Goal: Information Seeking & Learning: Find specific fact

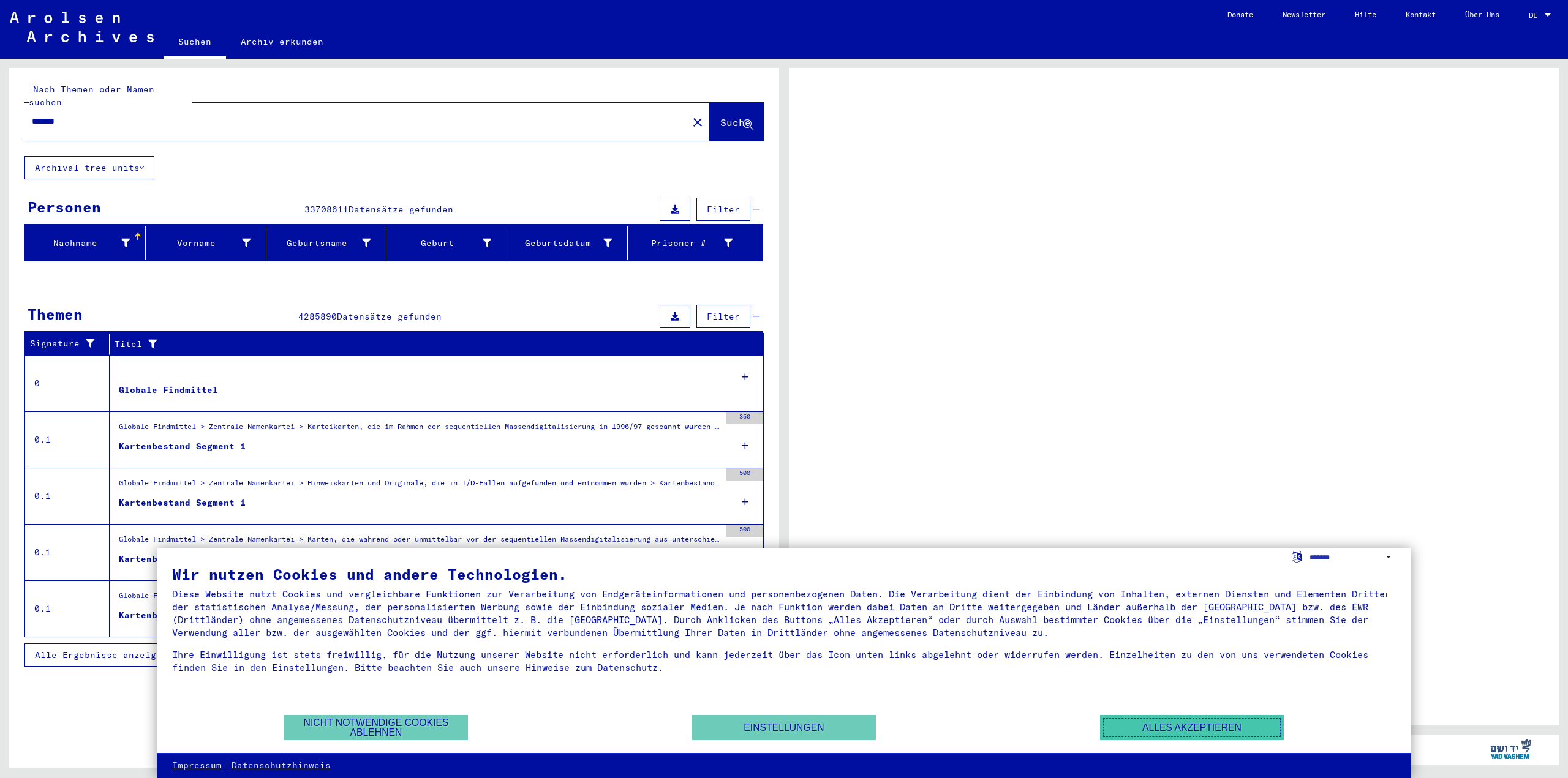
click at [1137, 731] on button "Alles akzeptieren" at bounding box center [1192, 728] width 184 height 25
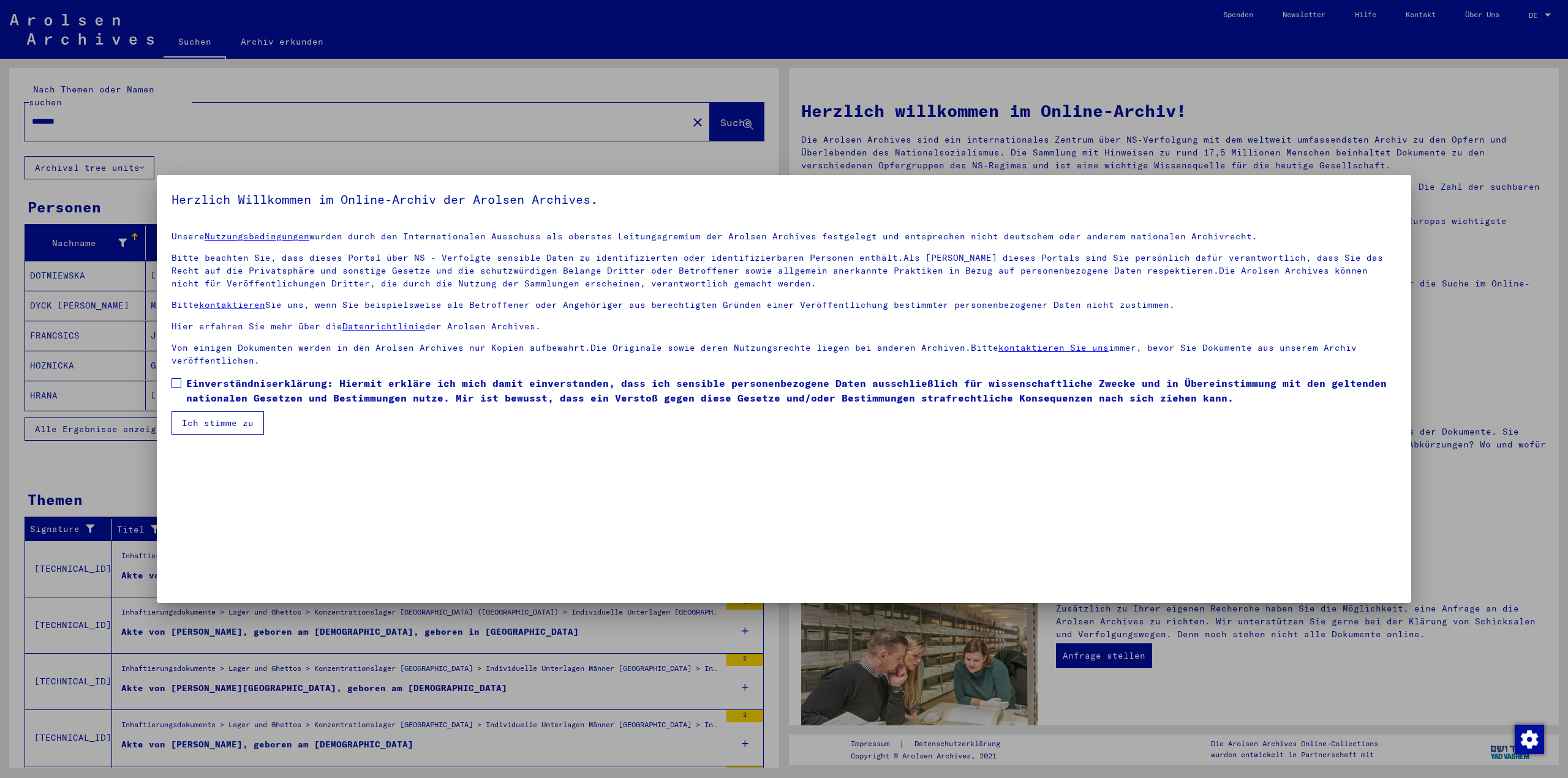
click at [173, 384] on span at bounding box center [176, 384] width 10 height 10
click at [207, 428] on button "Ich stimme zu" at bounding box center [217, 423] width 93 height 23
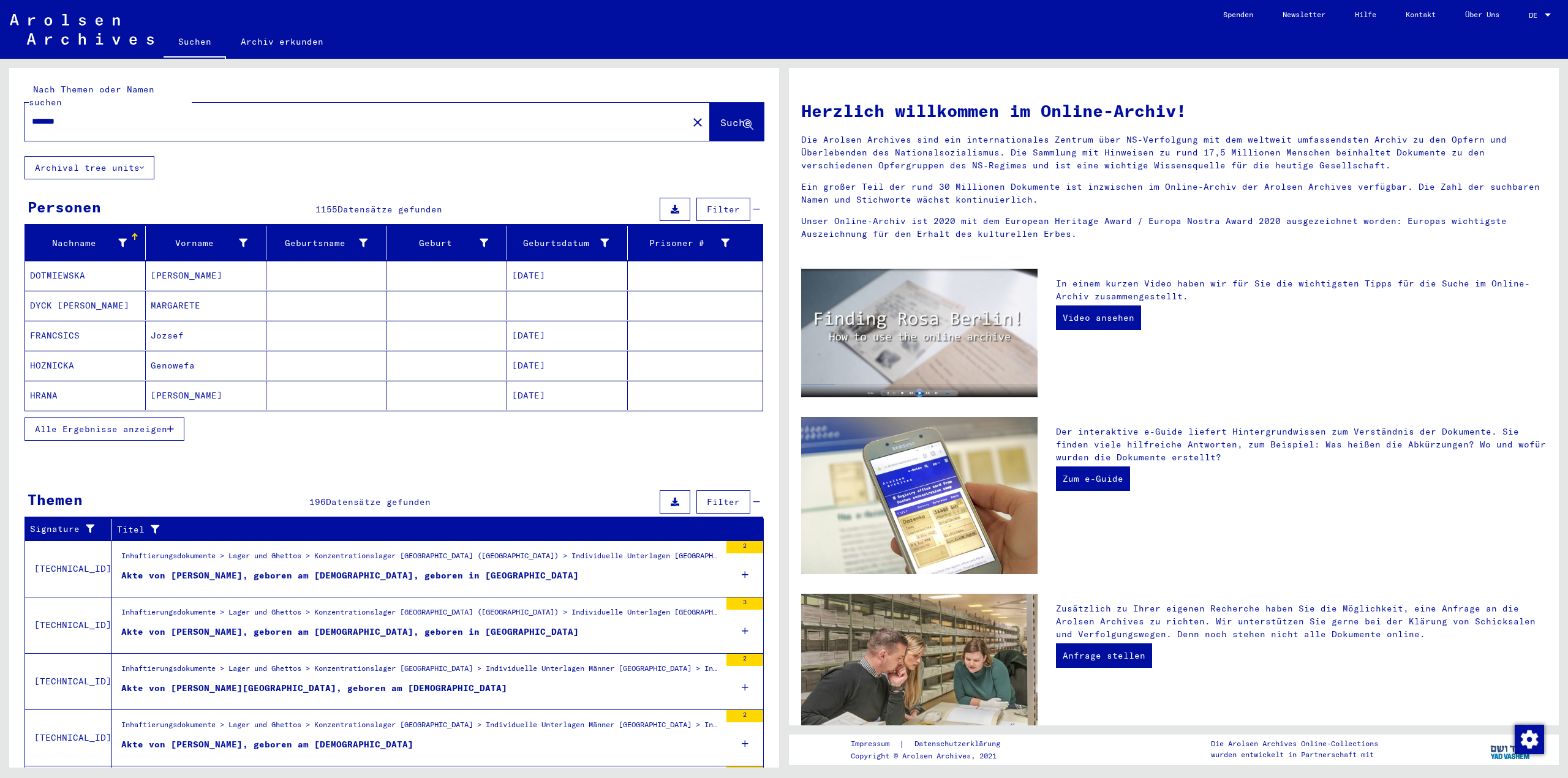
click at [153, 115] on input "*******" at bounding box center [353, 122] width 642 height 13
type input "**********"
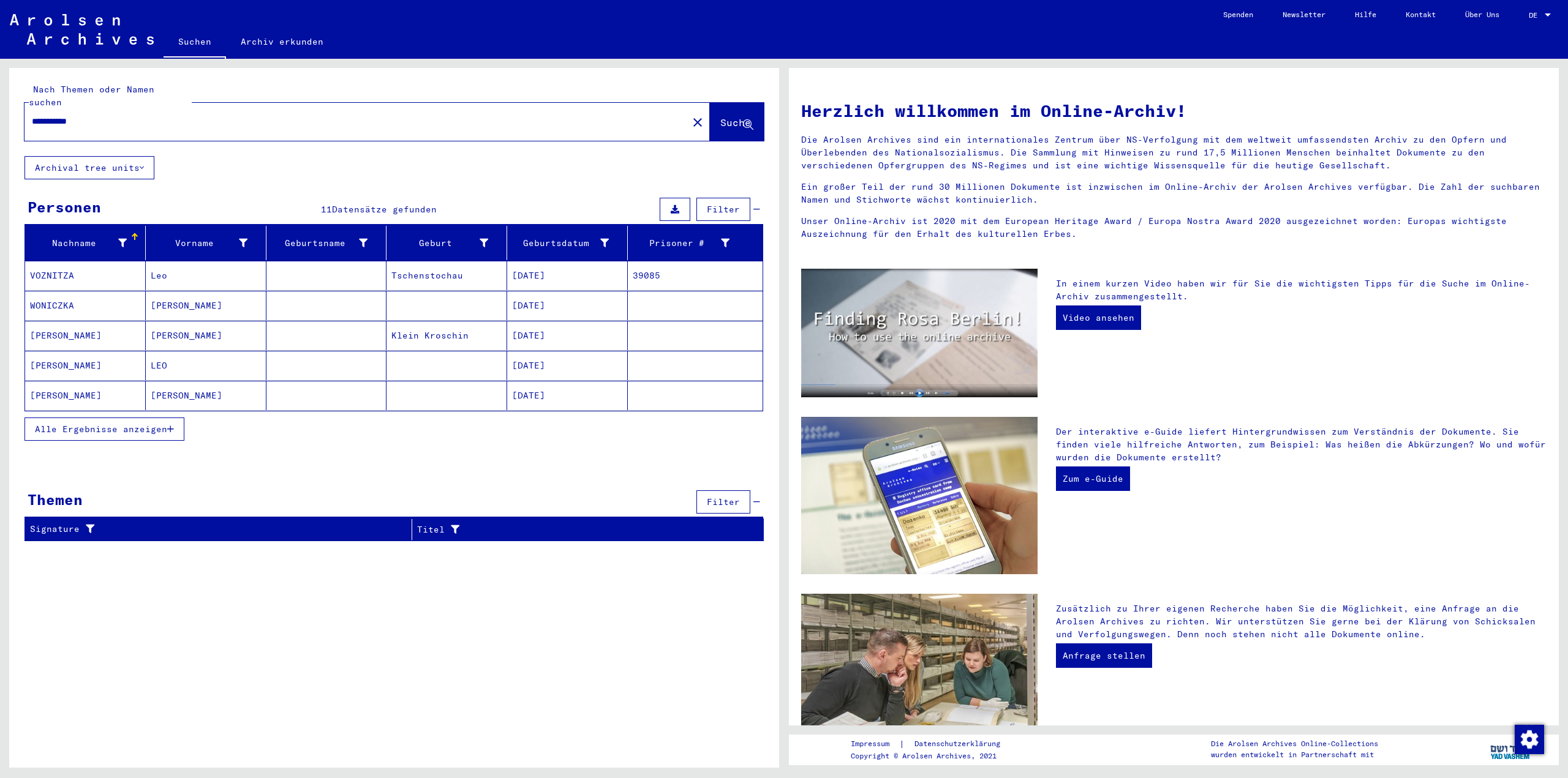
click at [64, 324] on mat-cell "[PERSON_NAME]" at bounding box center [85, 335] width 120 height 30
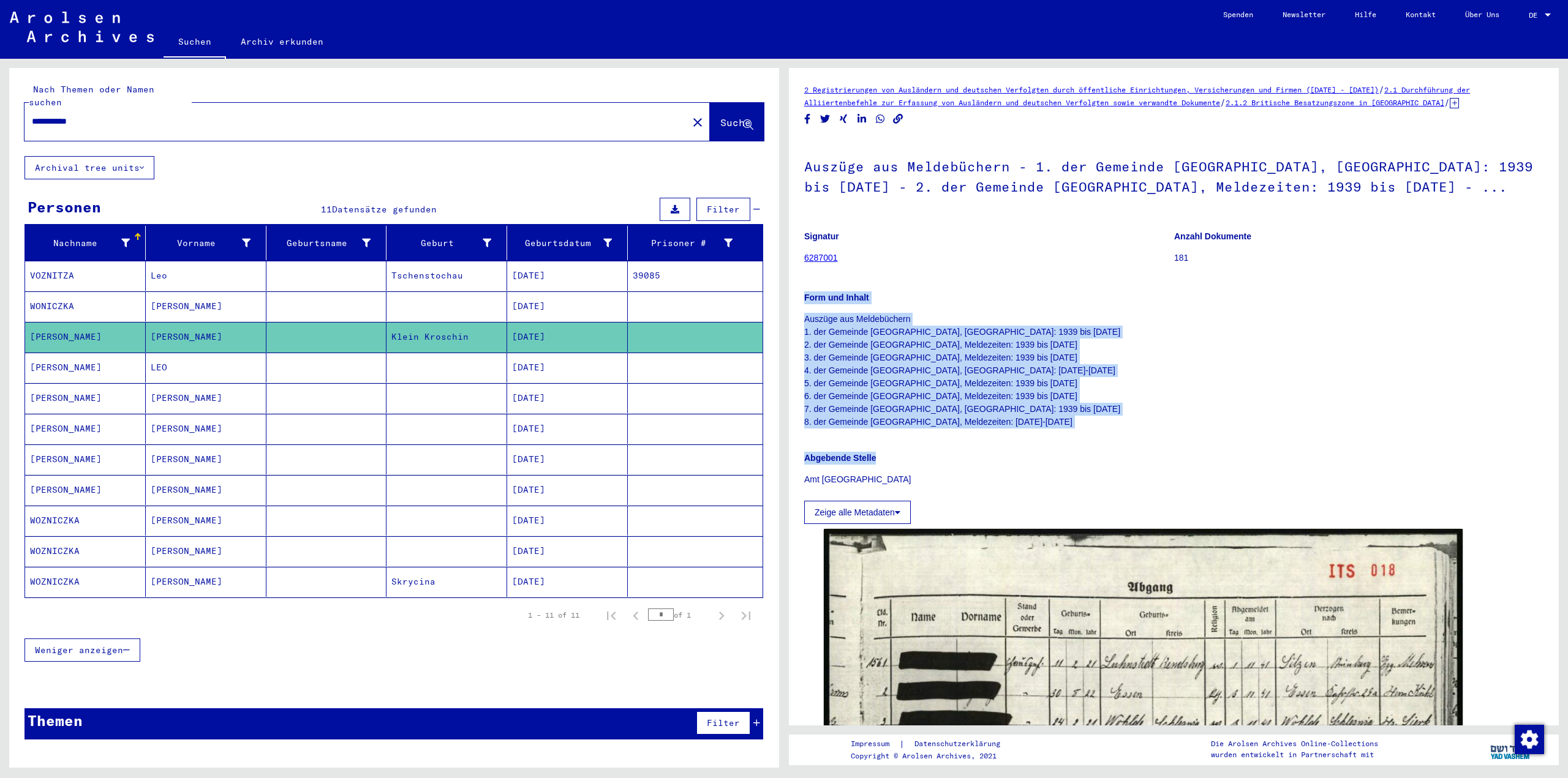
drag, startPoint x: 801, startPoint y: 295, endPoint x: 1073, endPoint y: 441, distance: 308.7
click at [1073, 441] on yv-its-full-details "2 Registrierungen von Ausländern und deutschen Verfolgten durch öffentliche Ein…" at bounding box center [1174, 791] width 770 height 1417
click at [1228, 316] on p "Auszüge aus Meldebüchern 1. der Gemeinde [GEOGRAPHIC_DATA], [GEOGRAPHIC_DATA]: …" at bounding box center [1173, 371] width 739 height 116
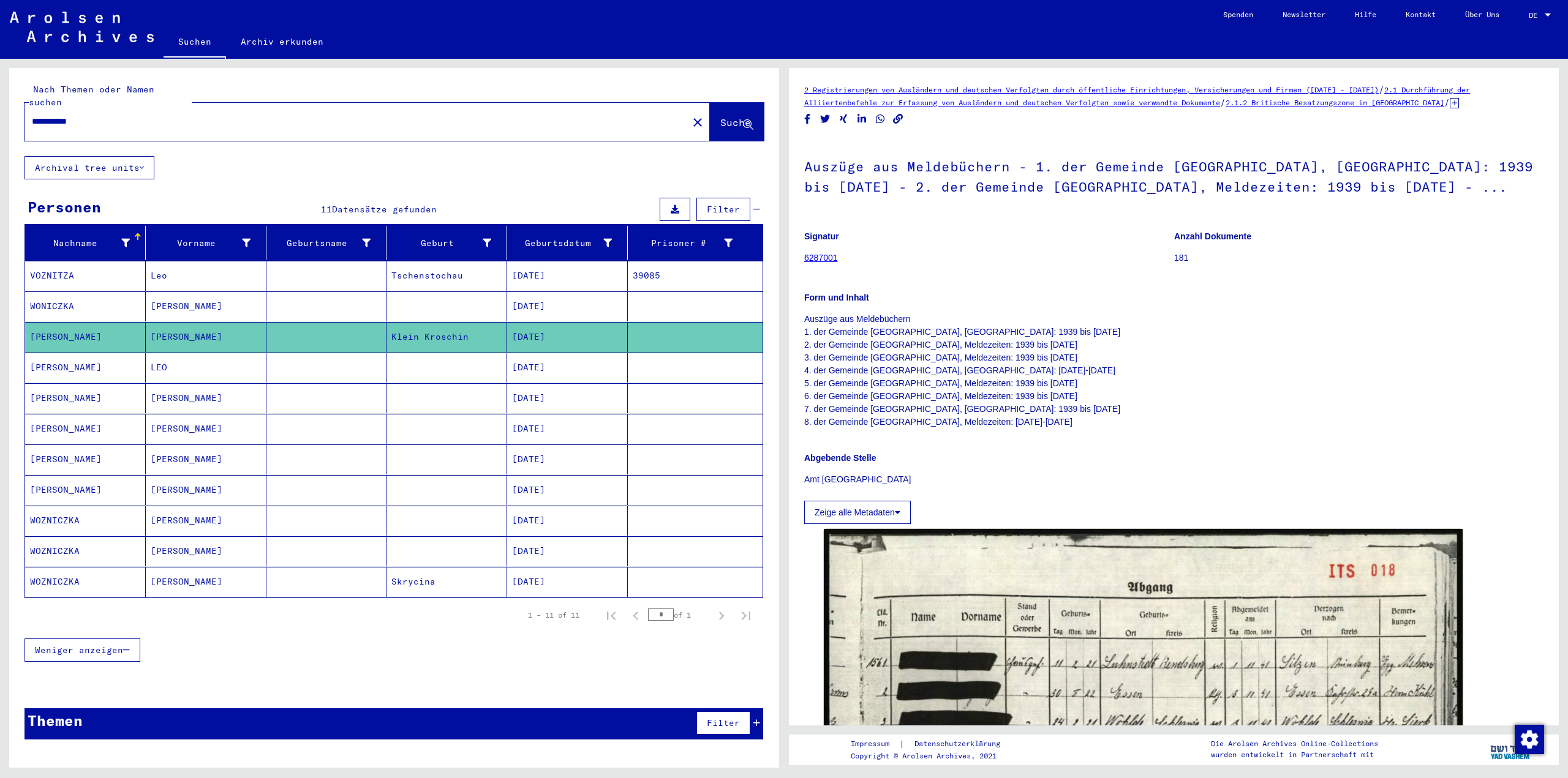
click at [897, 510] on icon at bounding box center [897, 513] width 6 height 9
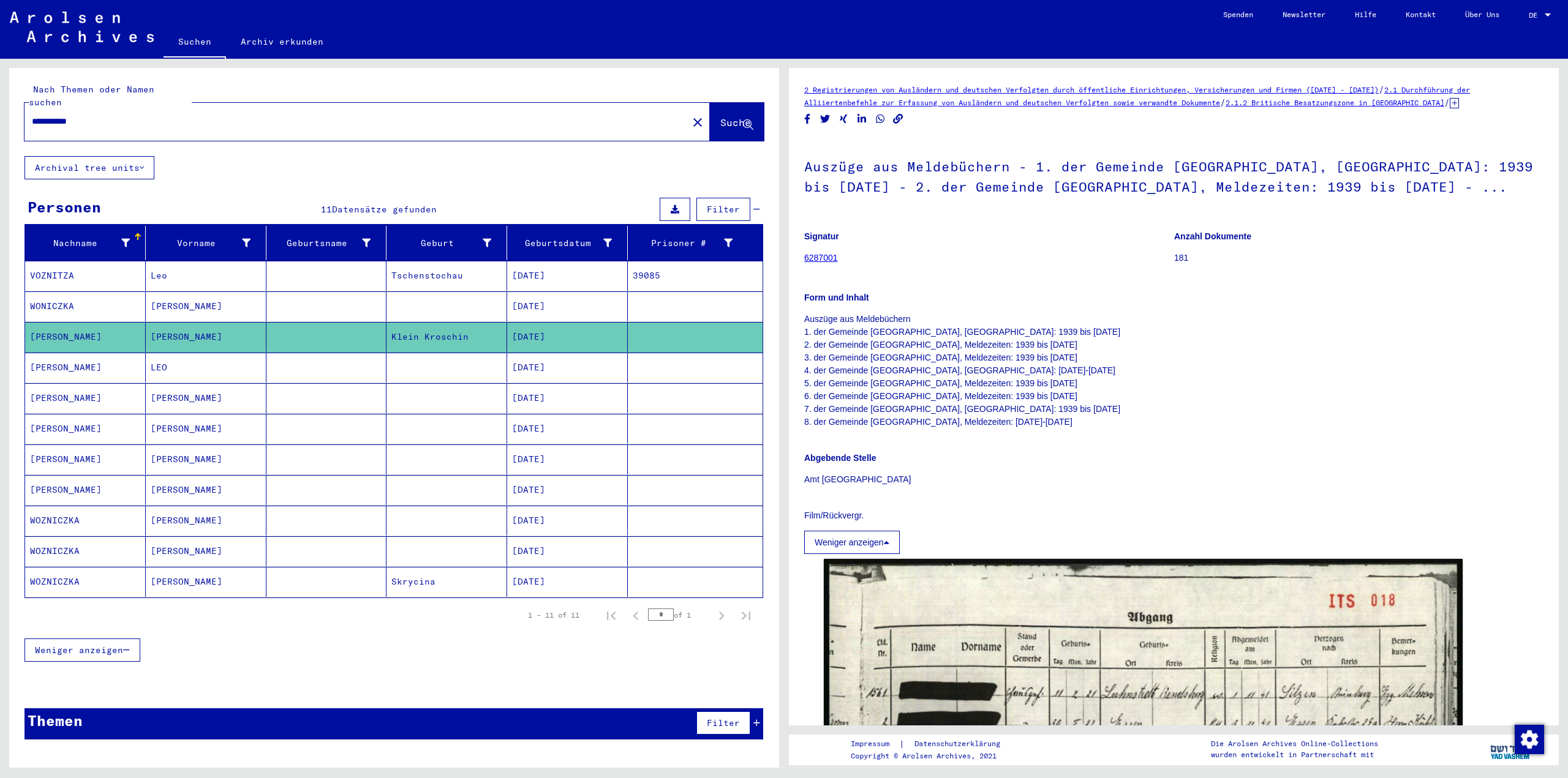
click at [827, 259] on link "6287001" at bounding box center [821, 258] width 33 height 10
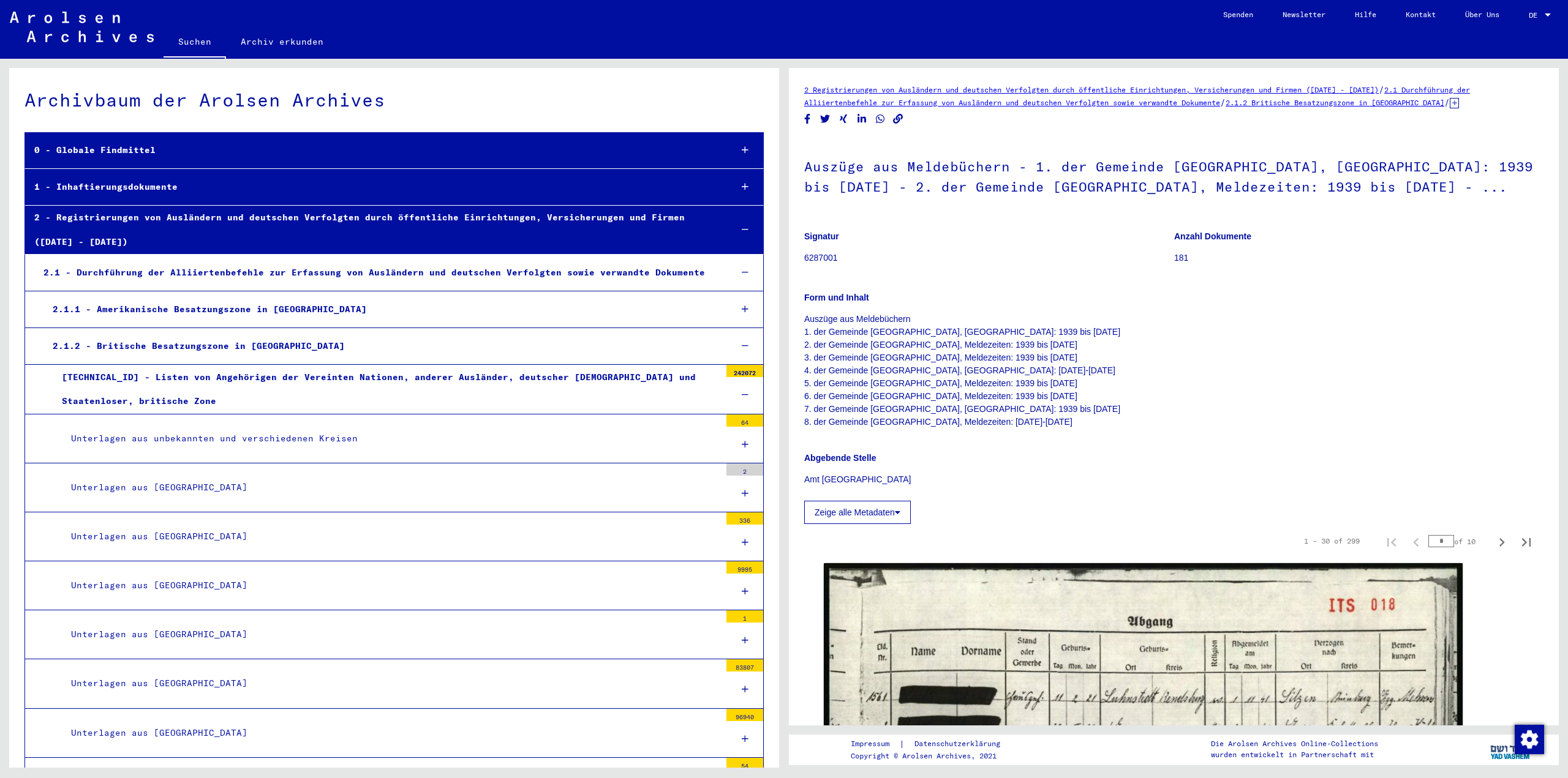
scroll to position [2306, 0]
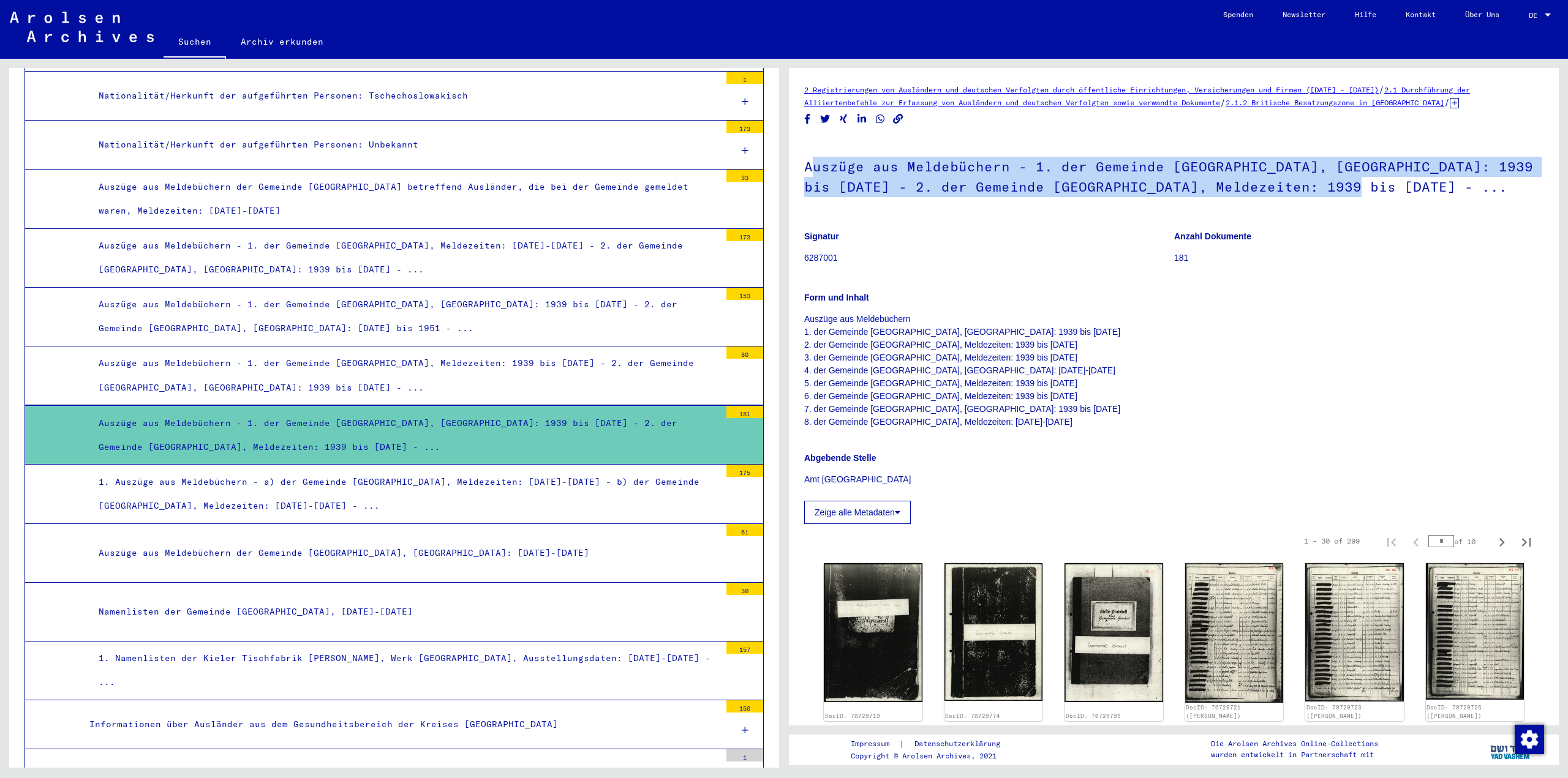
drag, startPoint x: 1350, startPoint y: 193, endPoint x: 811, endPoint y: 171, distance: 539.4
click at [810, 171] on h1 "Auszüge aus Meldebüchern - 1. der Gemeinde [GEOGRAPHIC_DATA], [GEOGRAPHIC_DATA]…" at bounding box center [1173, 176] width 739 height 74
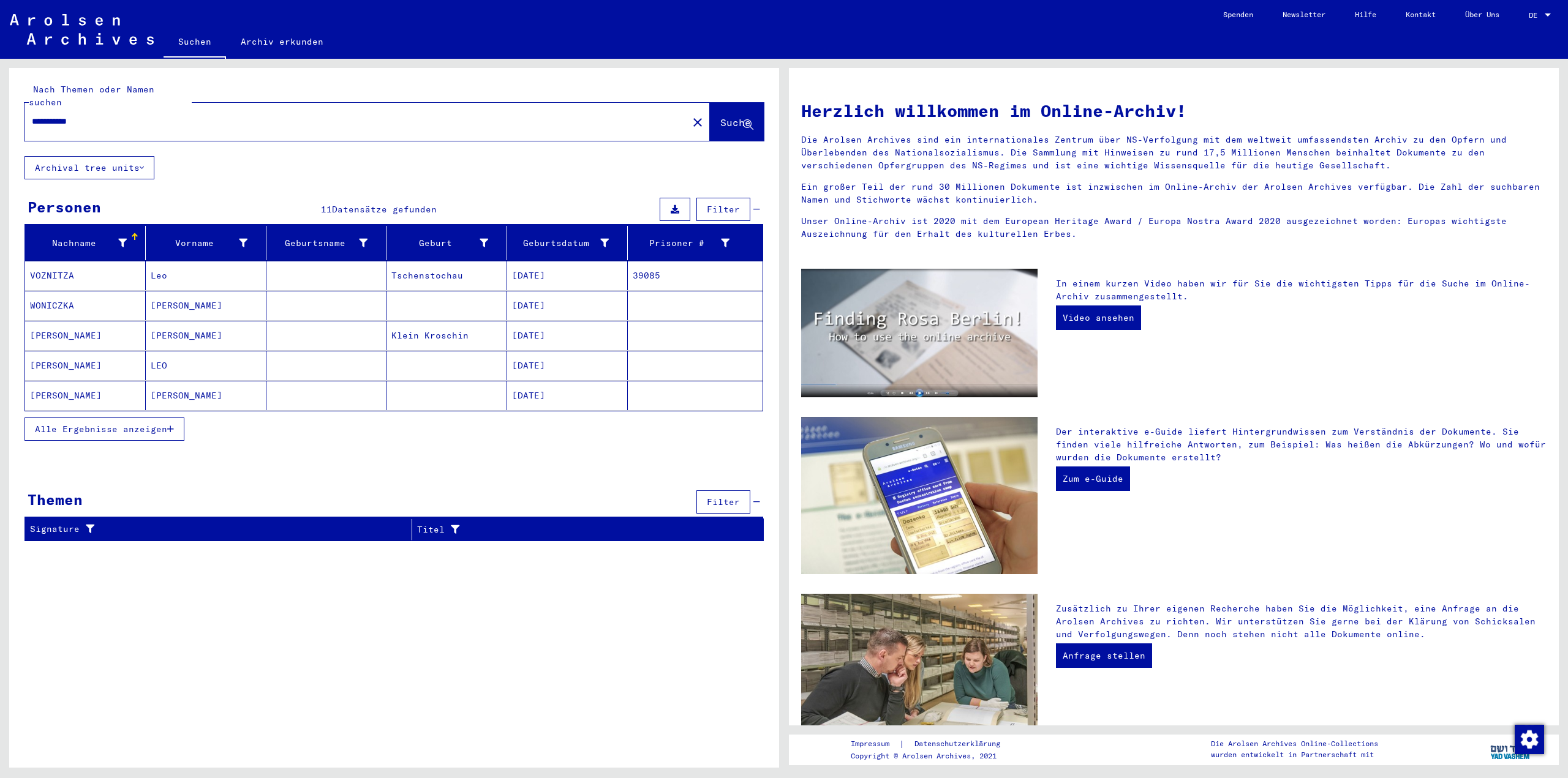
click at [526, 324] on mat-cell "[DATE]" at bounding box center [567, 335] width 120 height 30
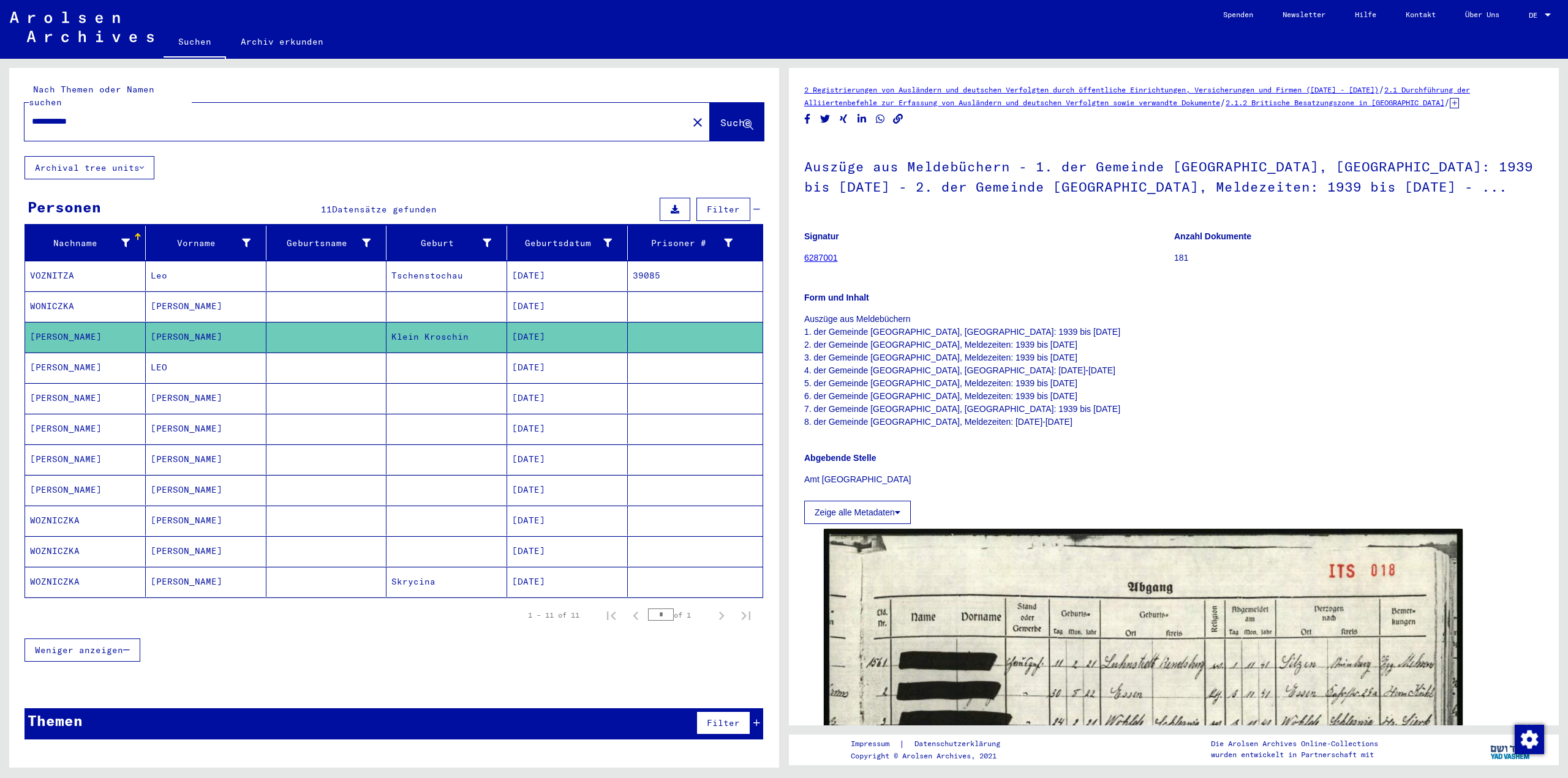
click at [594, 353] on mat-cell "[DATE]" at bounding box center [567, 368] width 120 height 30
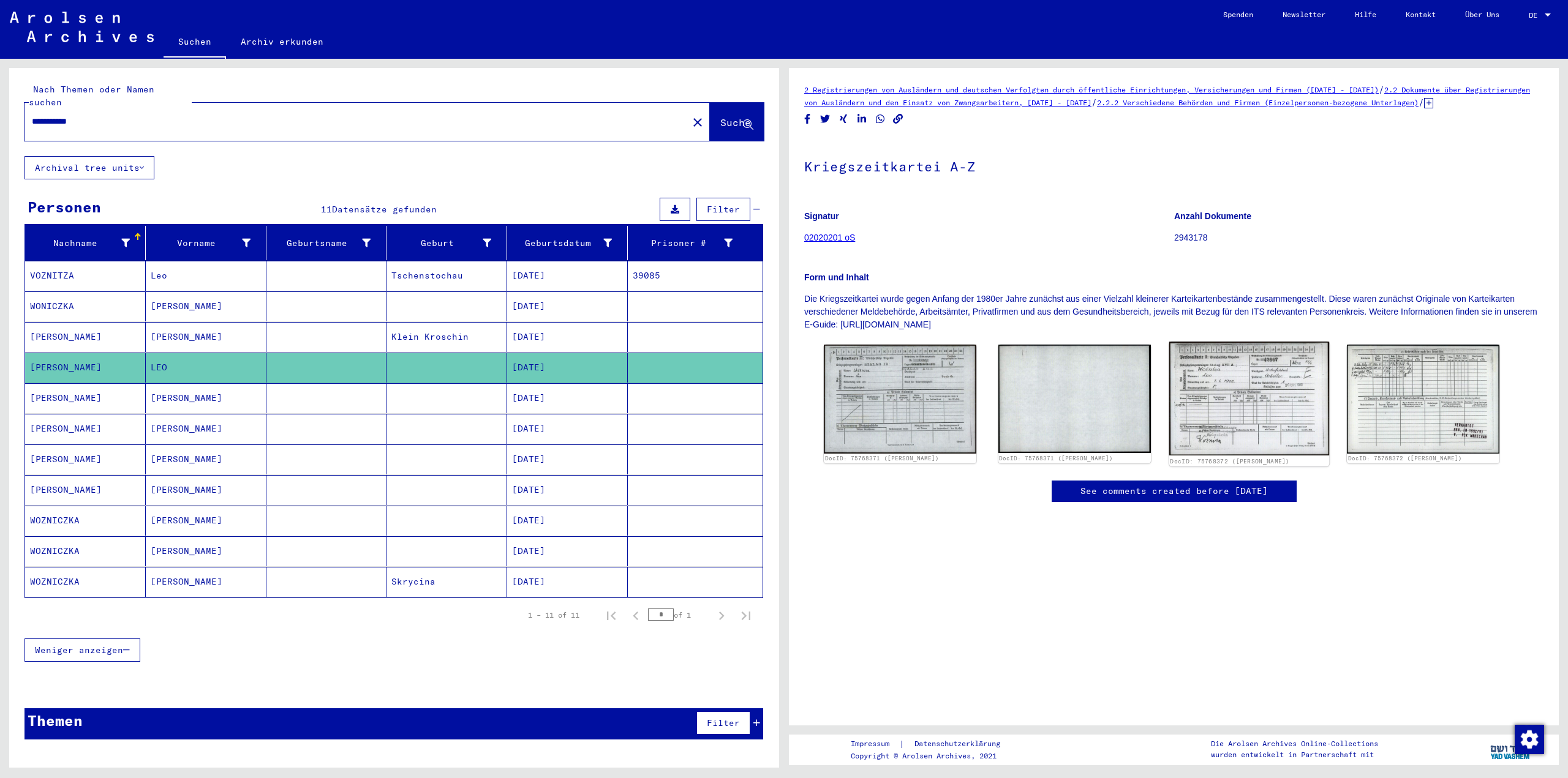
click at [1268, 412] on img at bounding box center [1248, 398] width 160 height 114
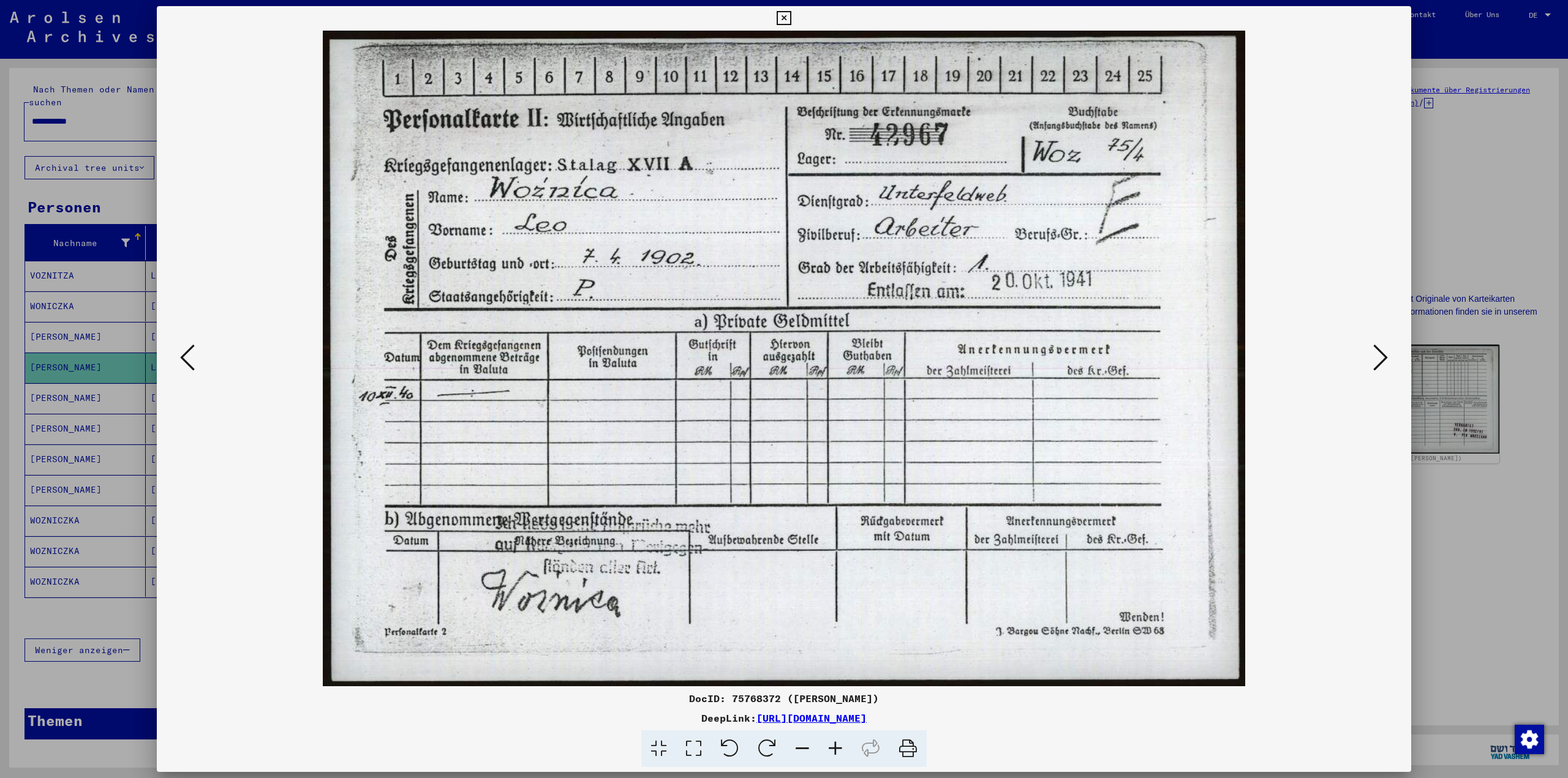
click at [484, 733] on div at bounding box center [784, 749] width 1245 height 37
click at [1382, 355] on icon at bounding box center [1380, 357] width 14 height 30
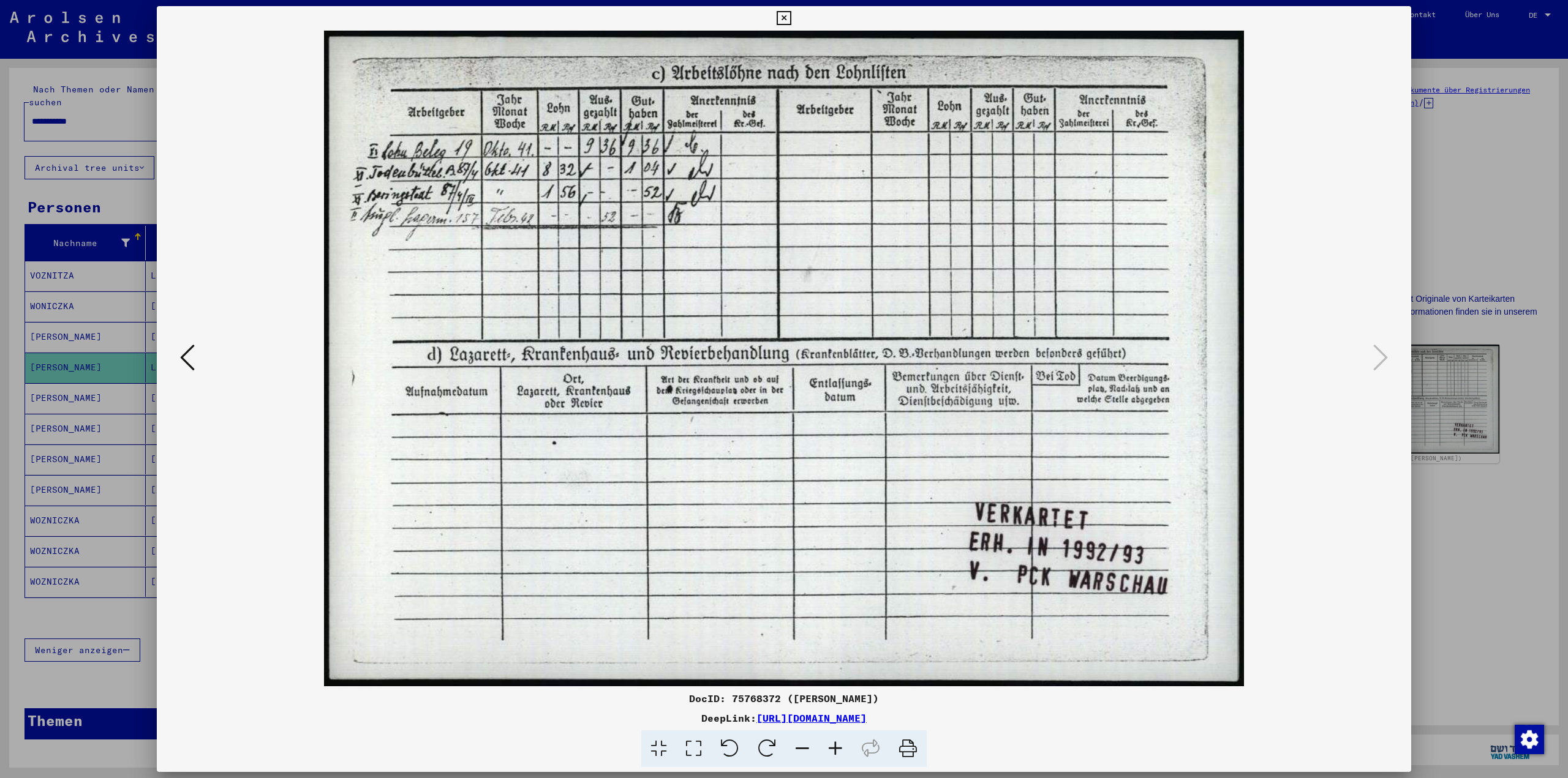
click at [188, 357] on icon at bounding box center [187, 357] width 14 height 30
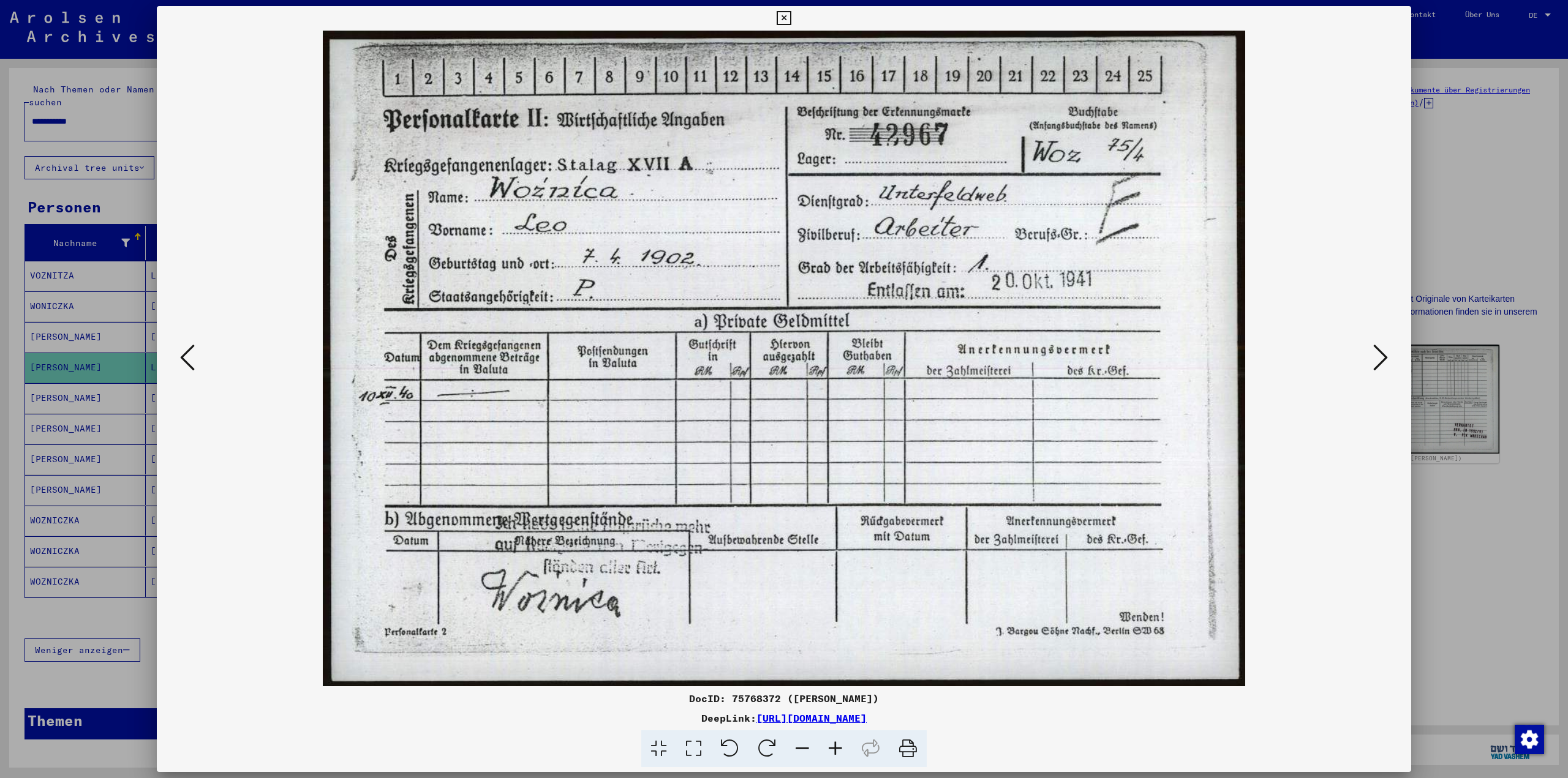
click at [1379, 353] on icon at bounding box center [1380, 357] width 14 height 30
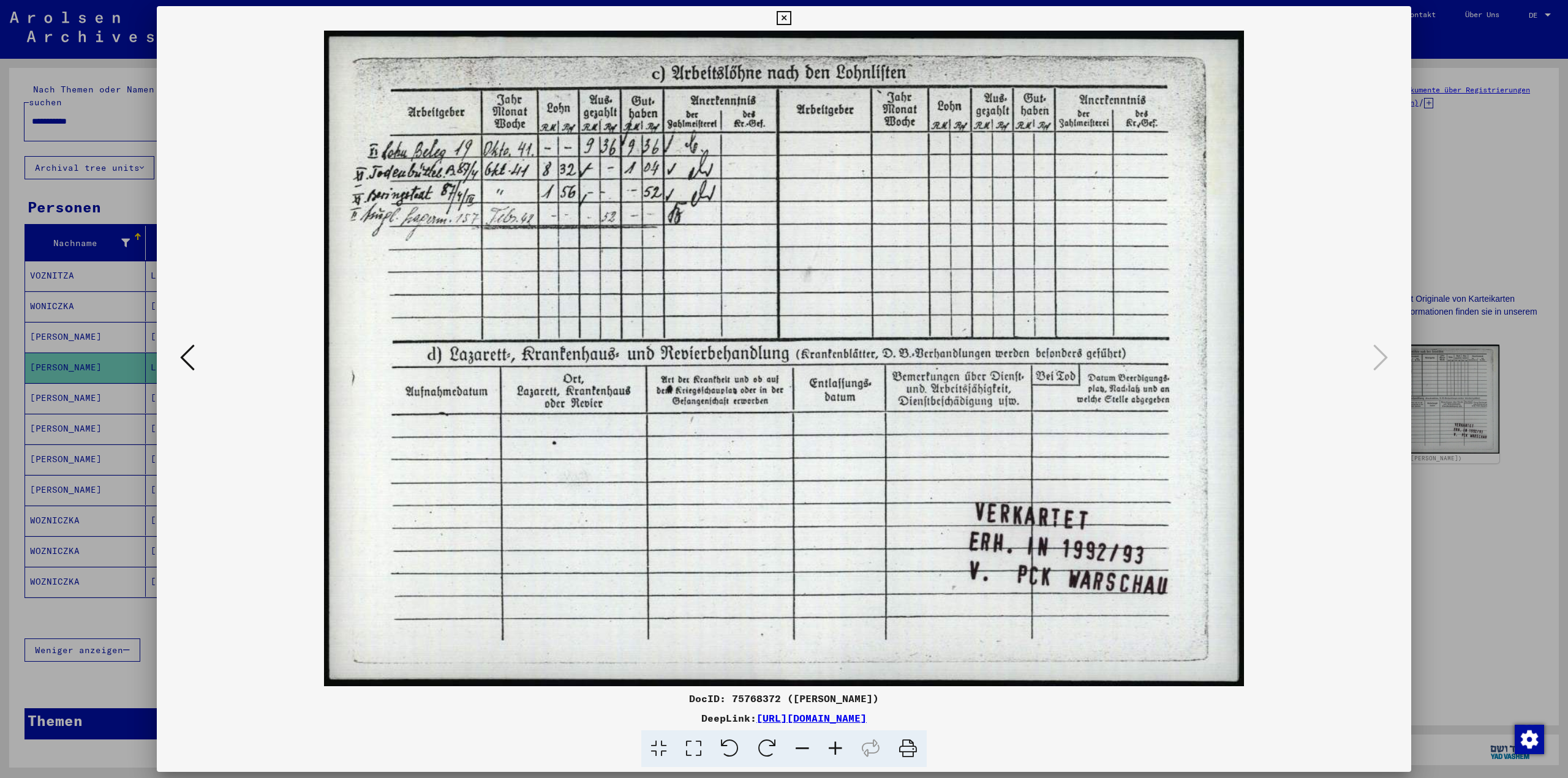
click at [1514, 244] on div at bounding box center [784, 389] width 1568 height 778
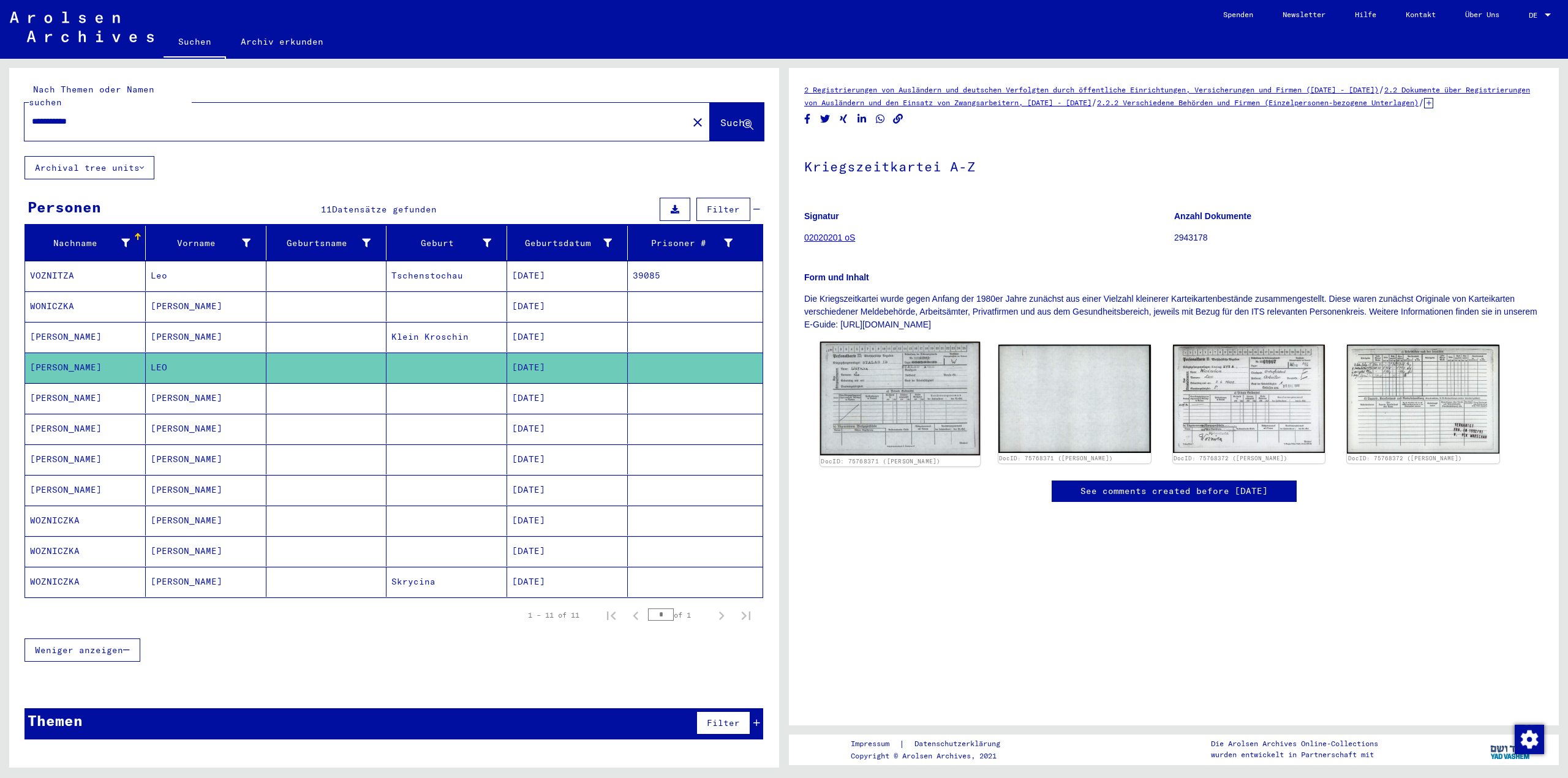
click at [911, 398] on img at bounding box center [900, 398] width 160 height 114
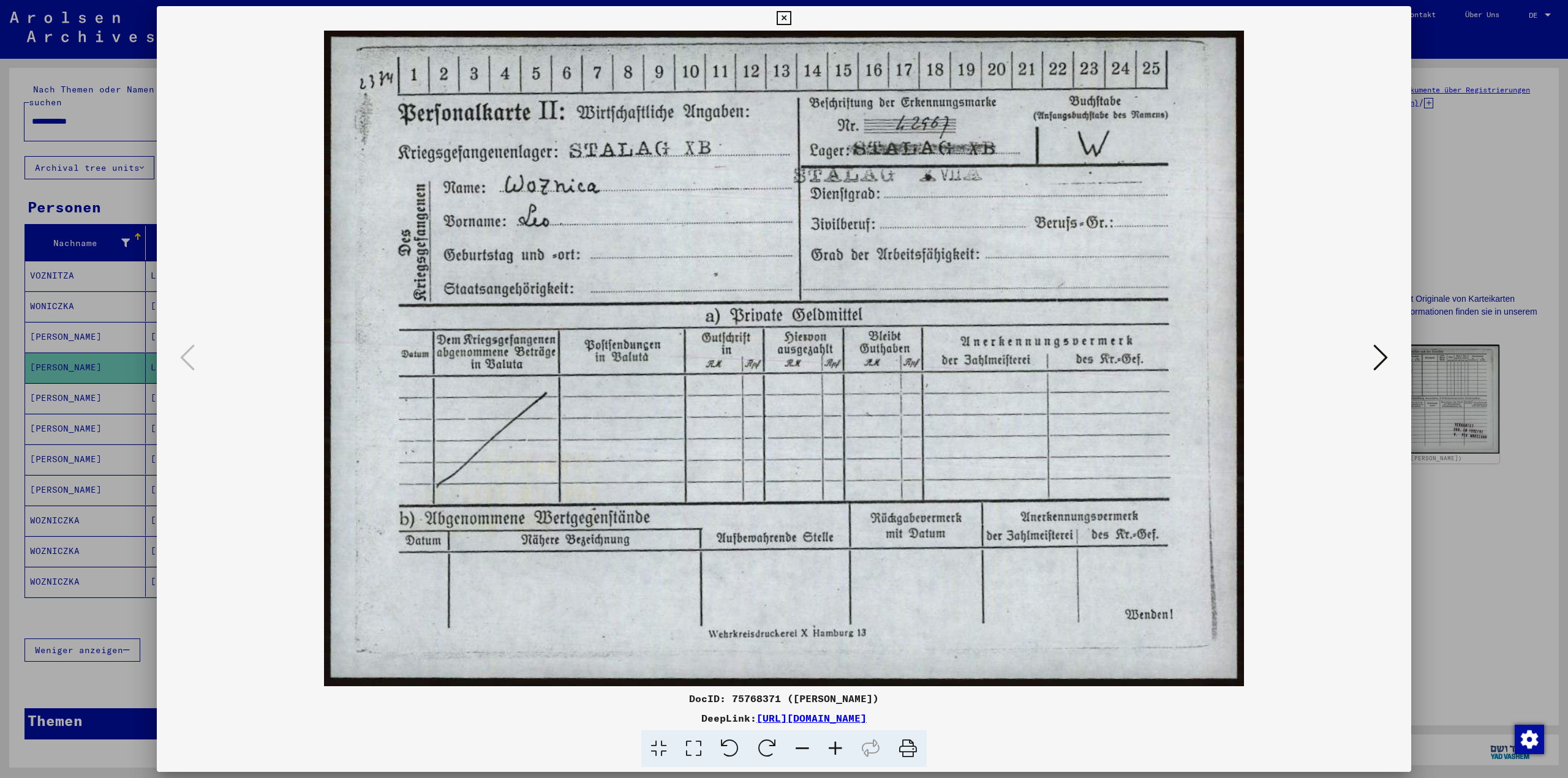
click at [1384, 355] on icon at bounding box center [1380, 357] width 14 height 30
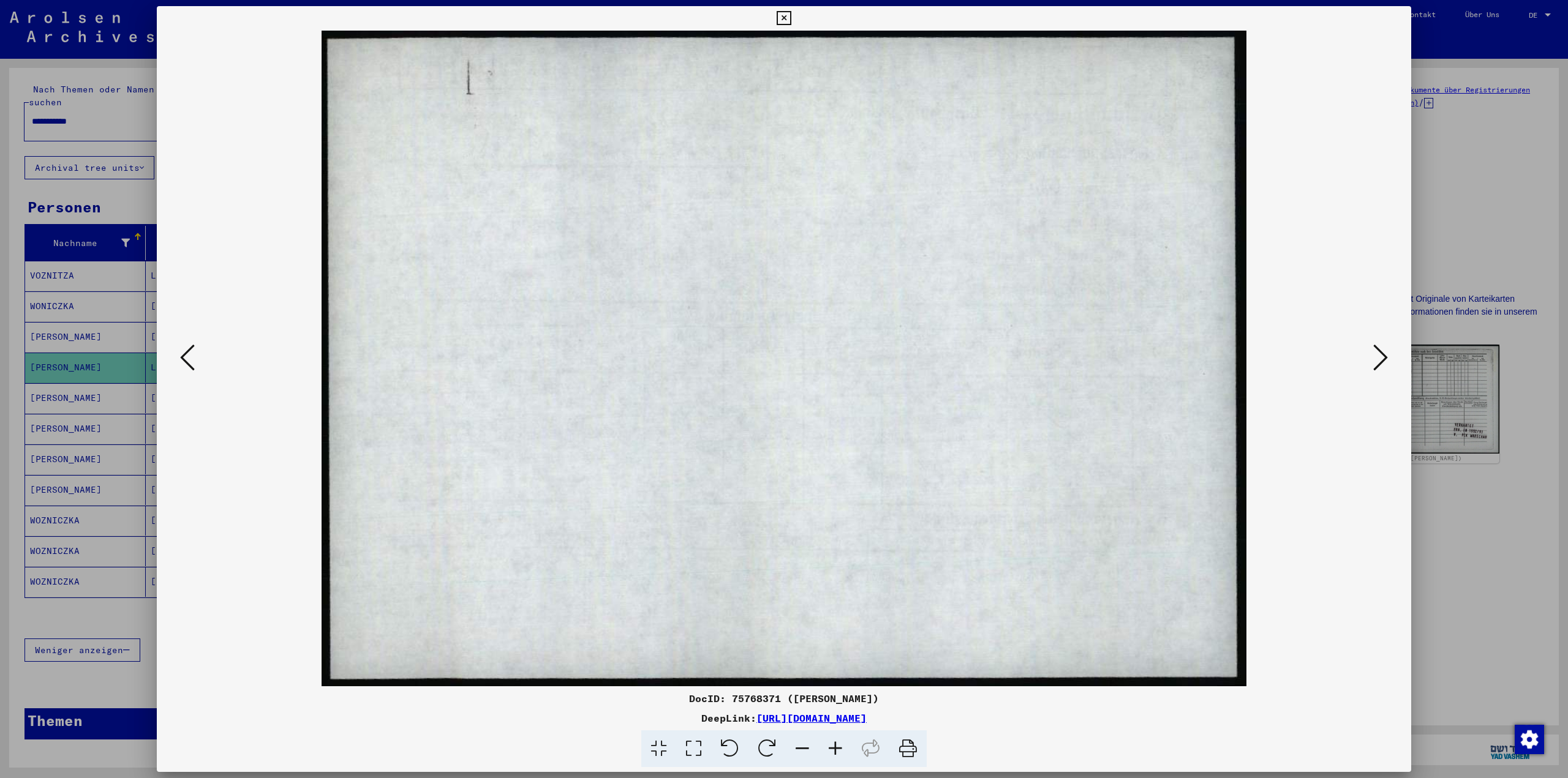
click at [1384, 355] on icon at bounding box center [1380, 357] width 14 height 30
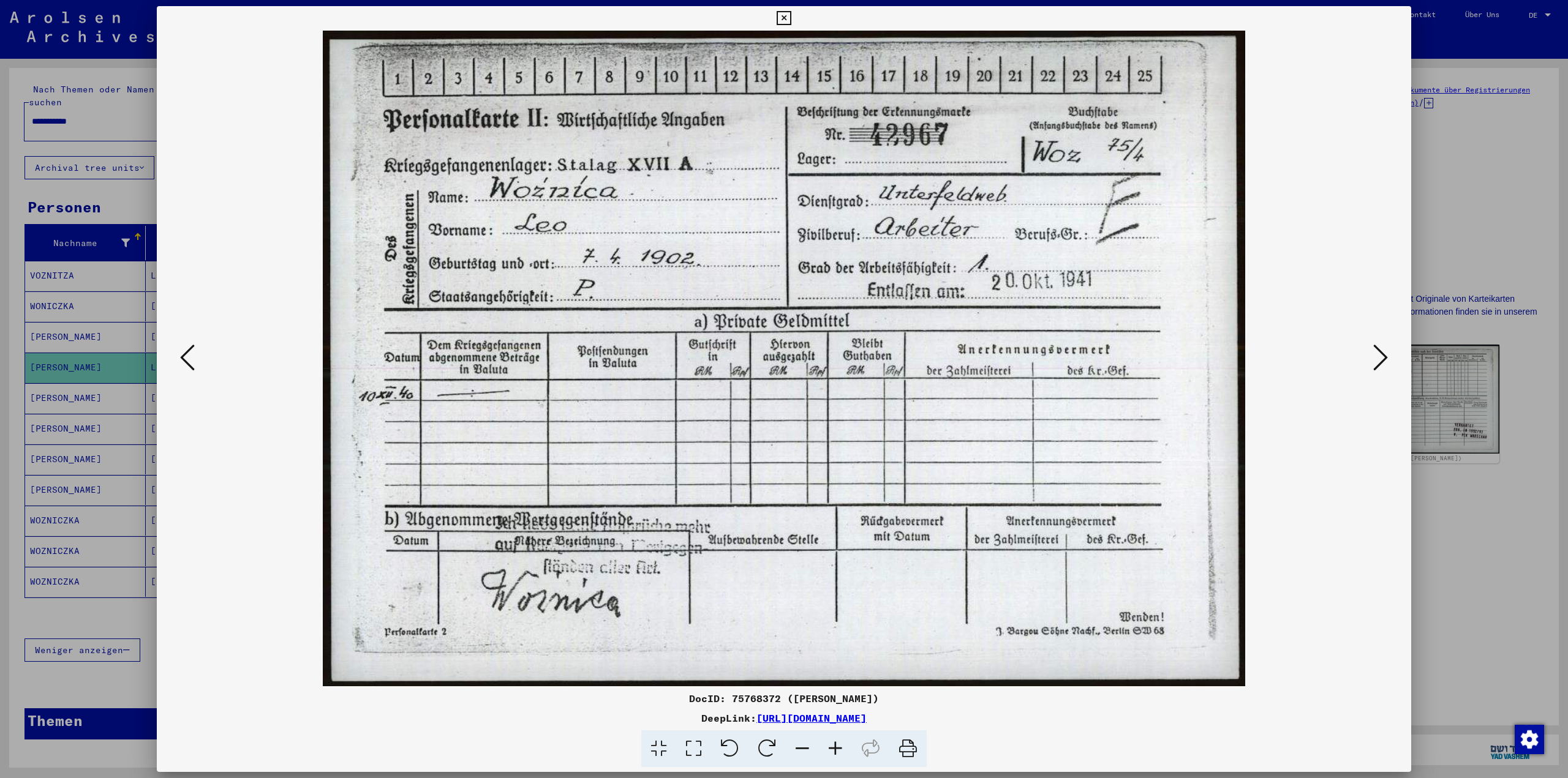
click at [1384, 355] on icon at bounding box center [1380, 357] width 14 height 30
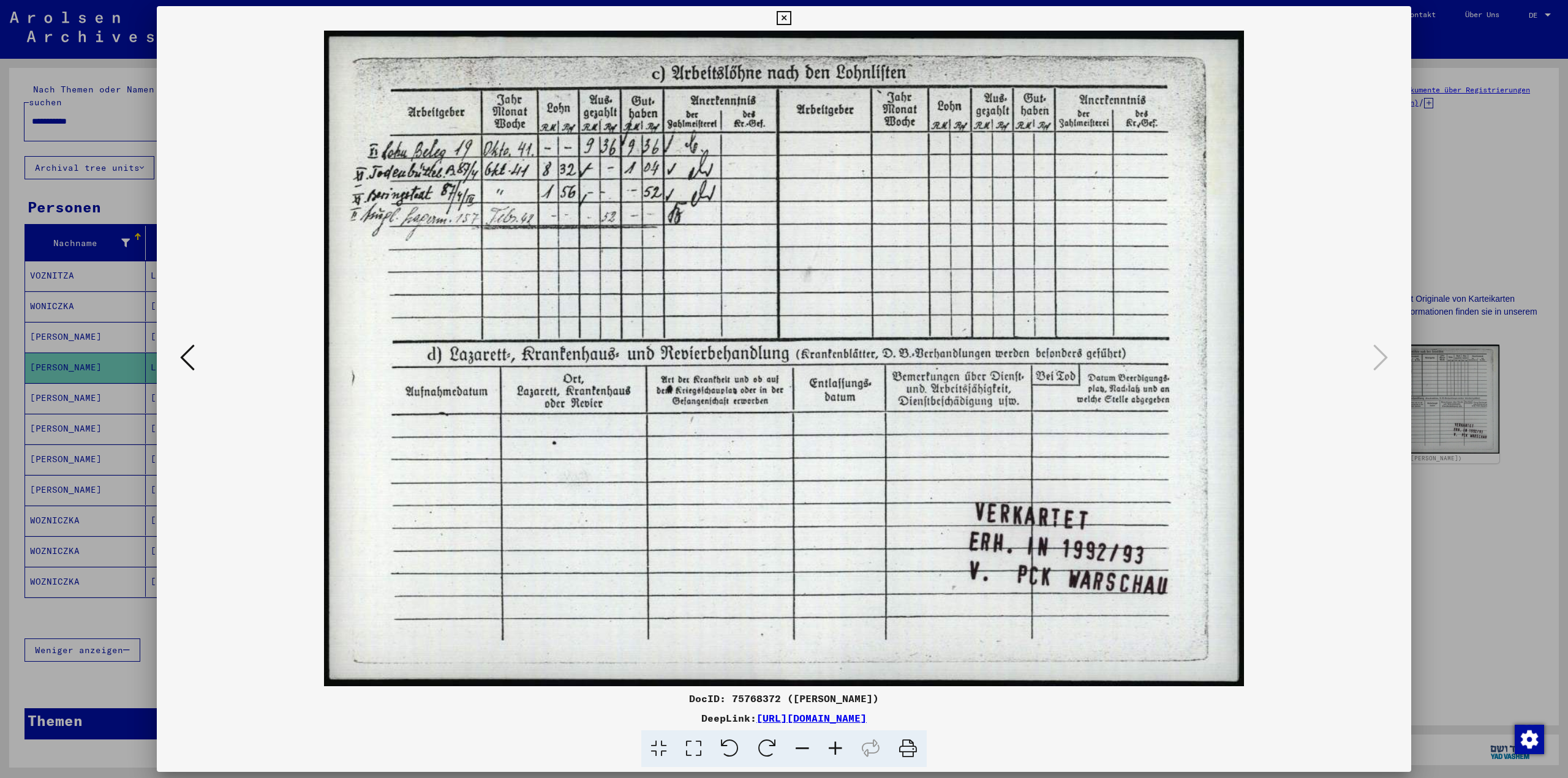
click at [1480, 237] on div at bounding box center [784, 389] width 1568 height 778
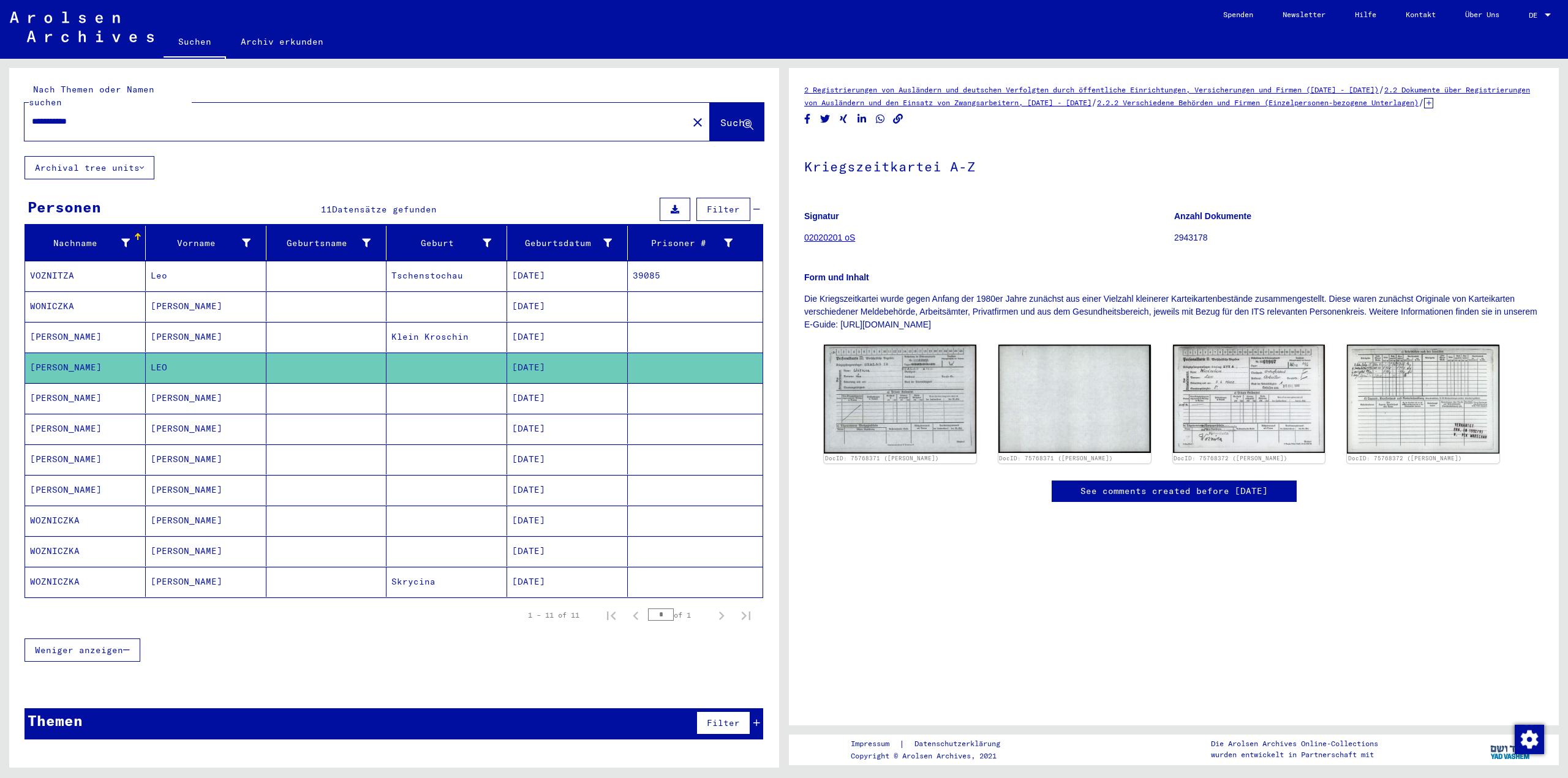
click at [183, 322] on mat-cell "[PERSON_NAME]" at bounding box center [205, 337] width 120 height 30
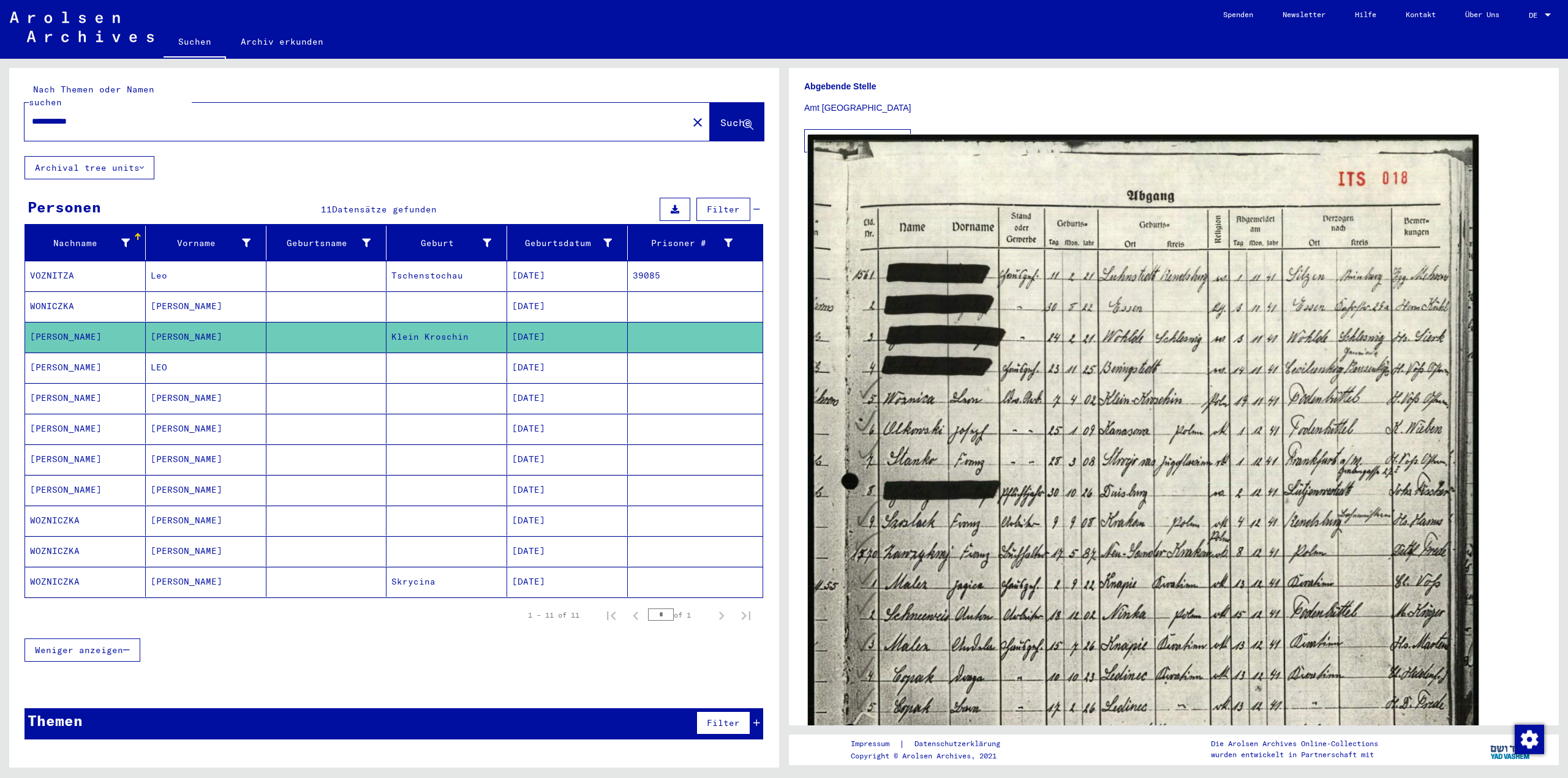
scroll to position [367, 0]
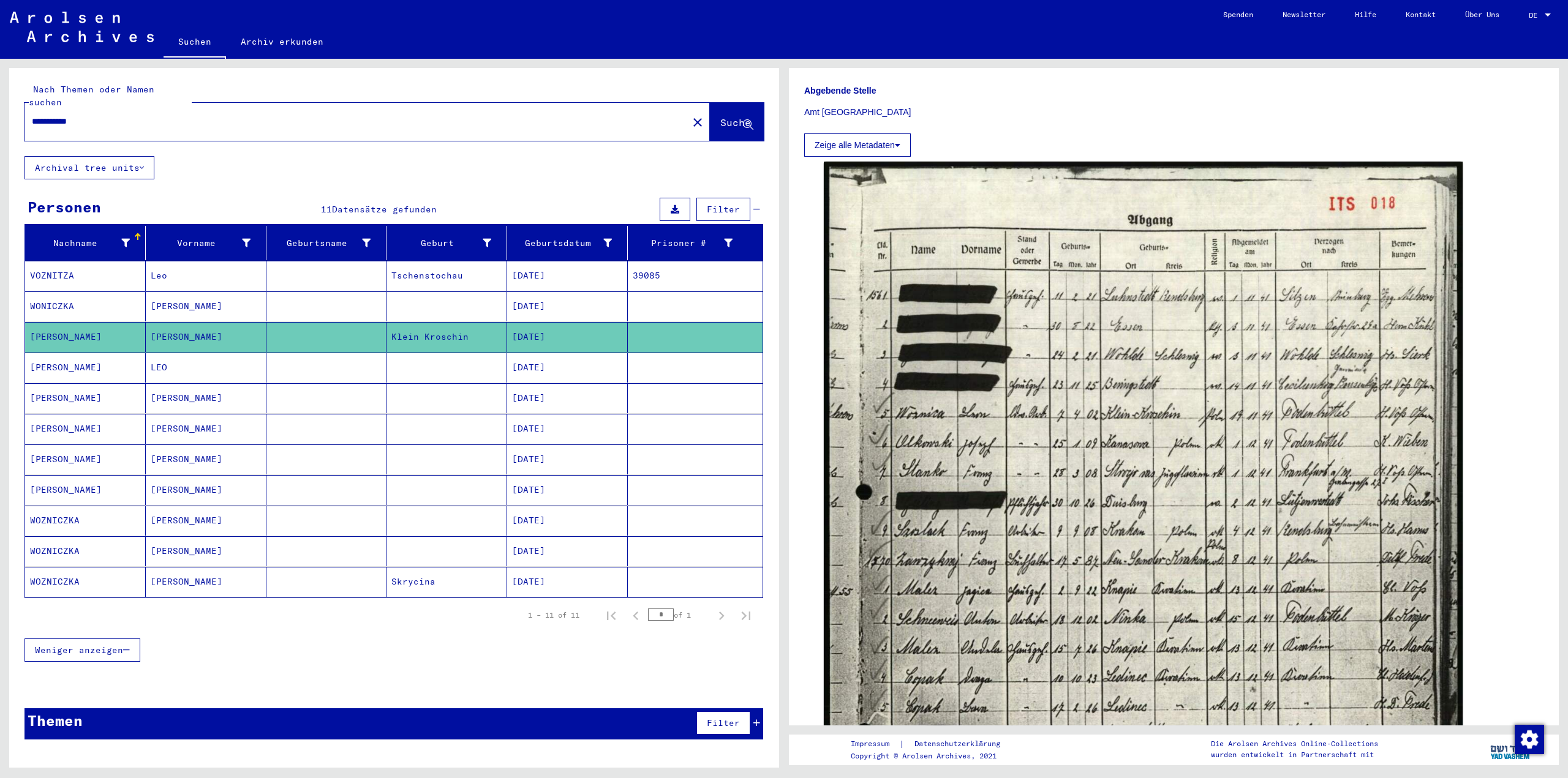
click at [238, 360] on mat-cell "LEO" at bounding box center [205, 368] width 120 height 30
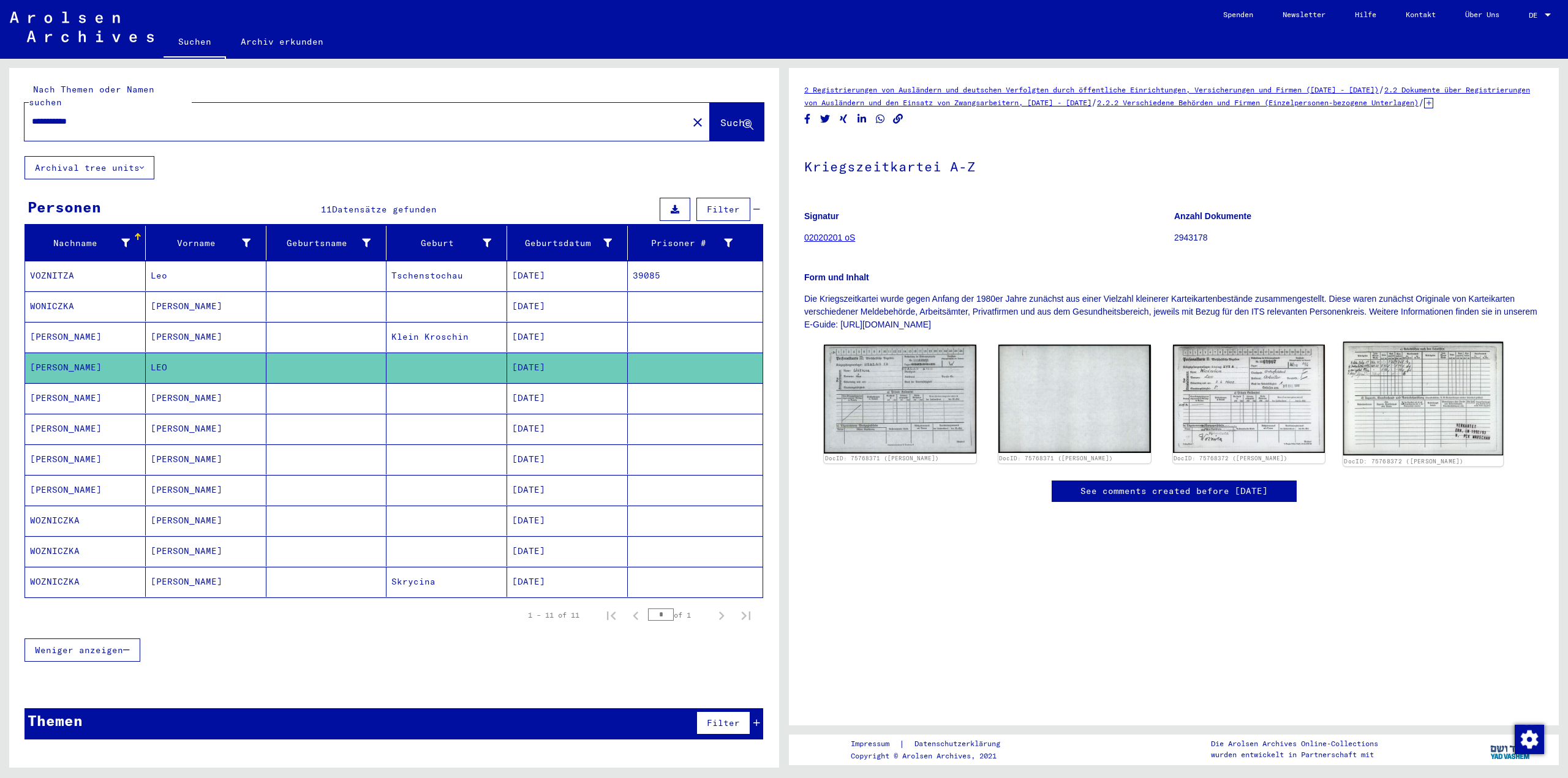
click at [1412, 415] on img at bounding box center [1423, 398] width 160 height 114
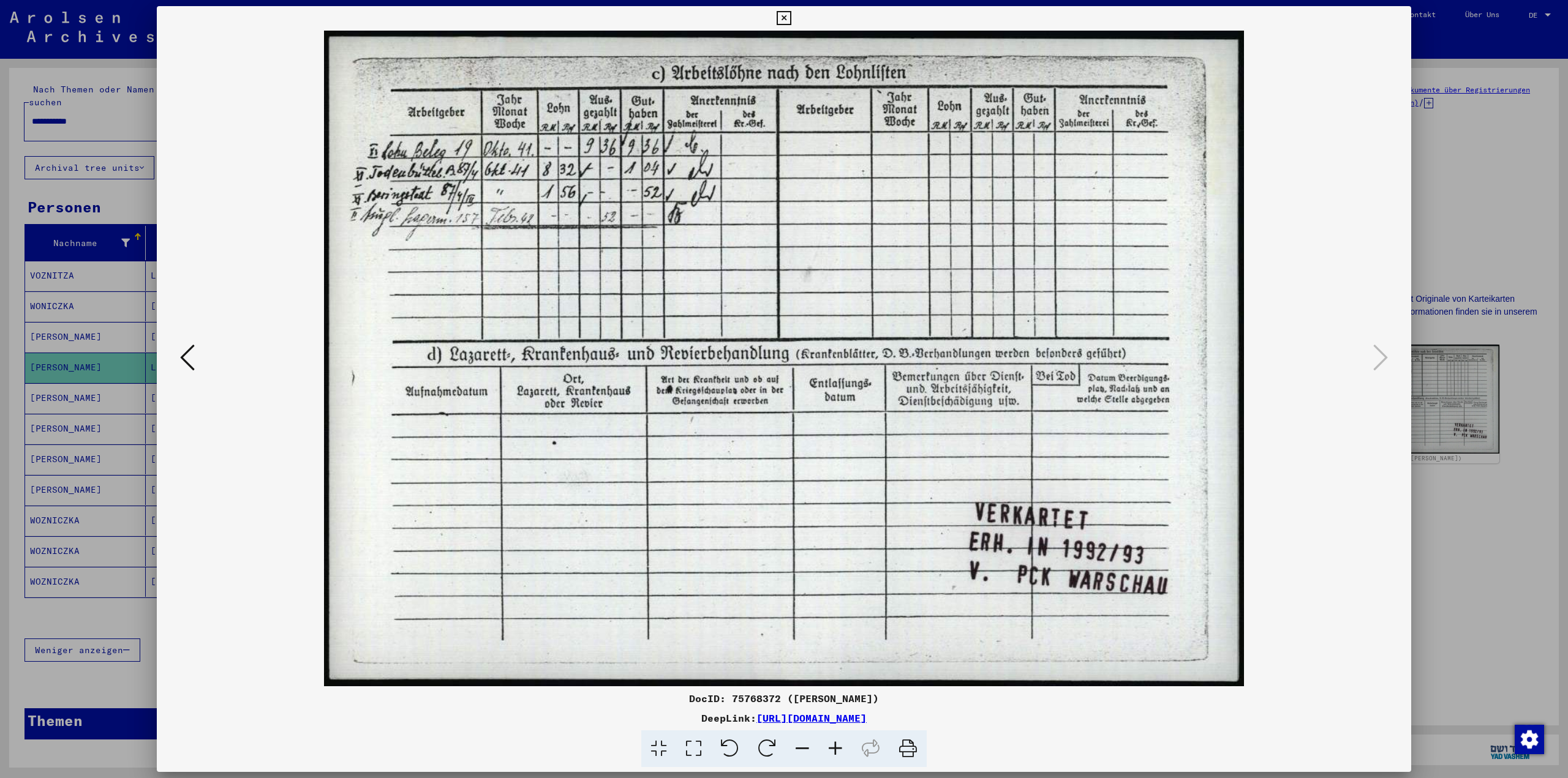
click at [4, 471] on div at bounding box center [784, 389] width 1568 height 778
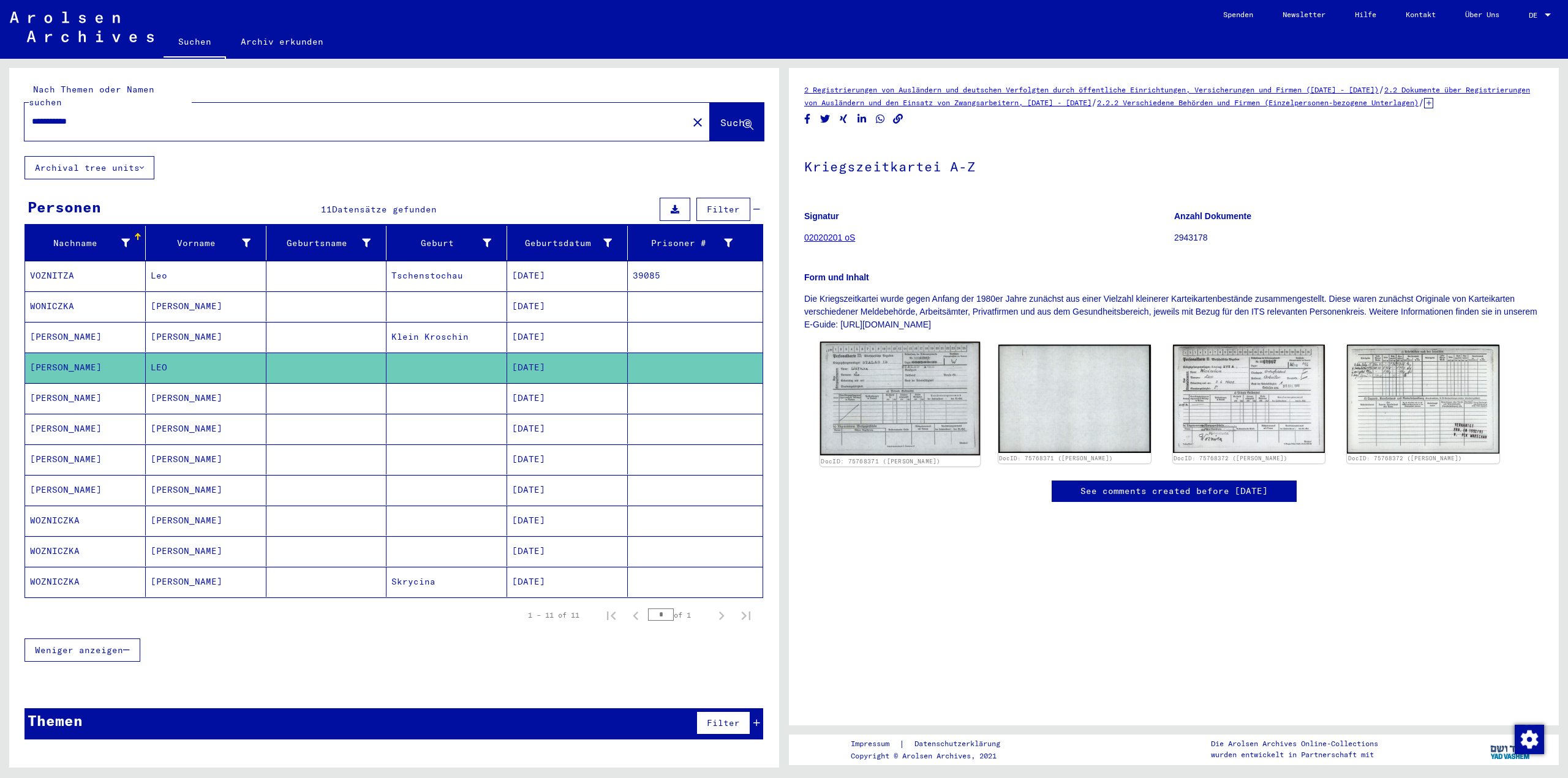
click at [918, 409] on img at bounding box center [900, 398] width 160 height 114
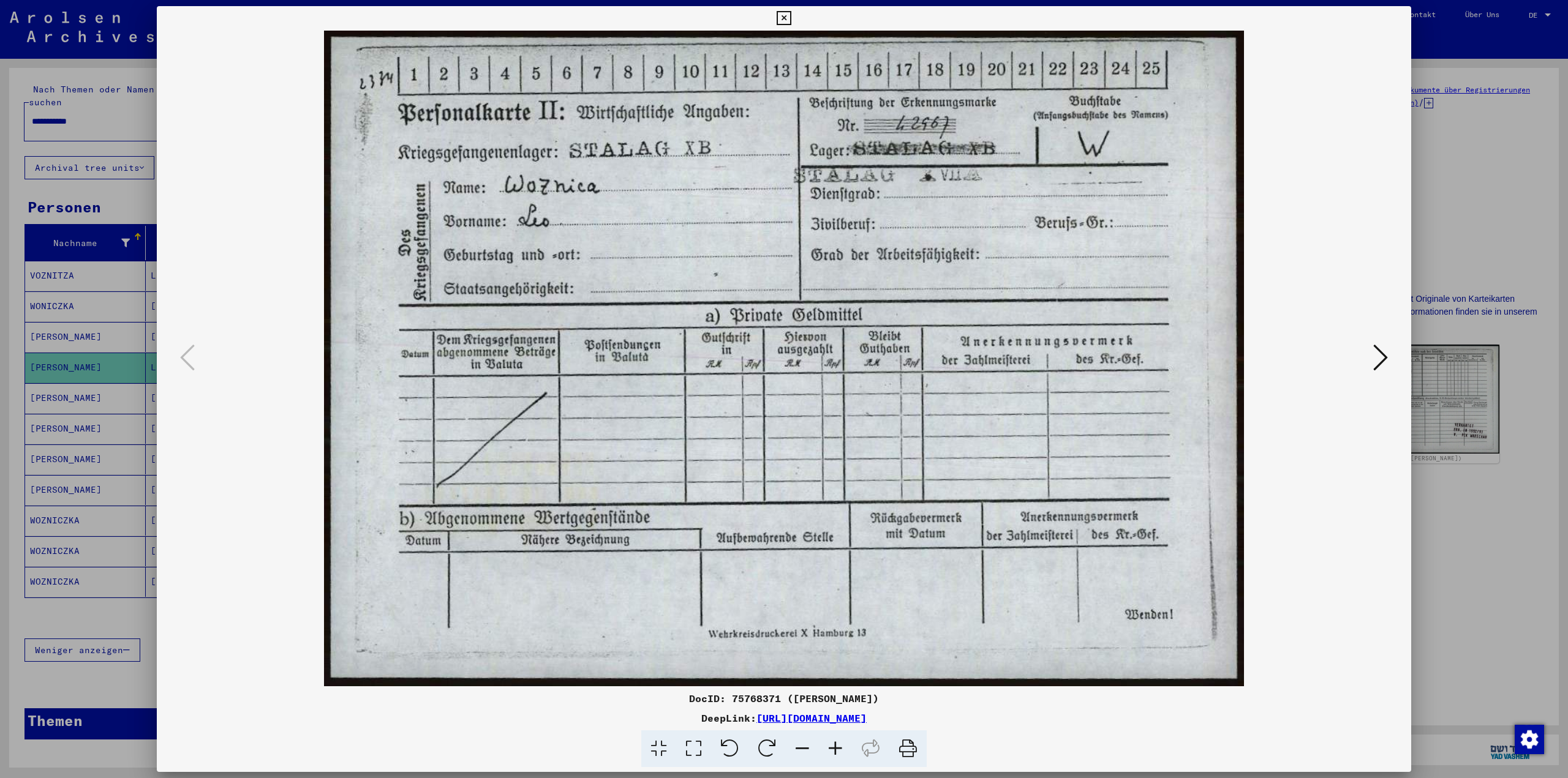
click at [1378, 356] on icon at bounding box center [1380, 357] width 14 height 30
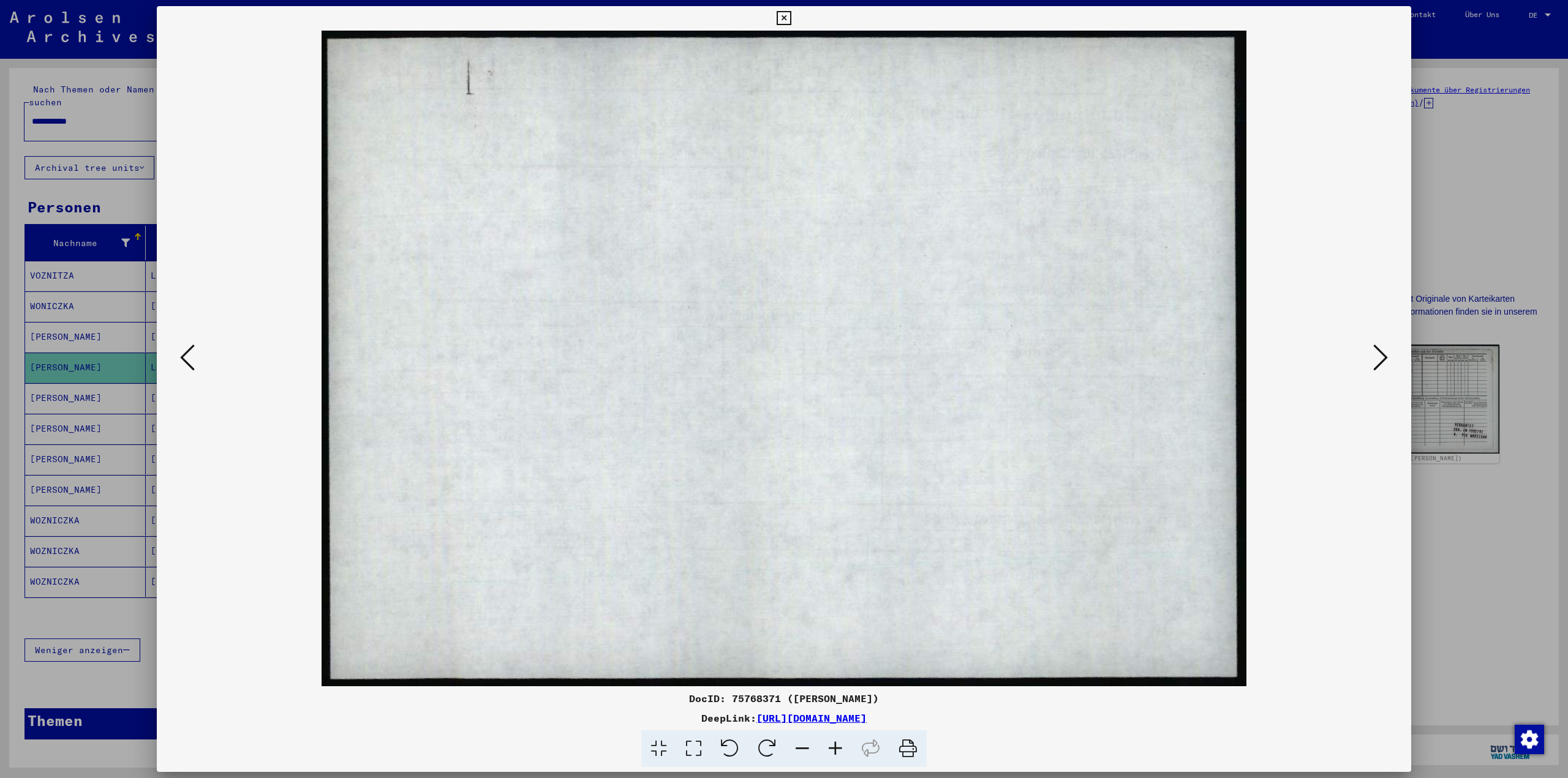
click at [1456, 534] on div at bounding box center [784, 389] width 1568 height 778
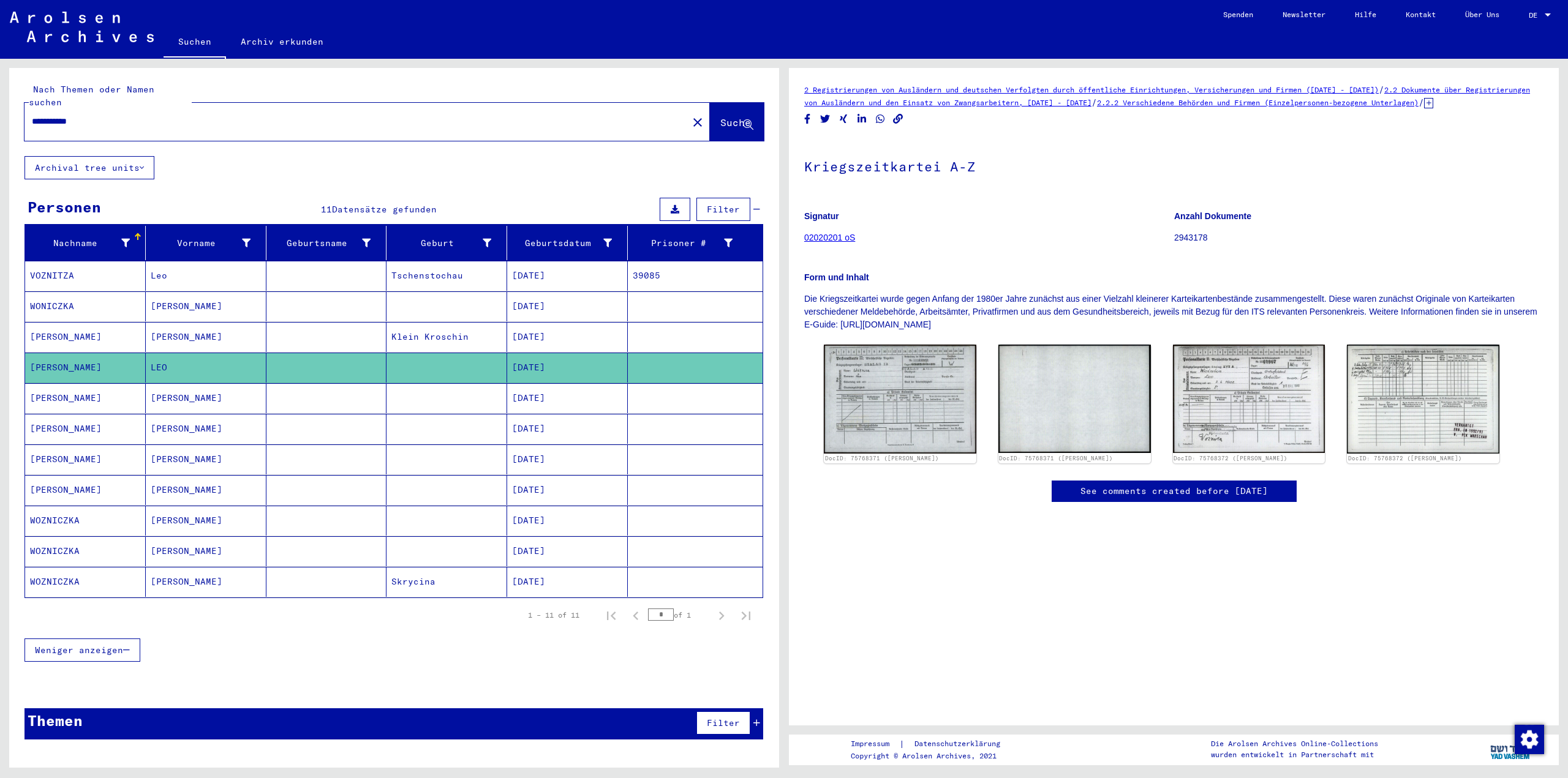
click at [579, 322] on mat-cell "[DATE]" at bounding box center [567, 337] width 120 height 30
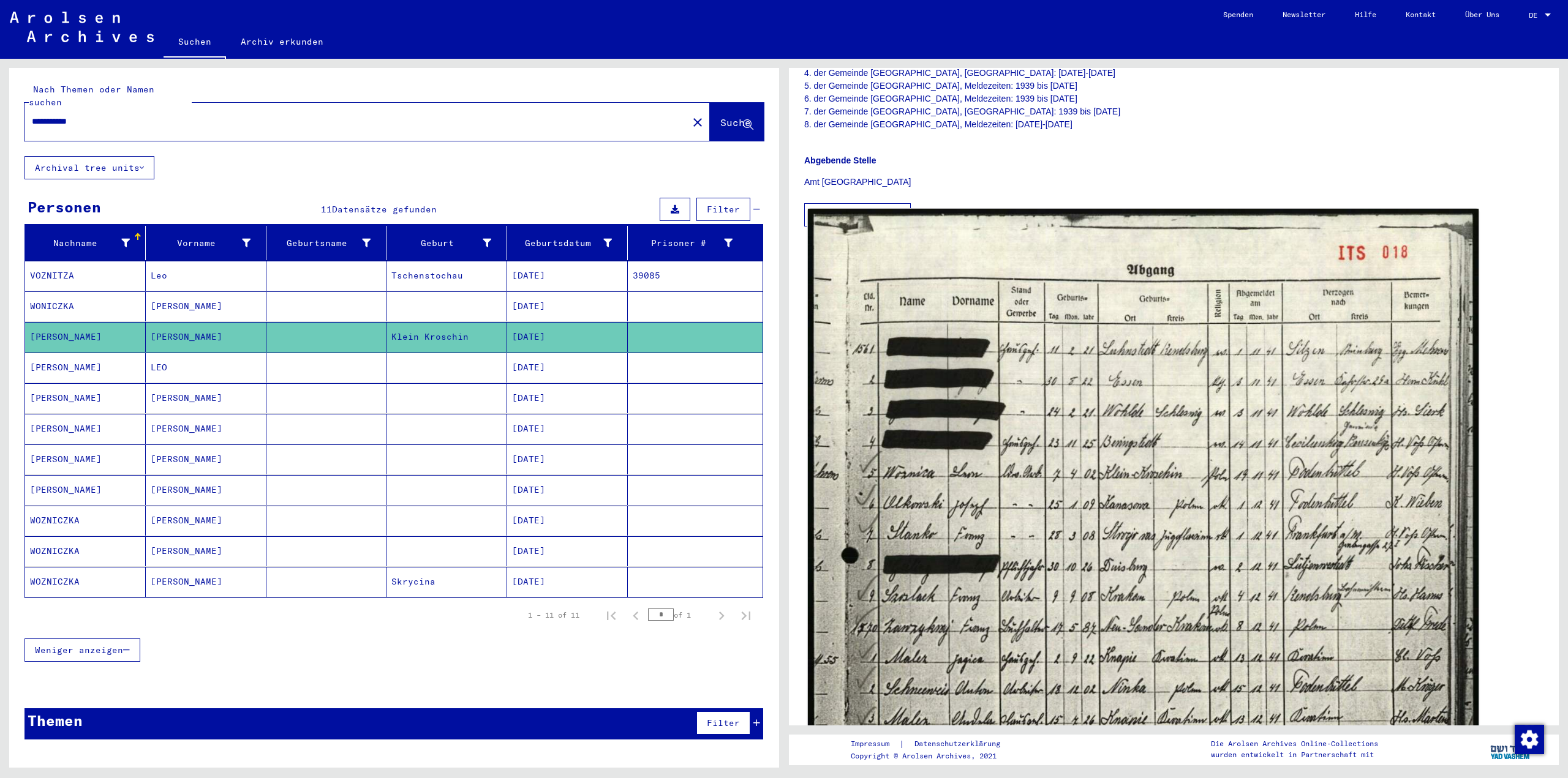
scroll to position [367, 0]
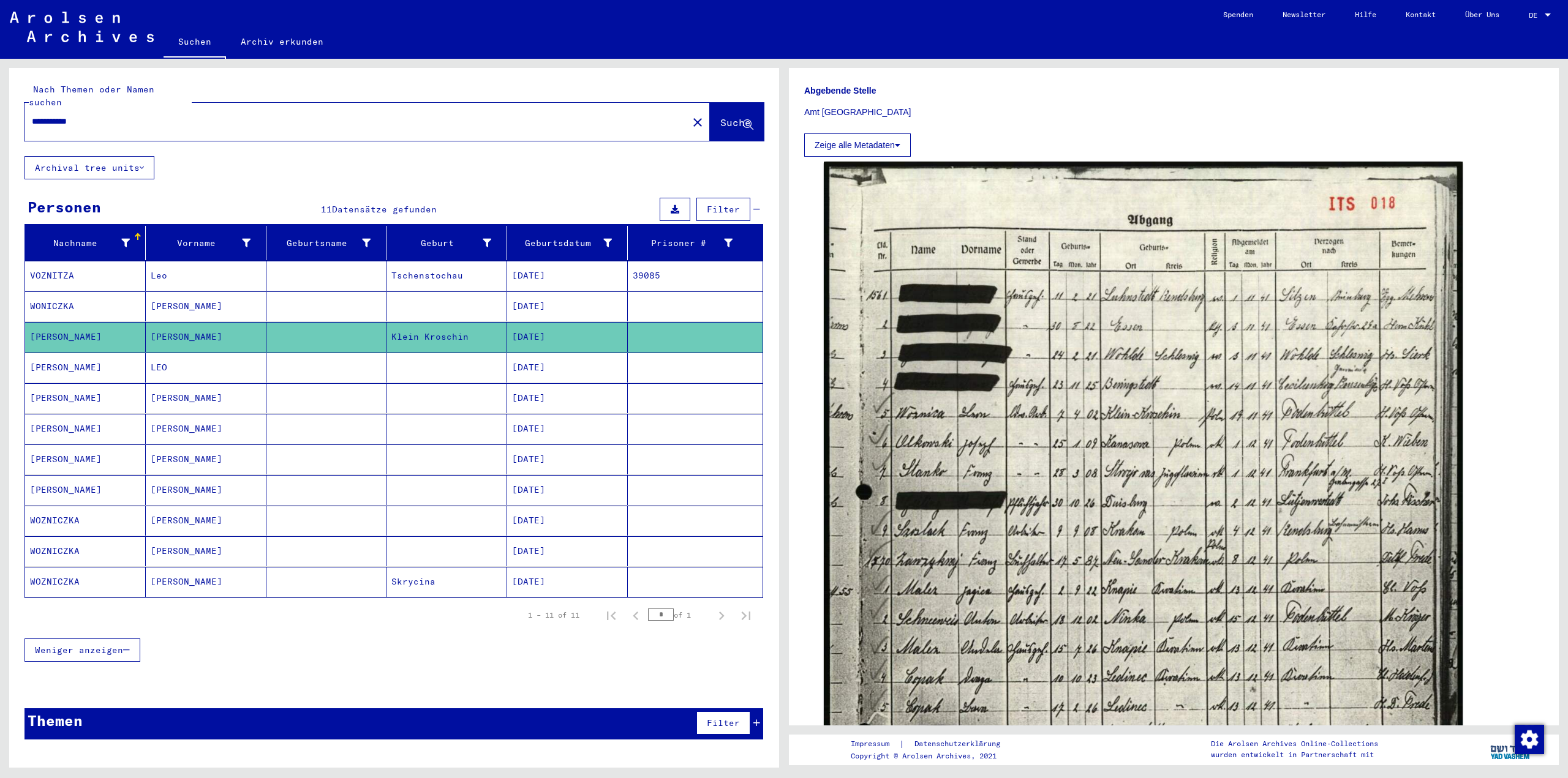
click at [403, 360] on mat-cell at bounding box center [446, 368] width 120 height 30
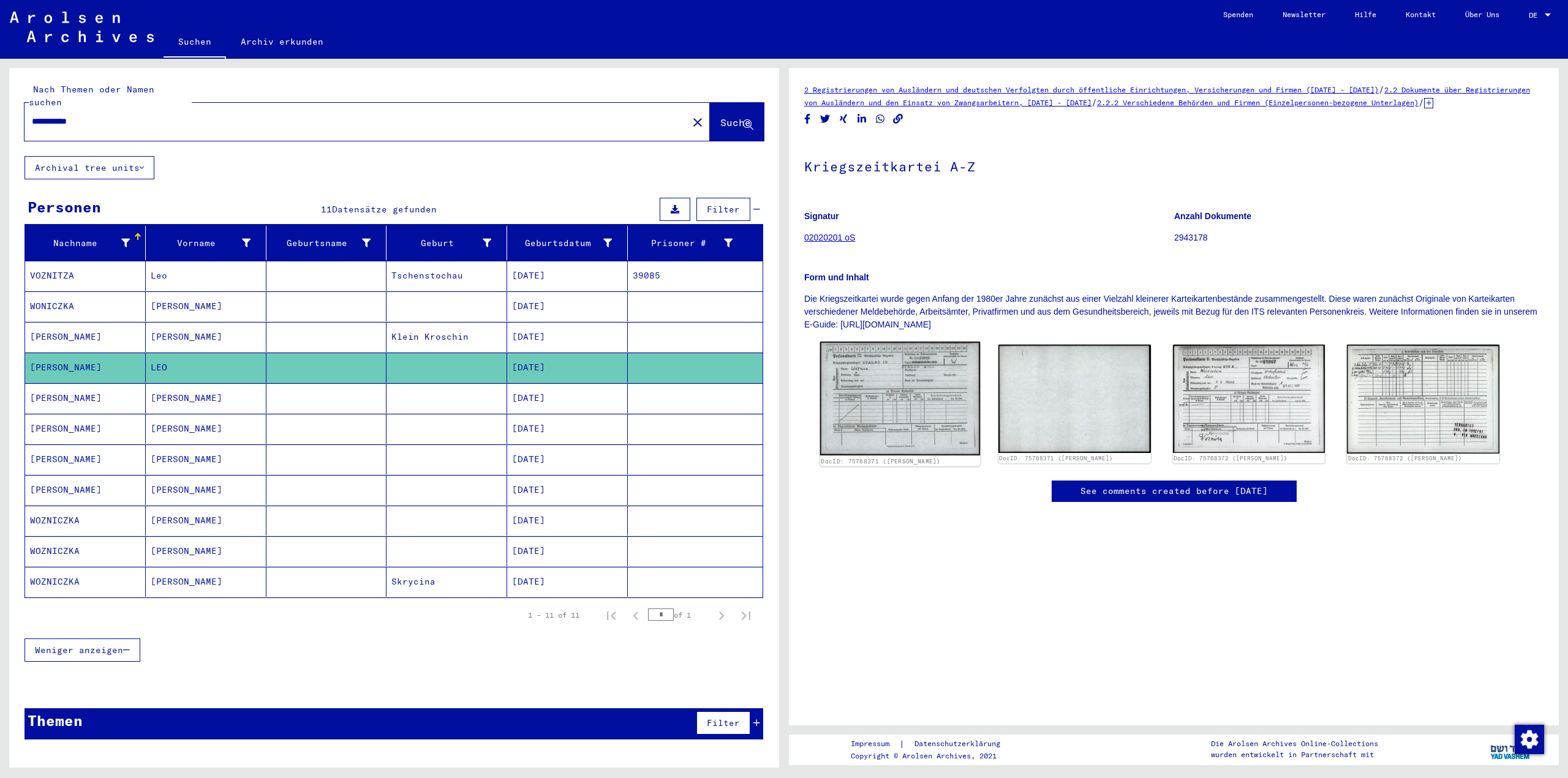
click at [885, 407] on img at bounding box center [900, 398] width 160 height 114
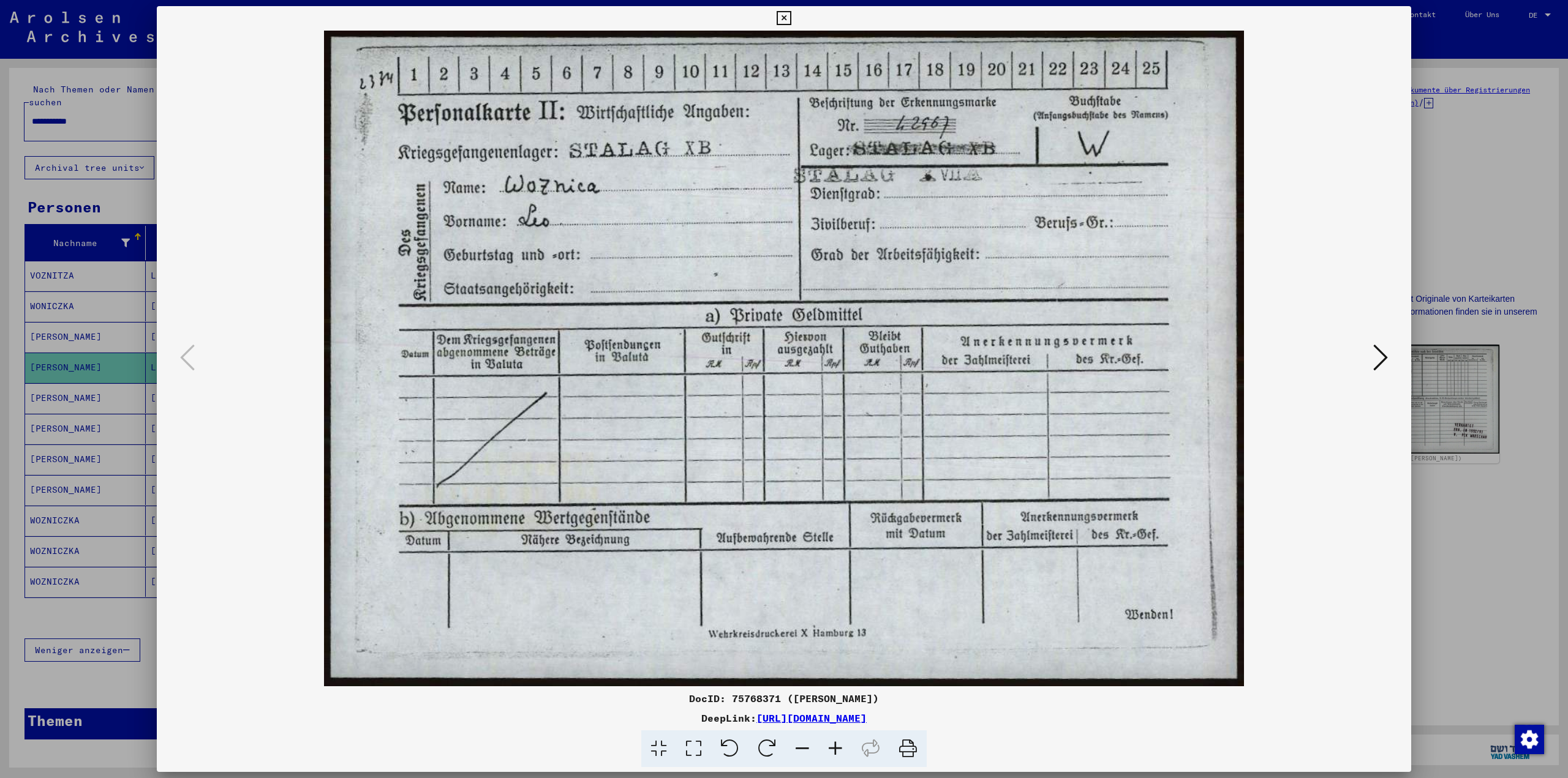
click at [1380, 354] on icon at bounding box center [1380, 357] width 14 height 30
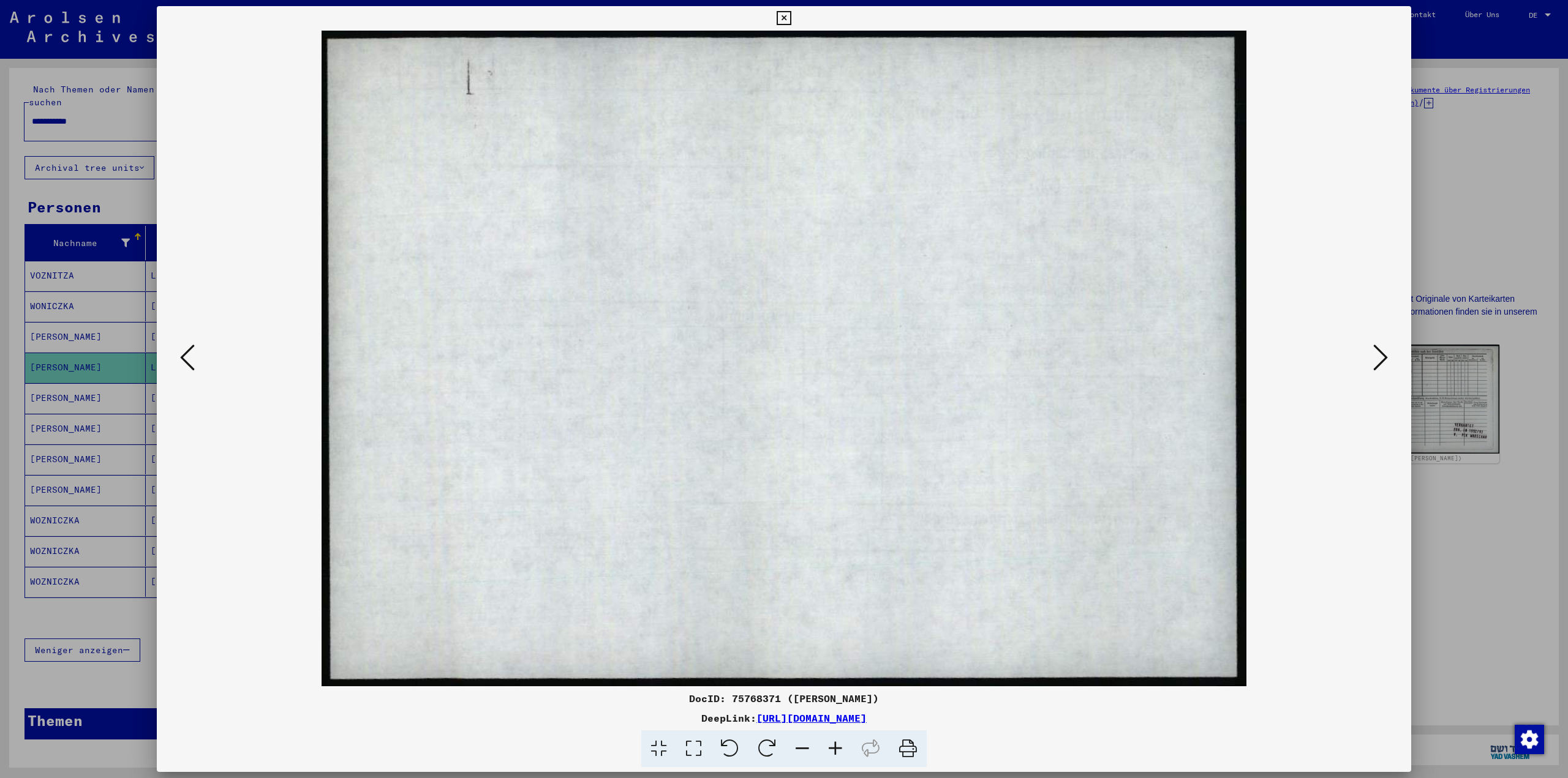
click at [1380, 354] on icon at bounding box center [1380, 357] width 14 height 30
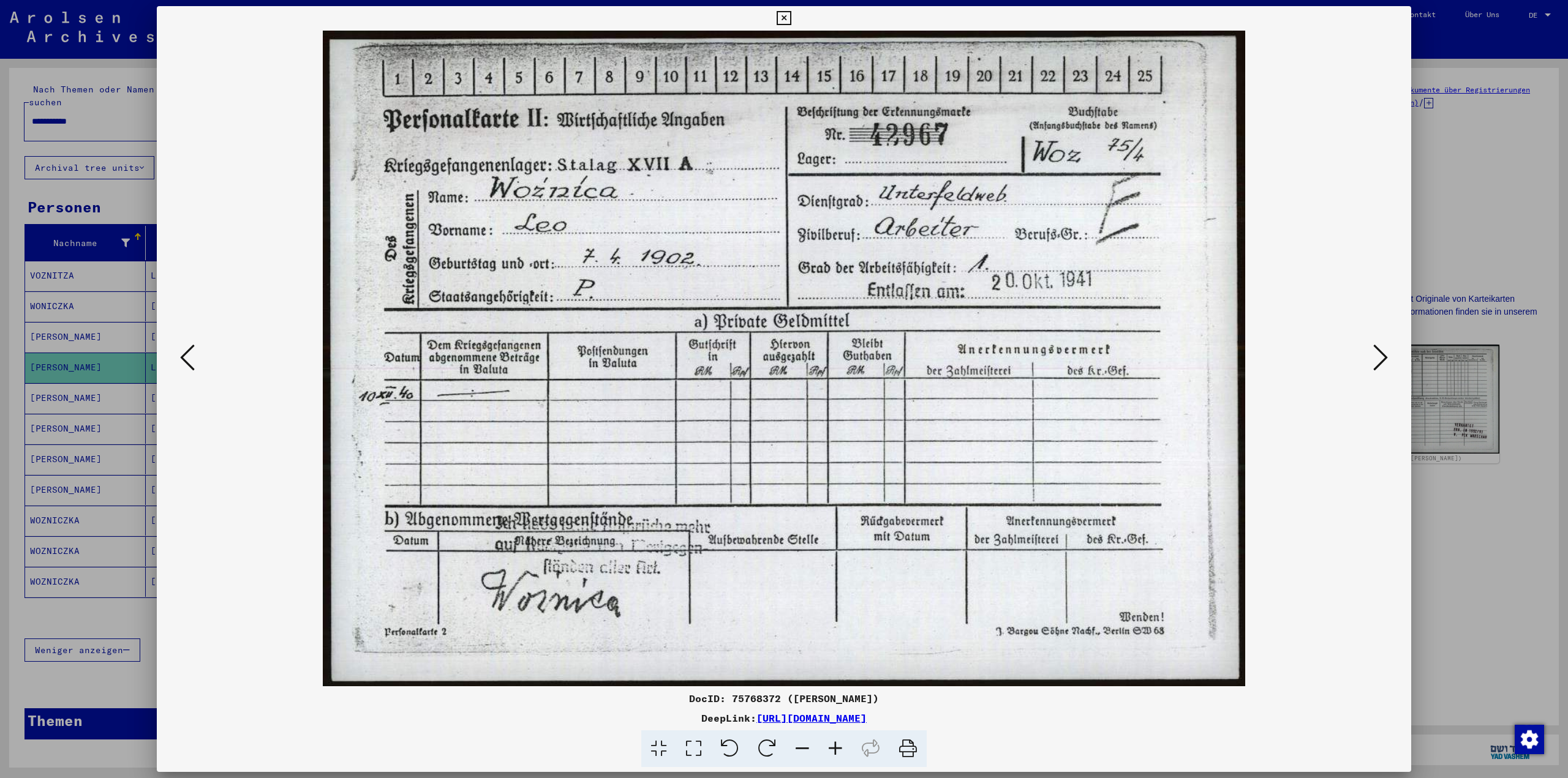
click at [1377, 363] on icon at bounding box center [1380, 357] width 14 height 30
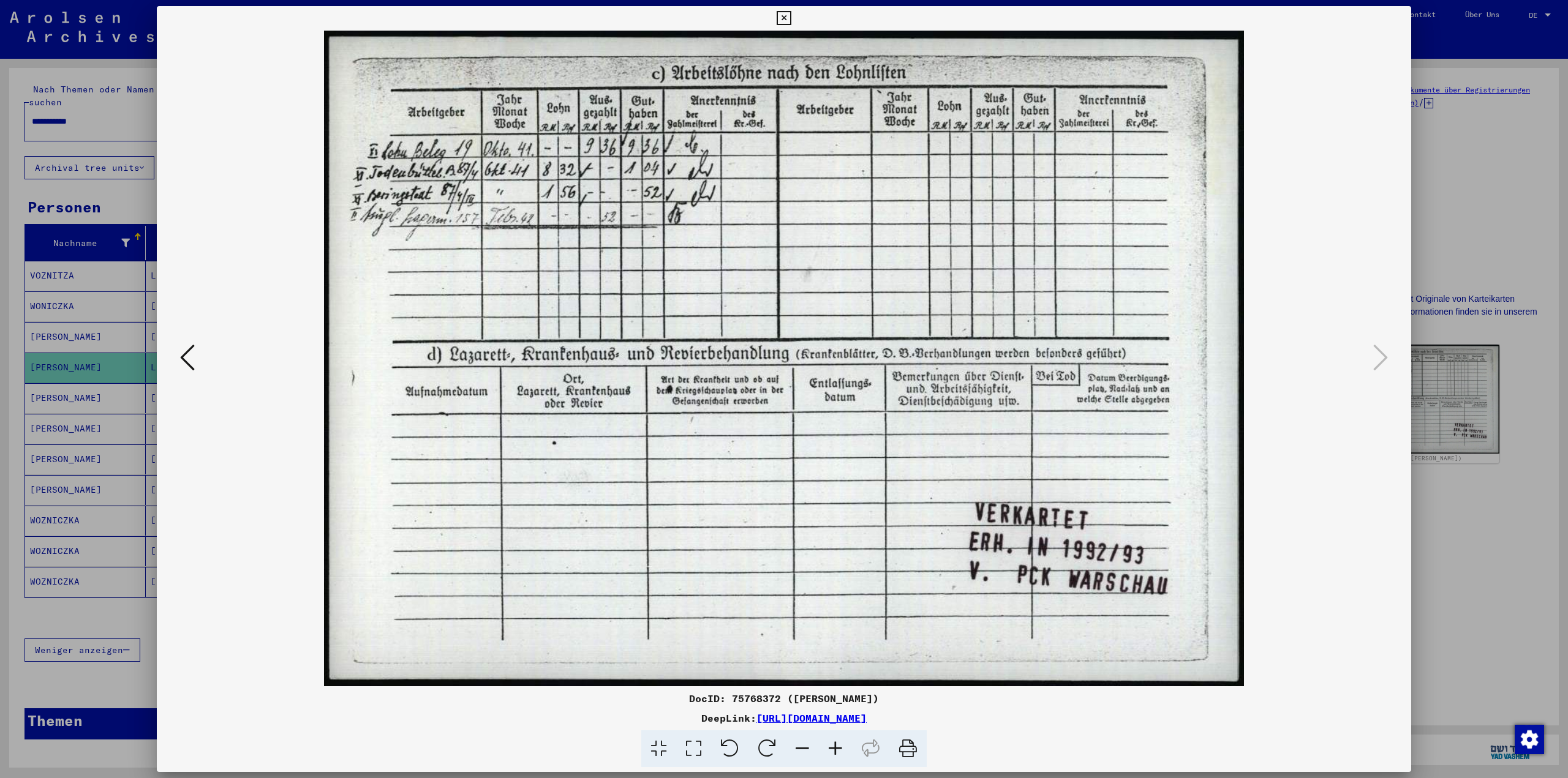
click at [1436, 550] on div at bounding box center [784, 389] width 1568 height 778
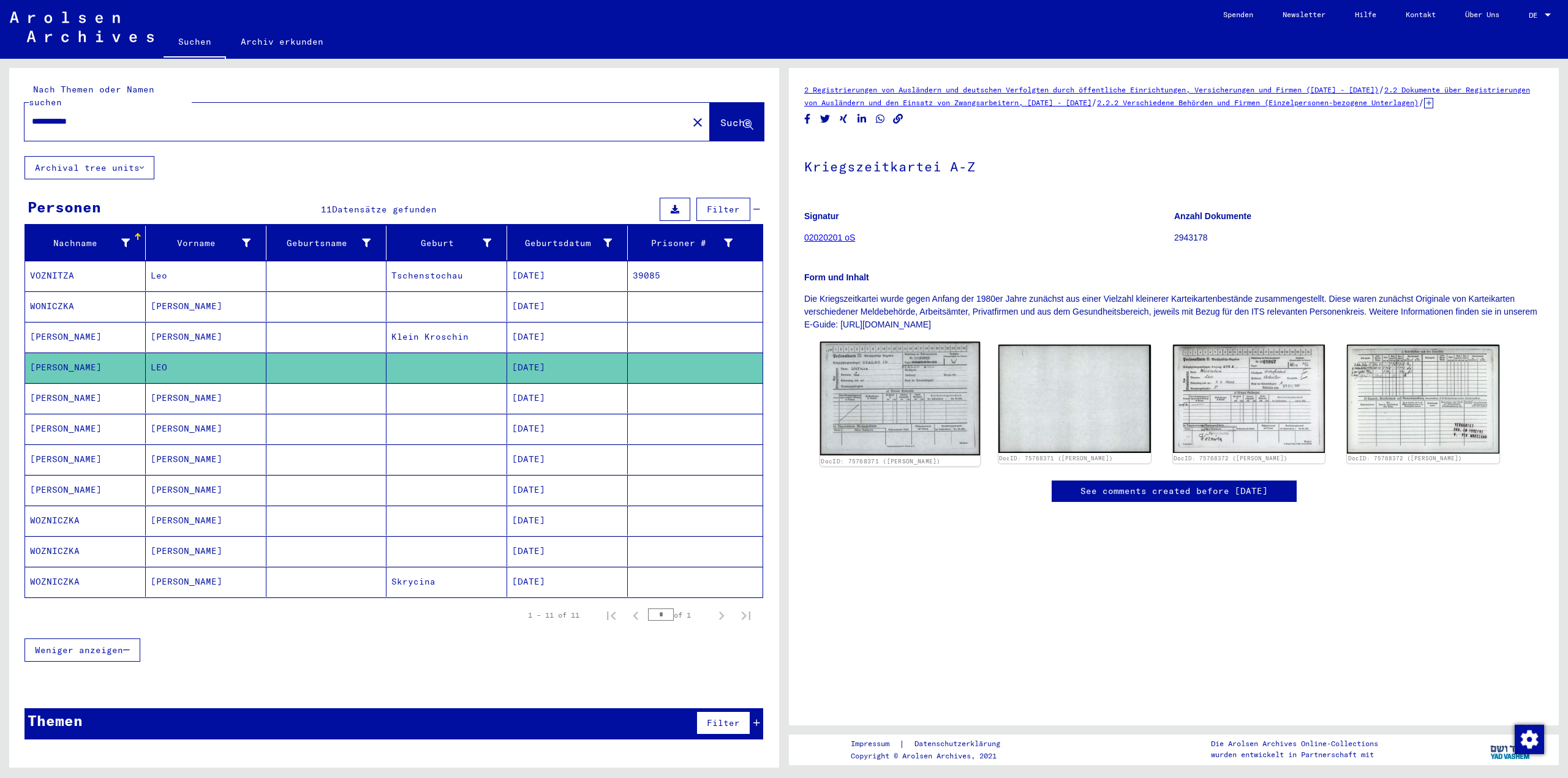
click at [892, 415] on img at bounding box center [900, 398] width 160 height 114
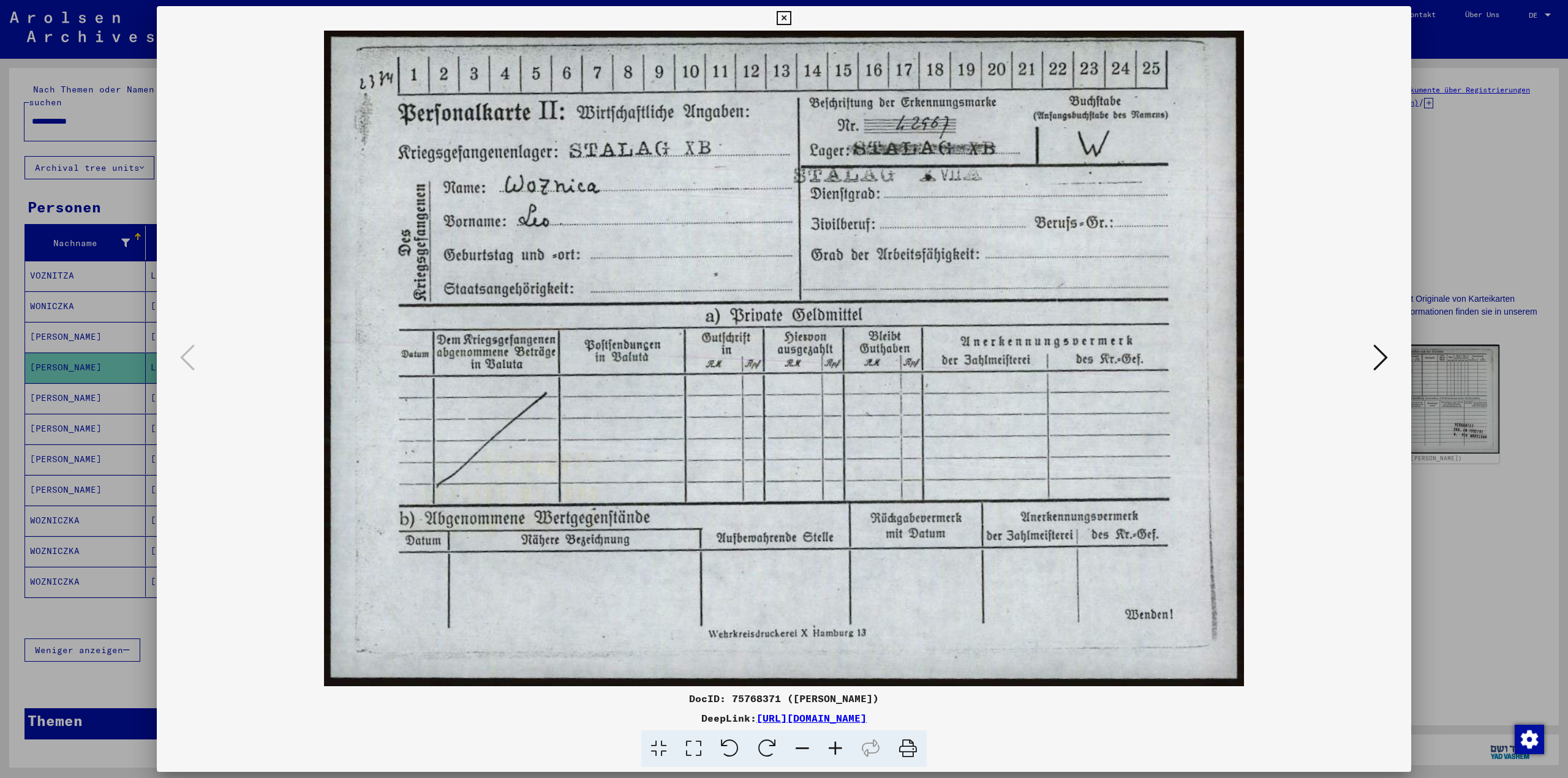
click at [1386, 358] on icon at bounding box center [1380, 357] width 14 height 30
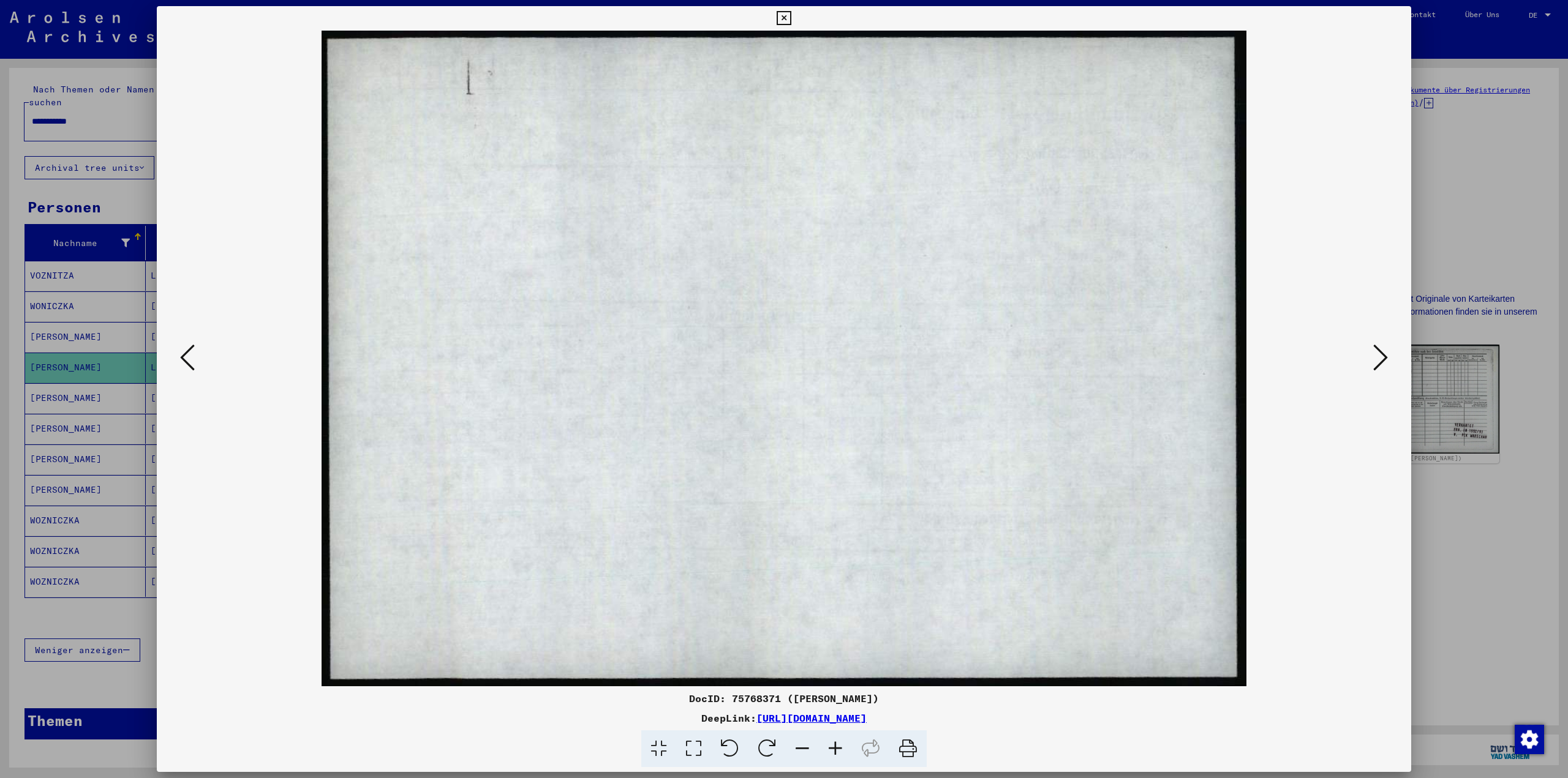
click at [1386, 358] on icon at bounding box center [1380, 357] width 14 height 30
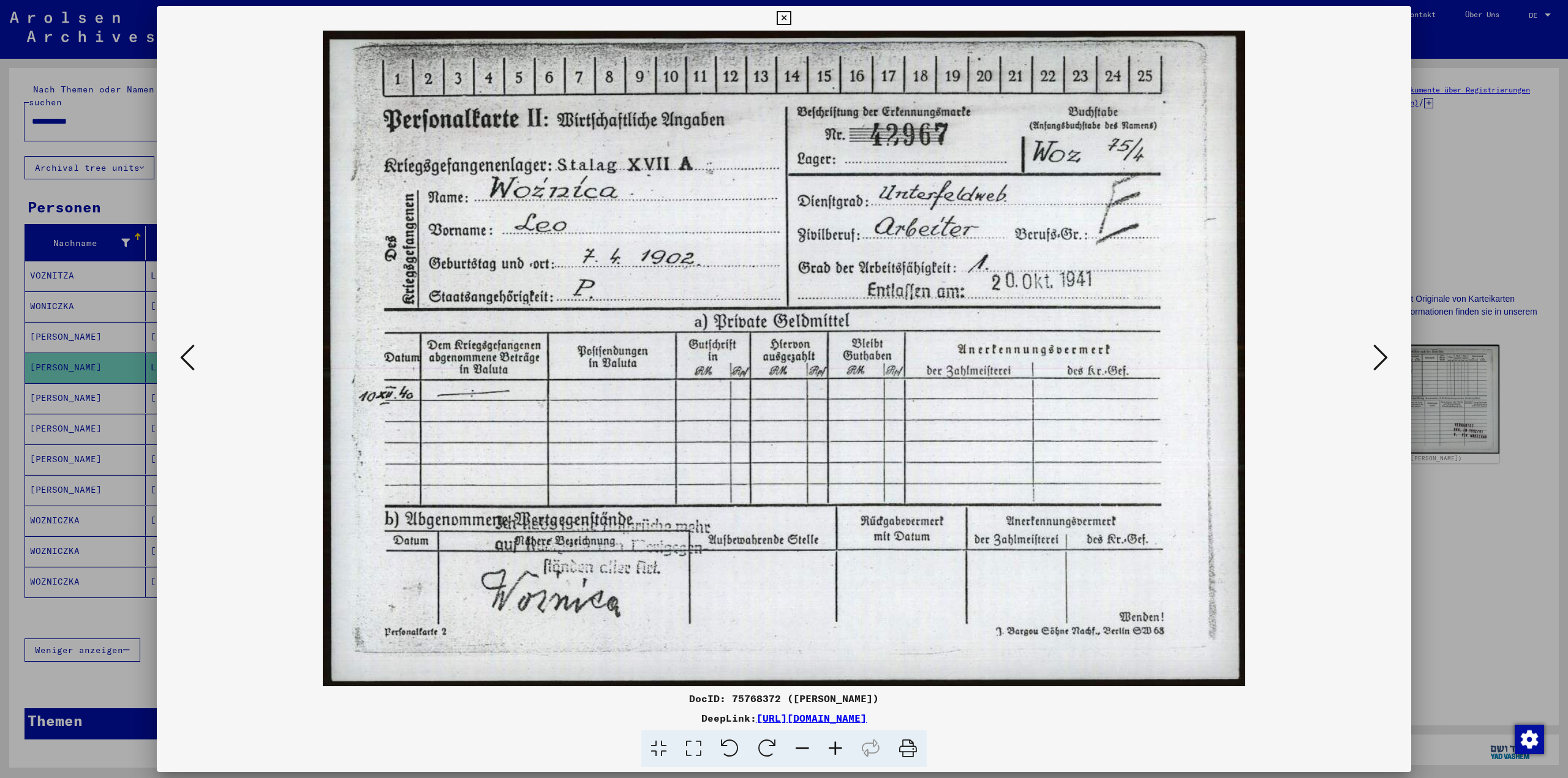
click at [124, 186] on div at bounding box center [784, 389] width 1568 height 778
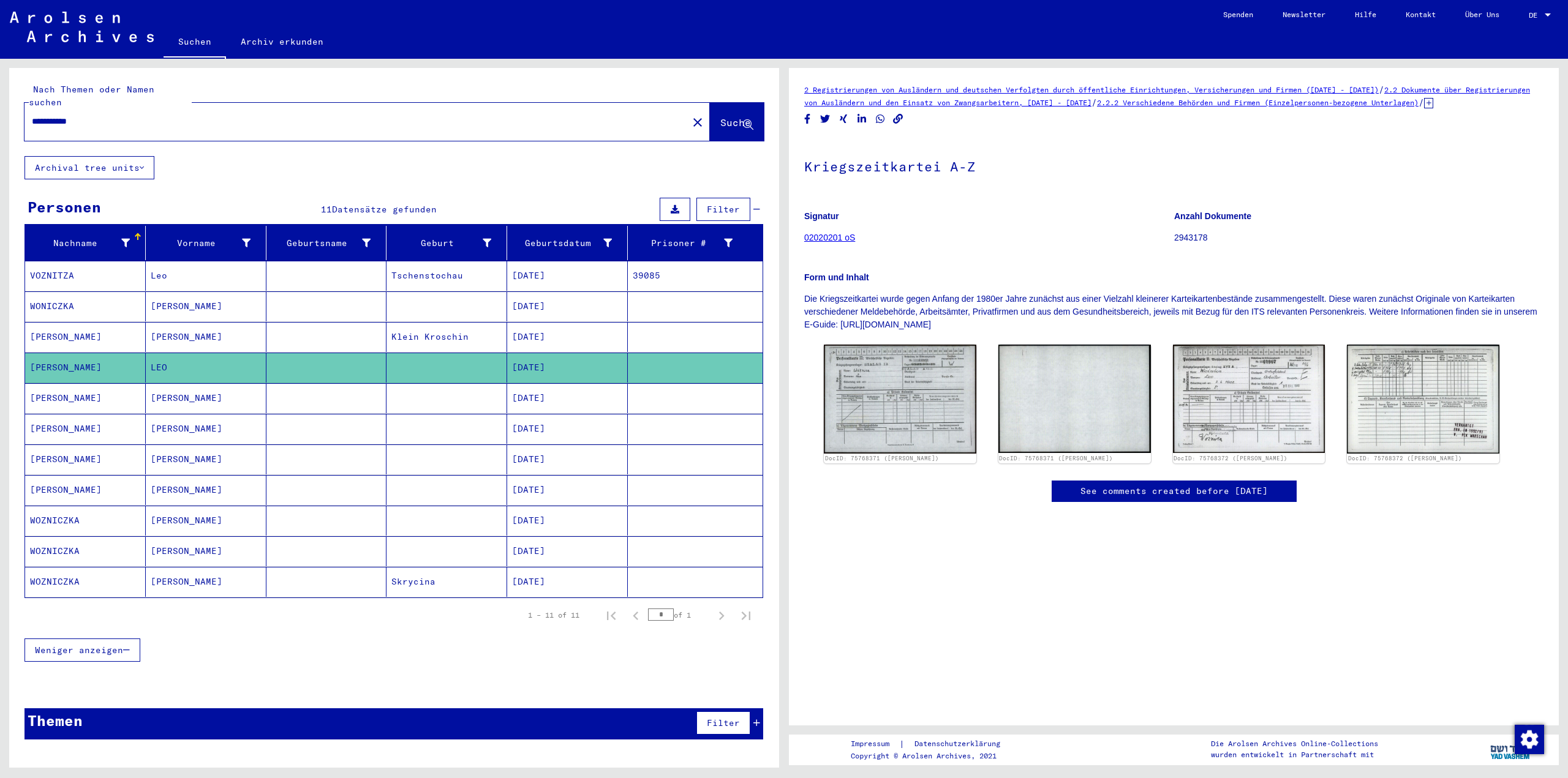
drag, startPoint x: 204, startPoint y: 108, endPoint x: 0, endPoint y: 93, distance: 204.6
click at [0, 93] on div "**********" at bounding box center [392, 413] width 784 height 709
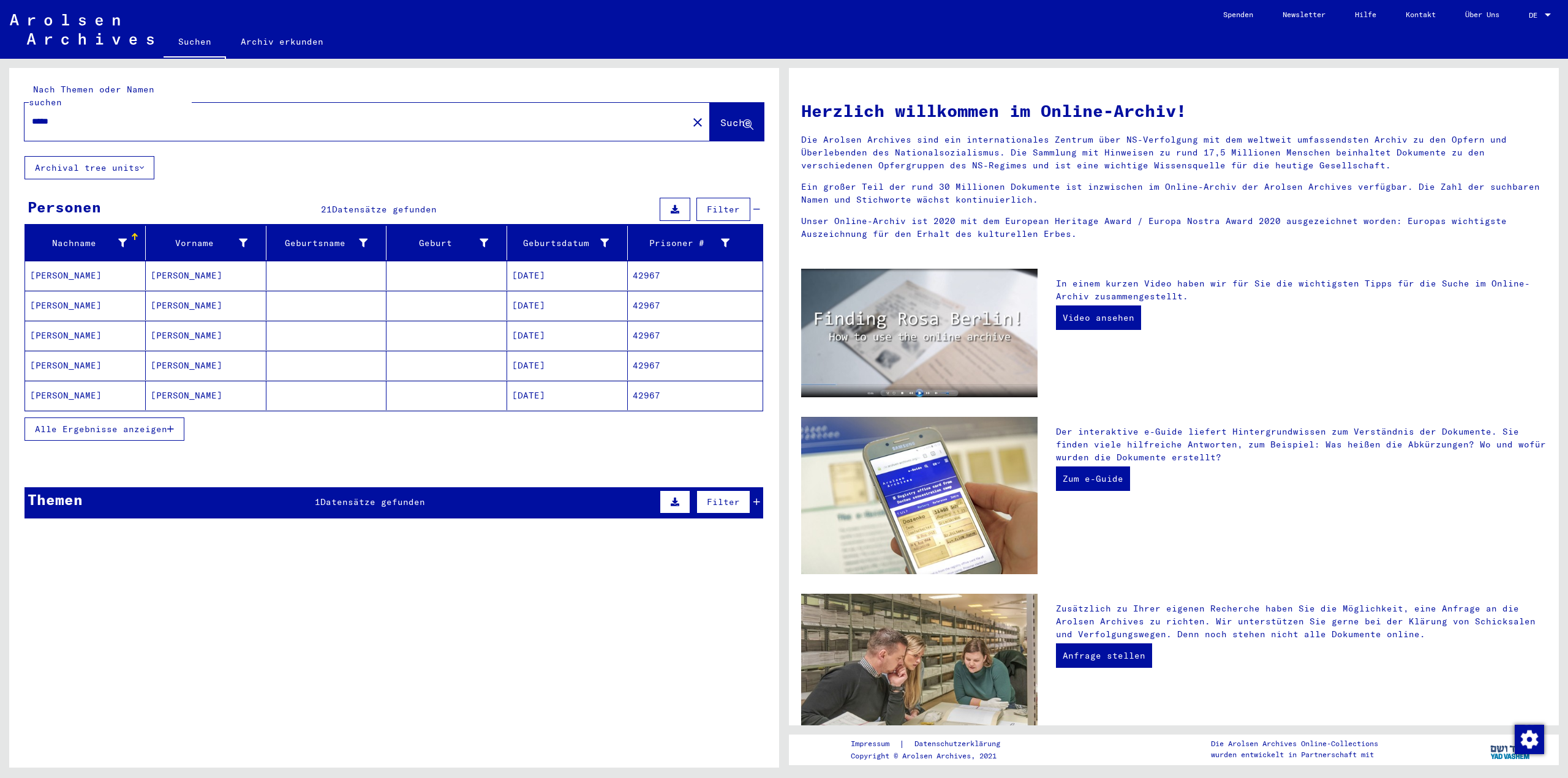
click at [201, 323] on mat-cell "[PERSON_NAME]" at bounding box center [205, 335] width 120 height 30
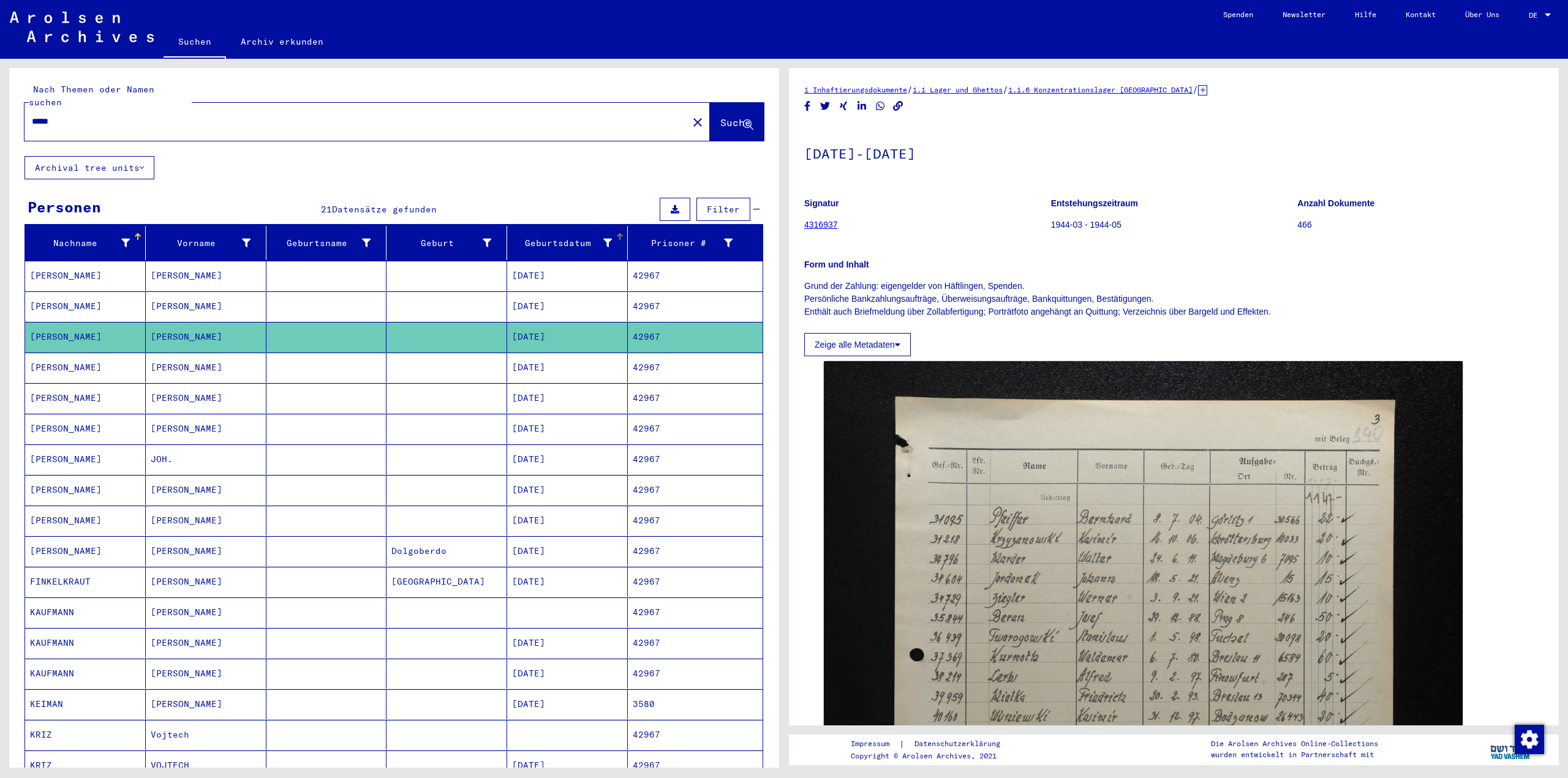
click at [606, 237] on div "Geburtsdatum" at bounding box center [563, 243] width 103 height 13
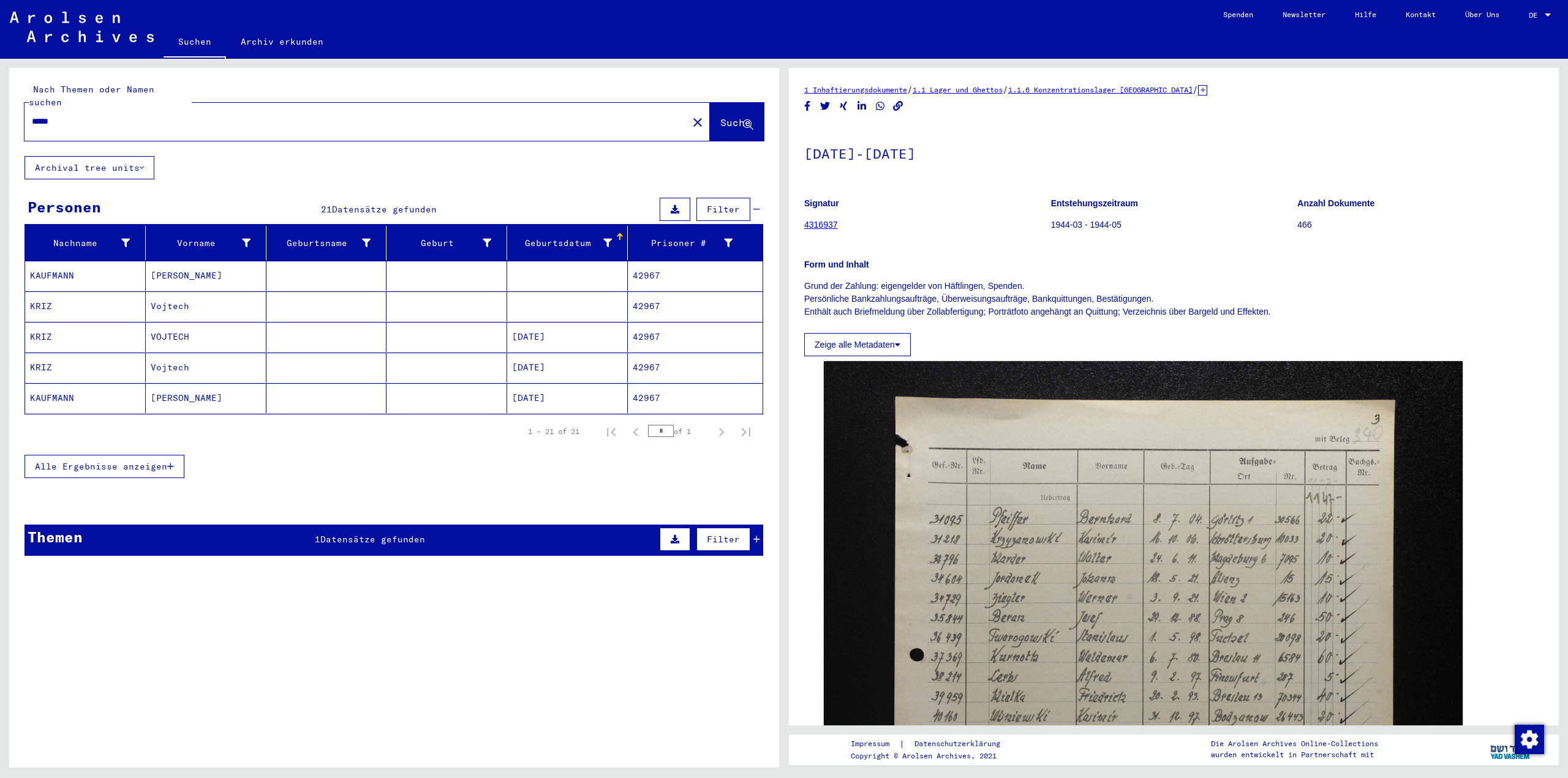
click at [605, 239] on icon at bounding box center [608, 243] width 9 height 9
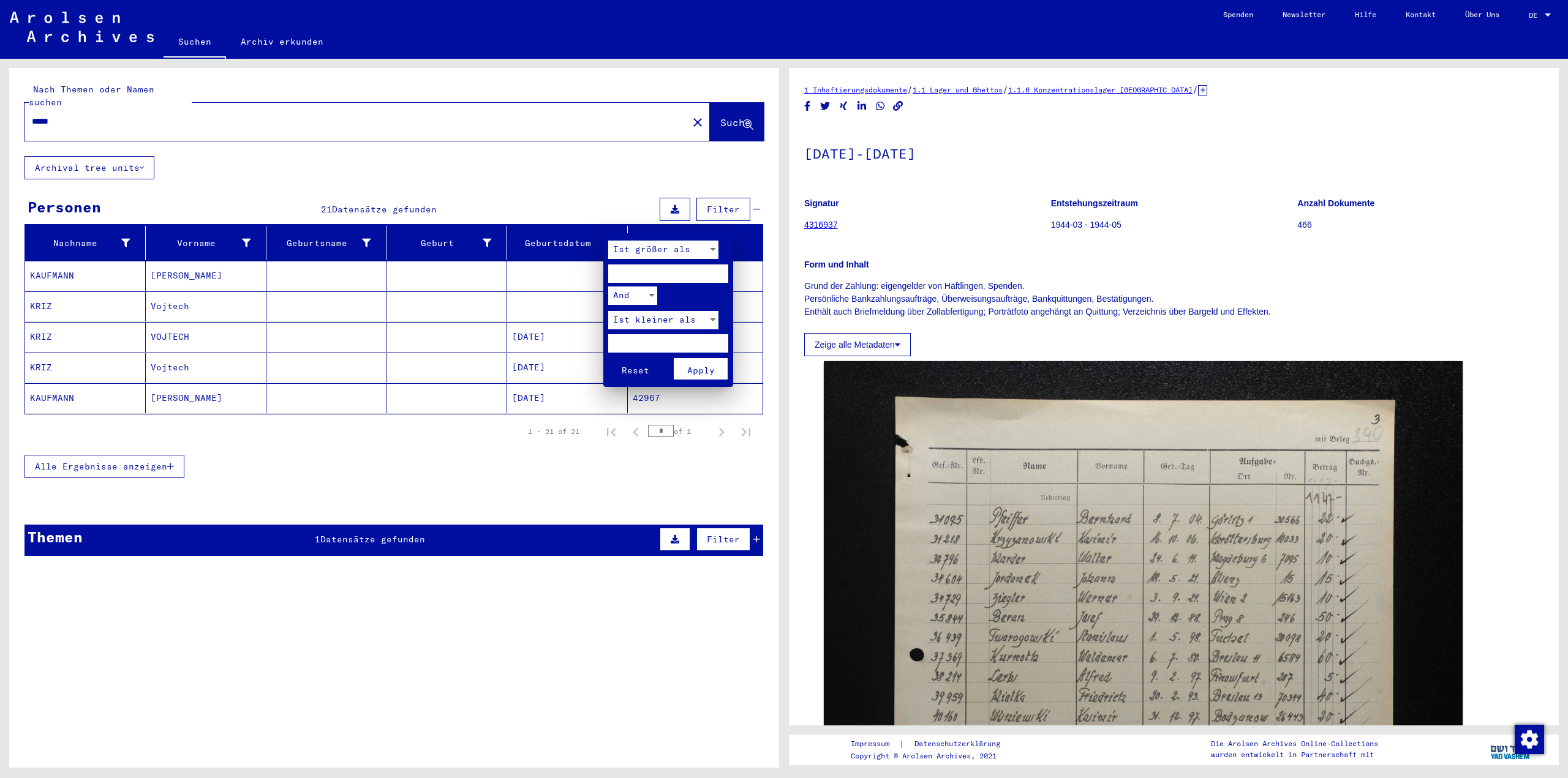
click at [572, 229] on div at bounding box center [784, 389] width 1568 height 778
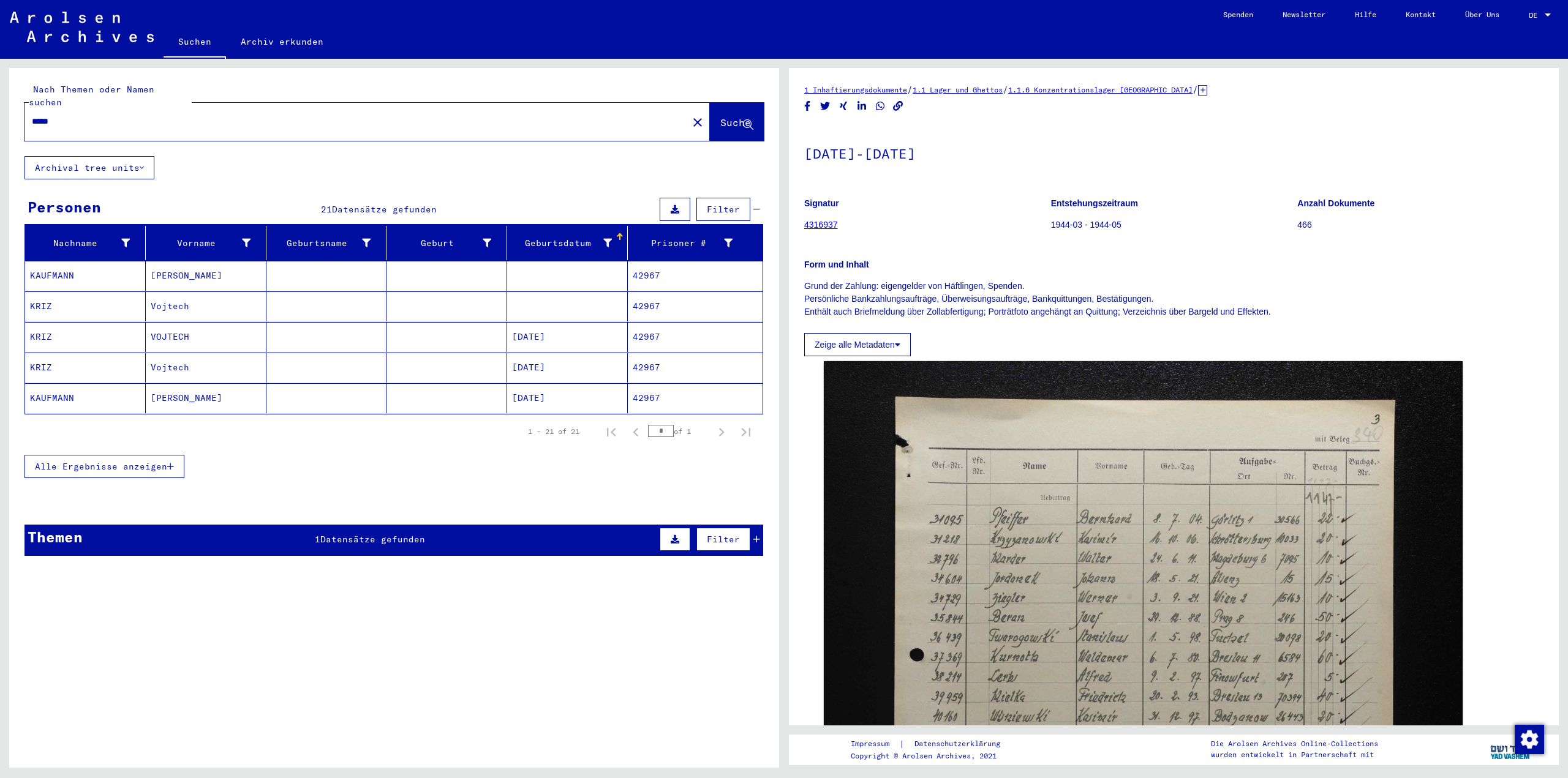
click at [572, 237] on div "Geburtsdatum" at bounding box center [562, 243] width 100 height 13
click at [696, 237] on div "Prisoner #" at bounding box center [683, 243] width 100 height 13
click at [724, 204] on span "Filter" at bounding box center [723, 209] width 33 height 11
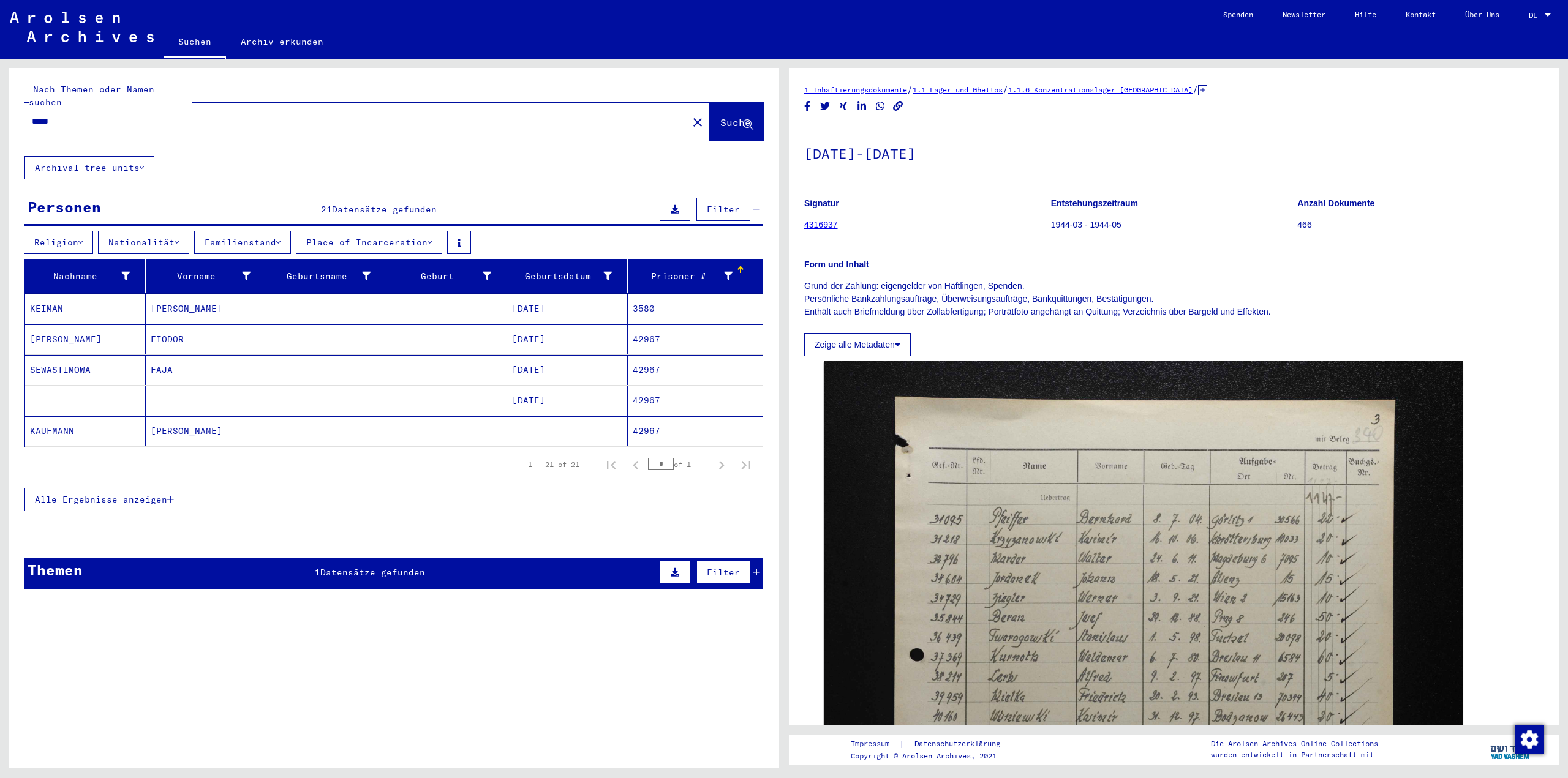
click at [355, 204] on span "Datensätze gefunden" at bounding box center [384, 209] width 105 height 11
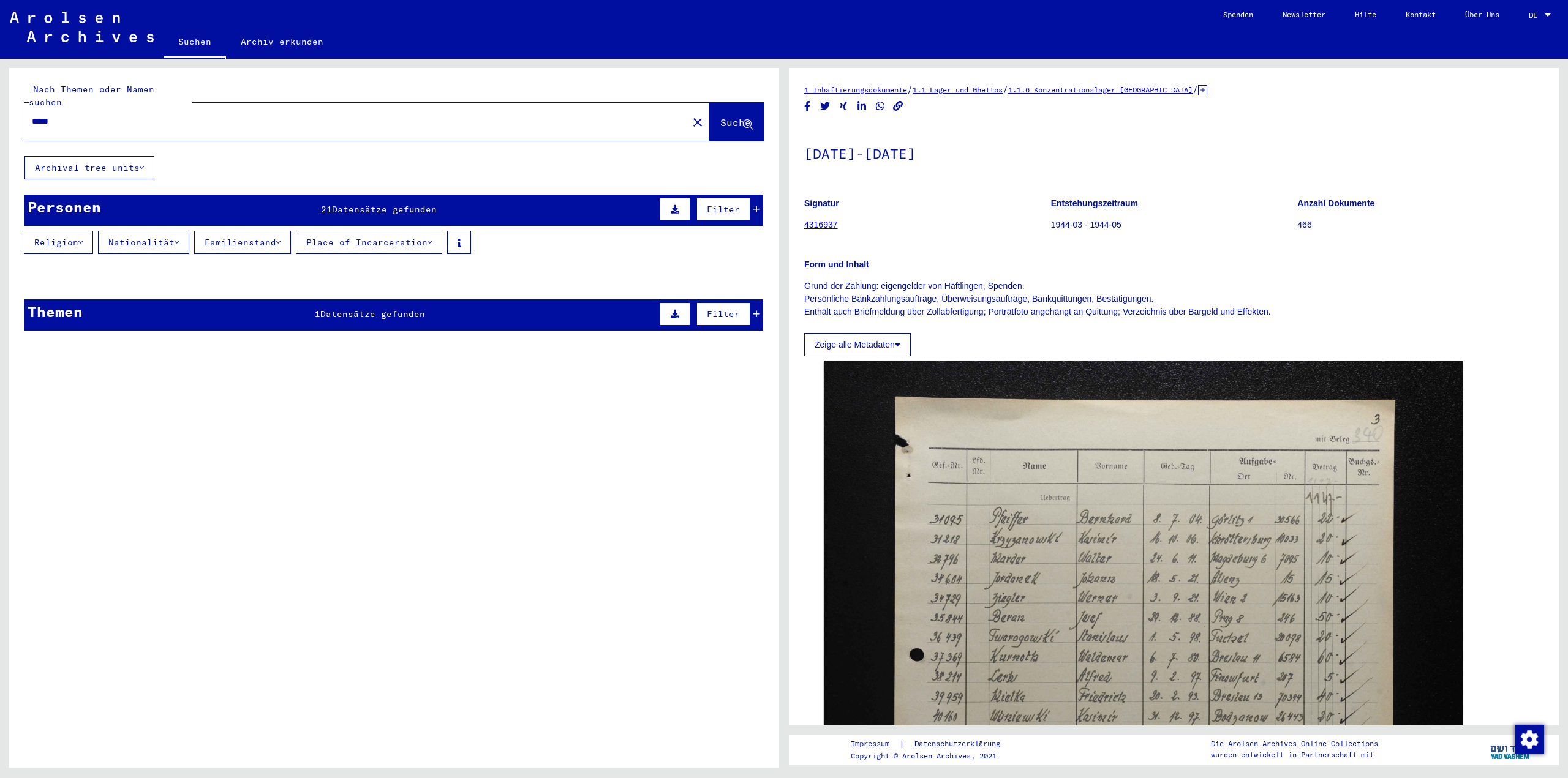
click at [355, 204] on span "Datensätze gefunden" at bounding box center [384, 209] width 105 height 11
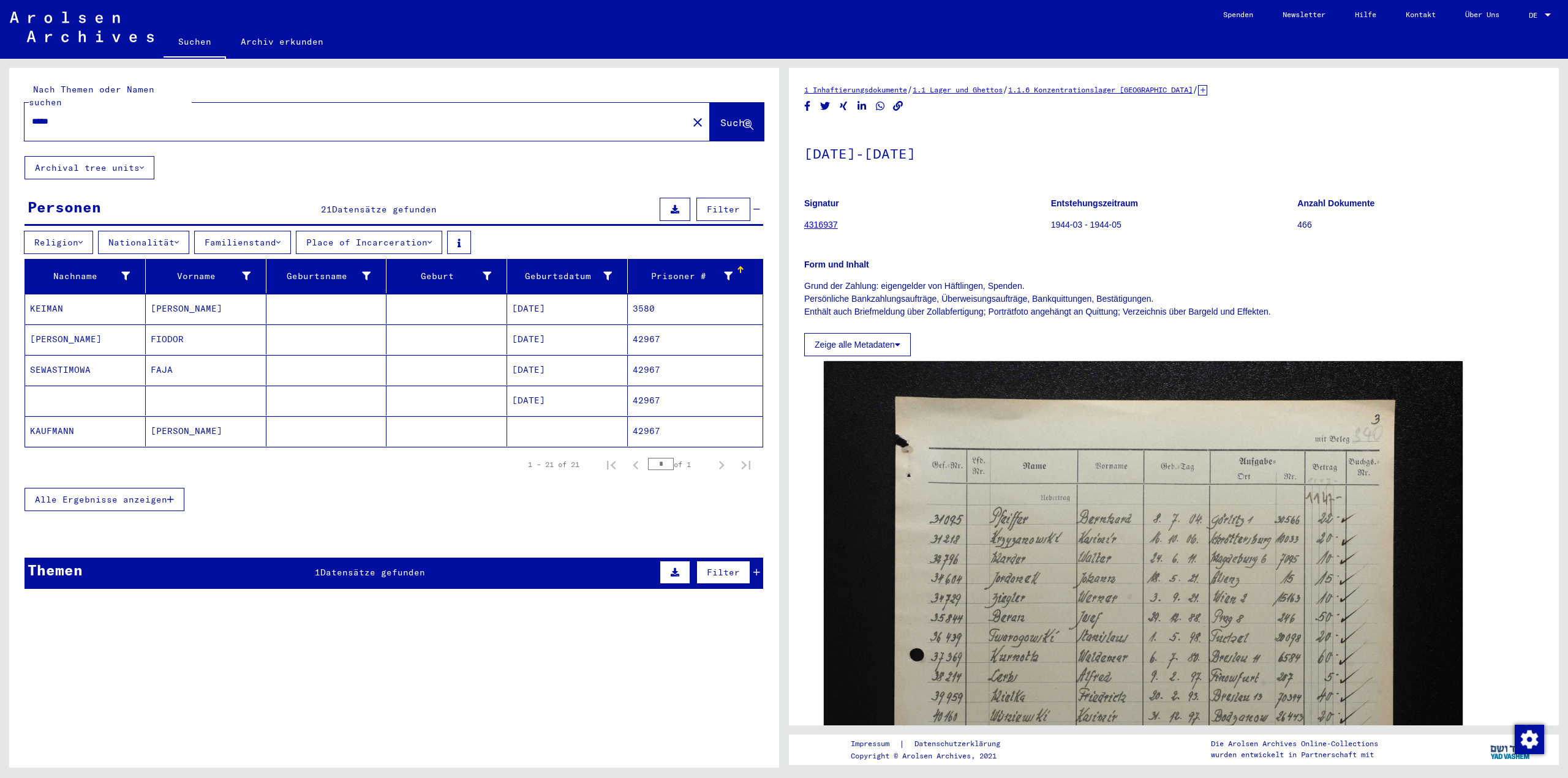
click at [118, 494] on span "Alle Ergebnisse anzeigen" at bounding box center [101, 499] width 132 height 11
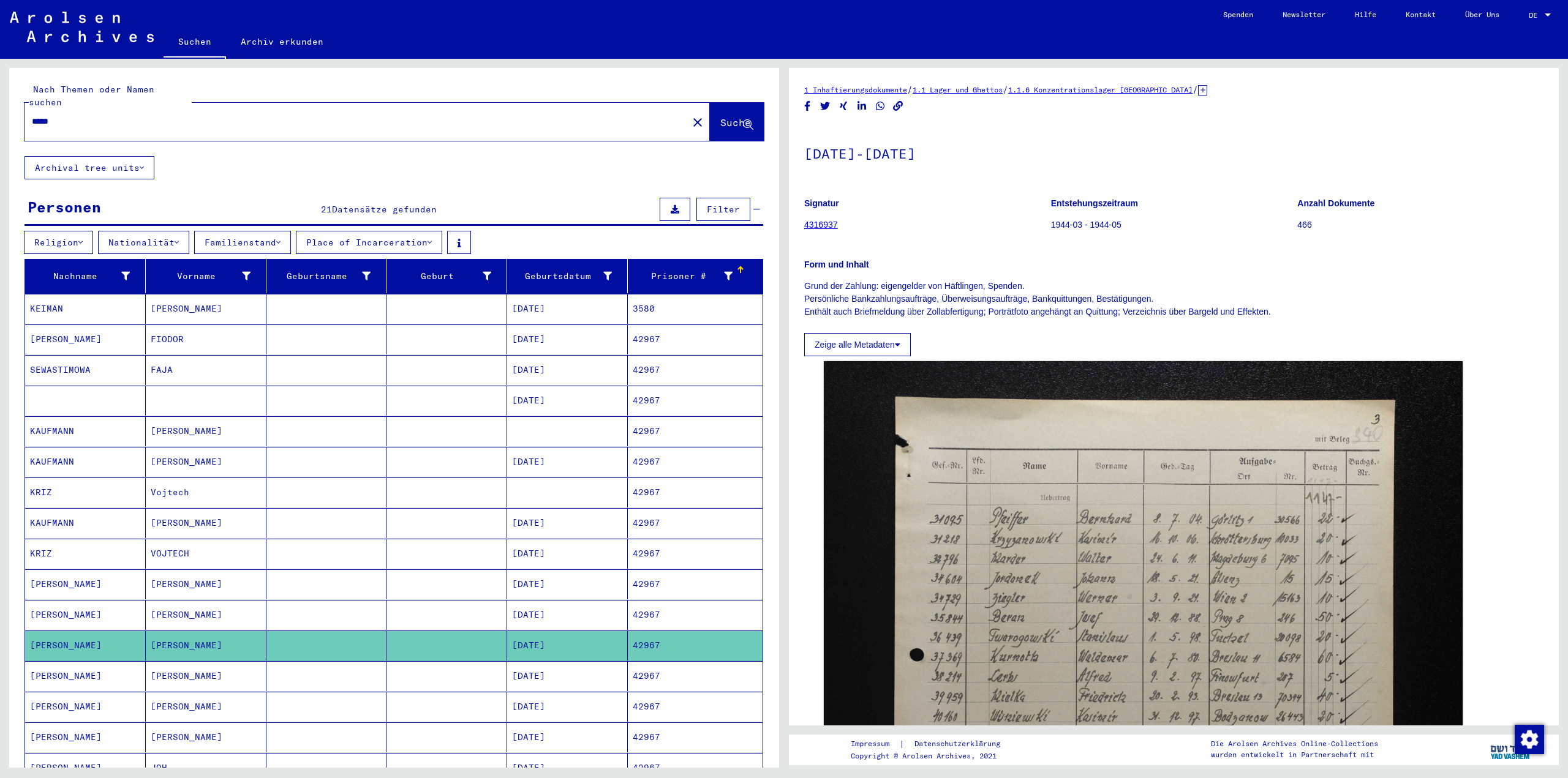
drag, startPoint x: 238, startPoint y: 107, endPoint x: 0, endPoint y: 101, distance: 238.1
click at [0, 101] on div "Nach Themen oder Namen suchen ***** close Suche Archival tree units Personen 21…" at bounding box center [392, 413] width 784 height 709
type input "**********"
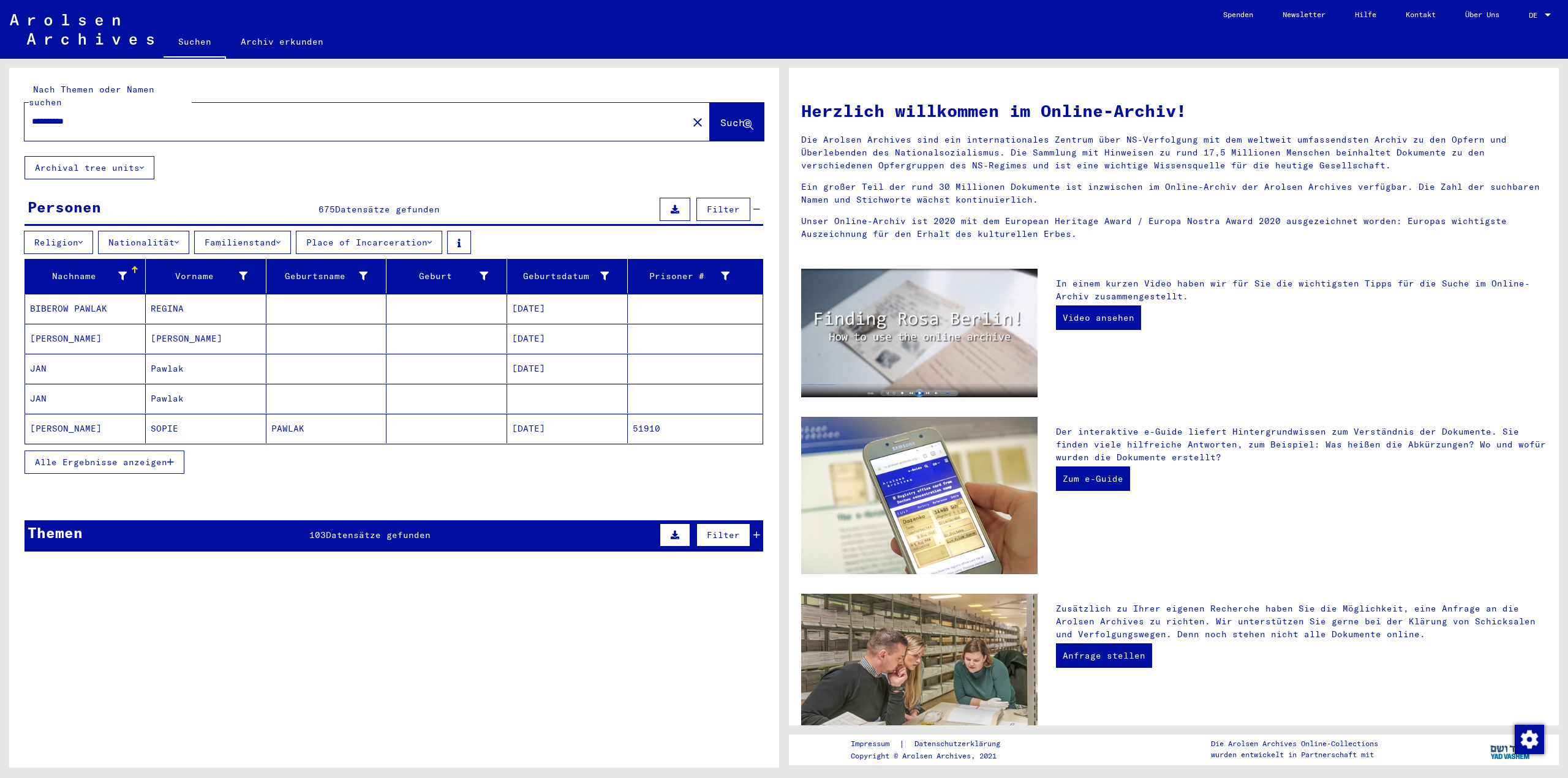
click at [146, 231] on button "Nationalität" at bounding box center [144, 242] width 91 height 23
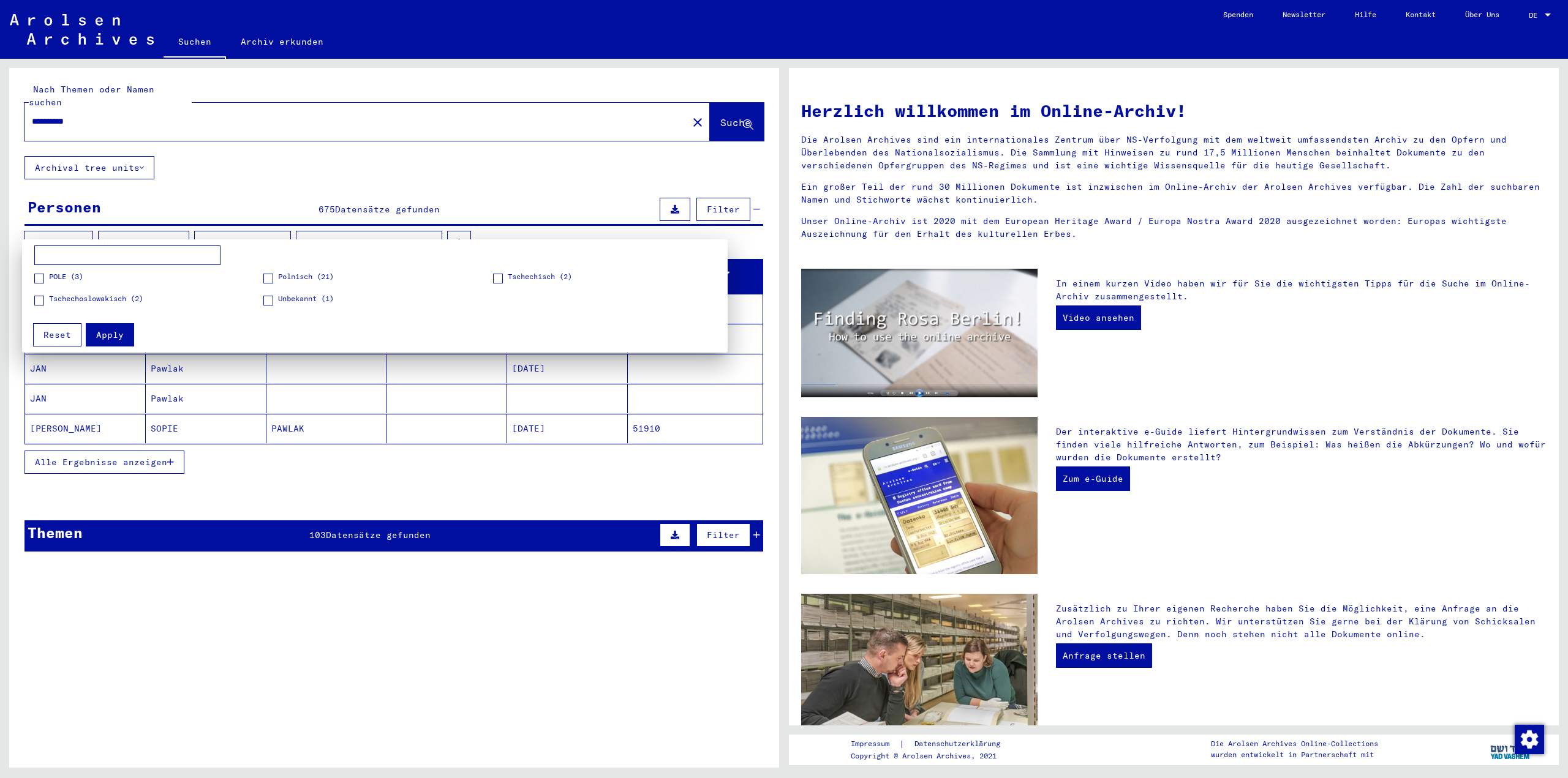
click at [151, 226] on div at bounding box center [784, 389] width 1568 height 778
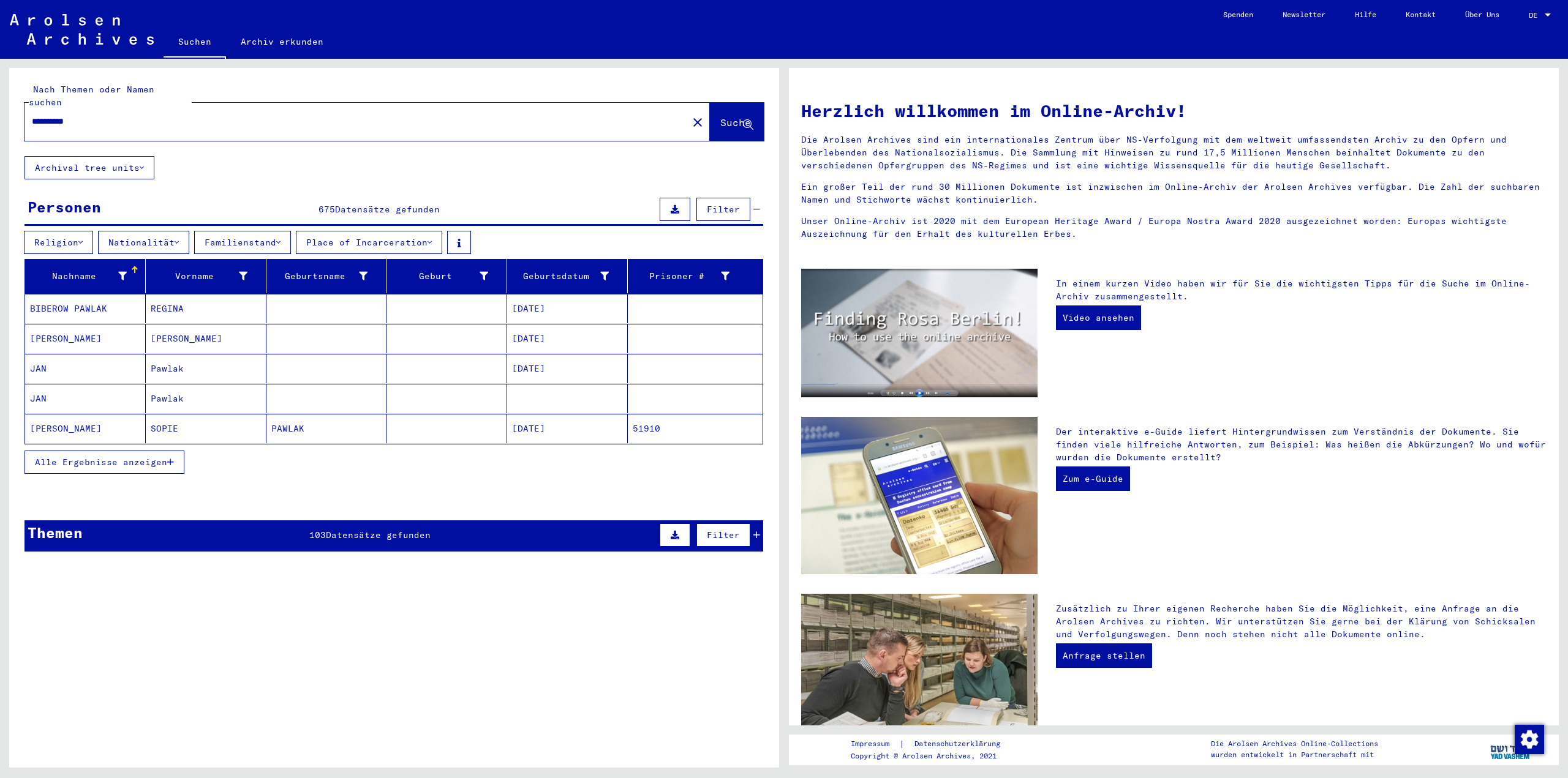
click at [267, 231] on button "Familienstand" at bounding box center [243, 242] width 97 height 23
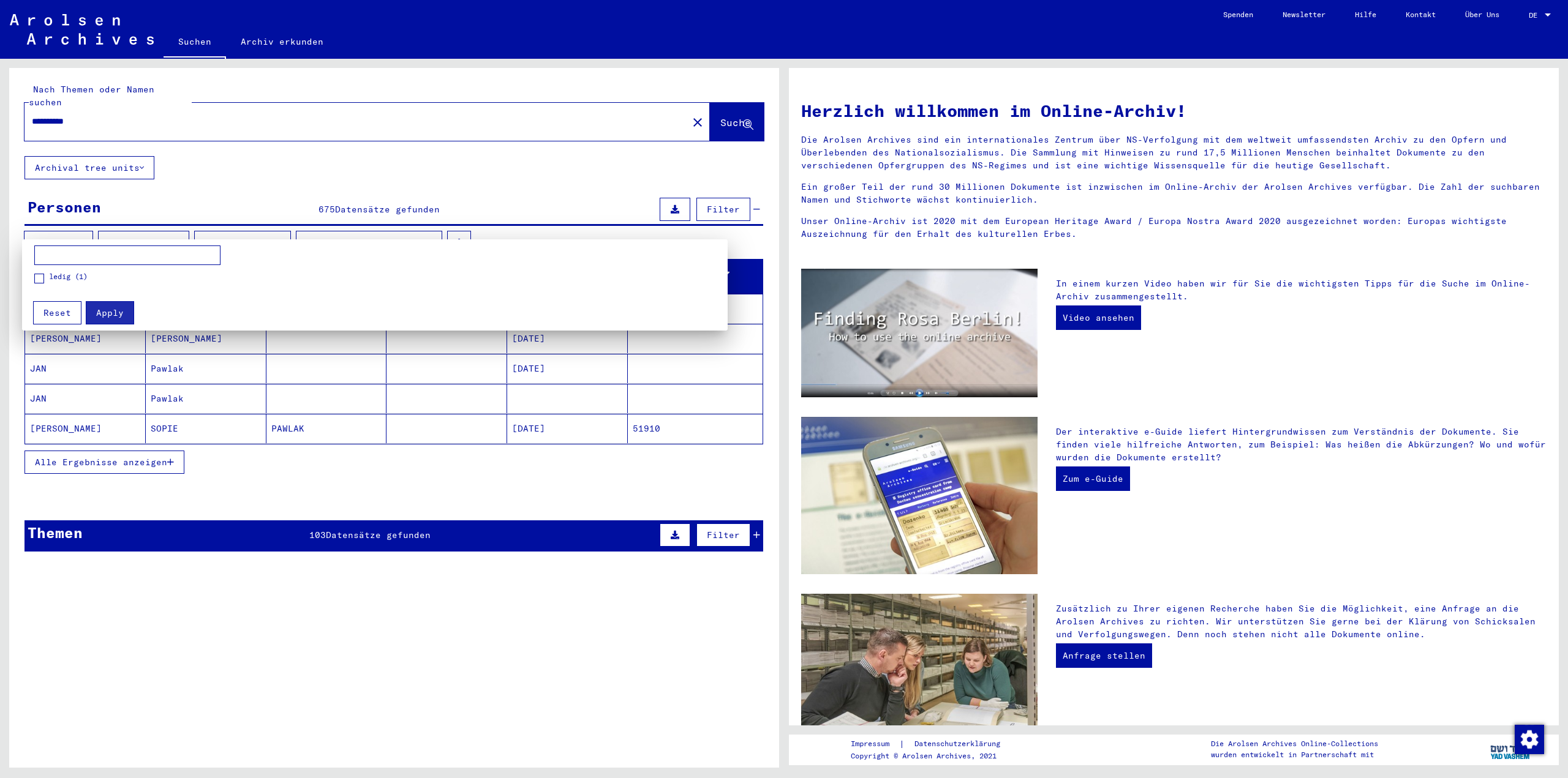
click at [267, 229] on div at bounding box center [784, 389] width 1568 height 778
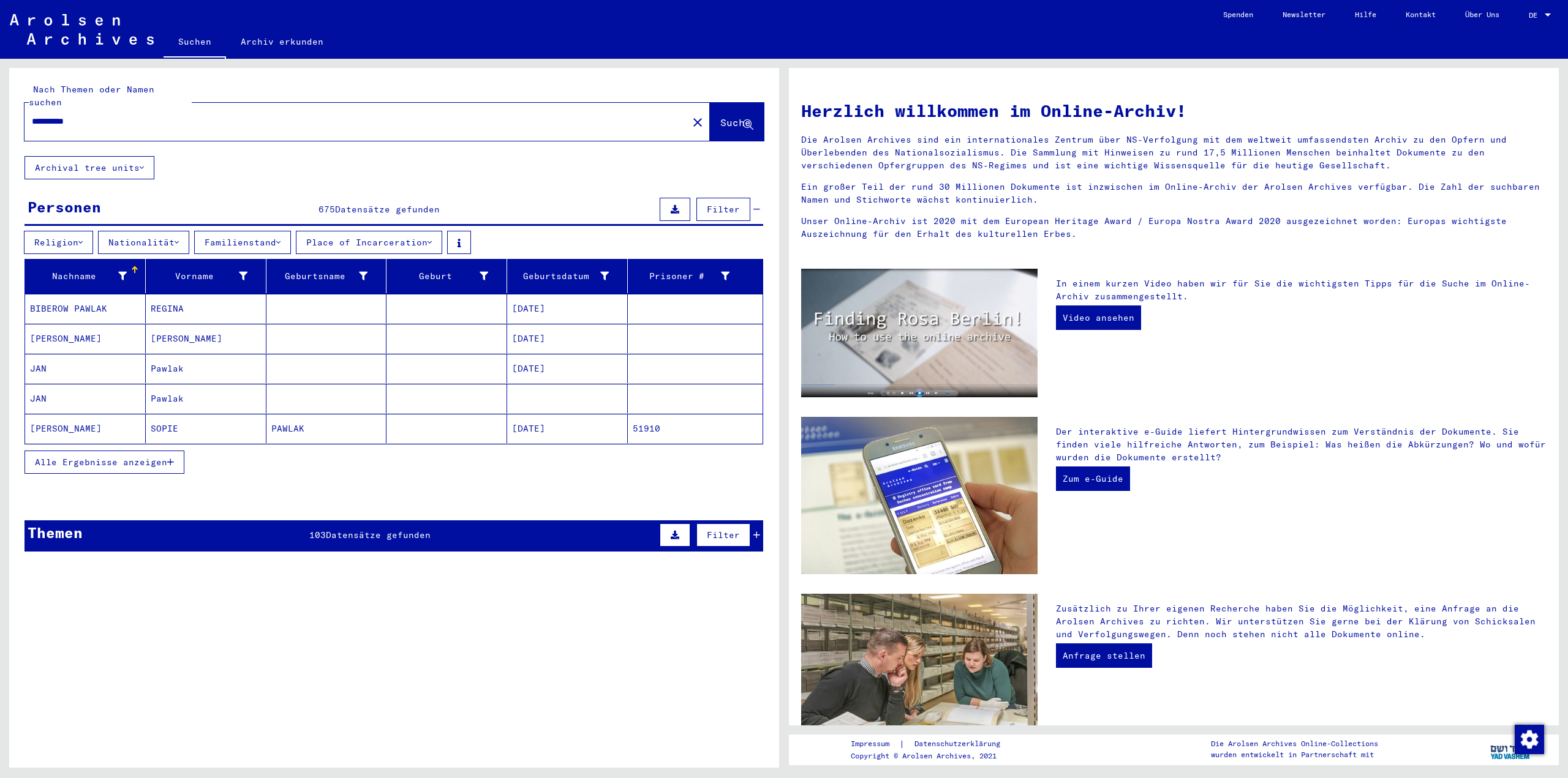
click at [64, 231] on button "Religion" at bounding box center [59, 242] width 69 height 23
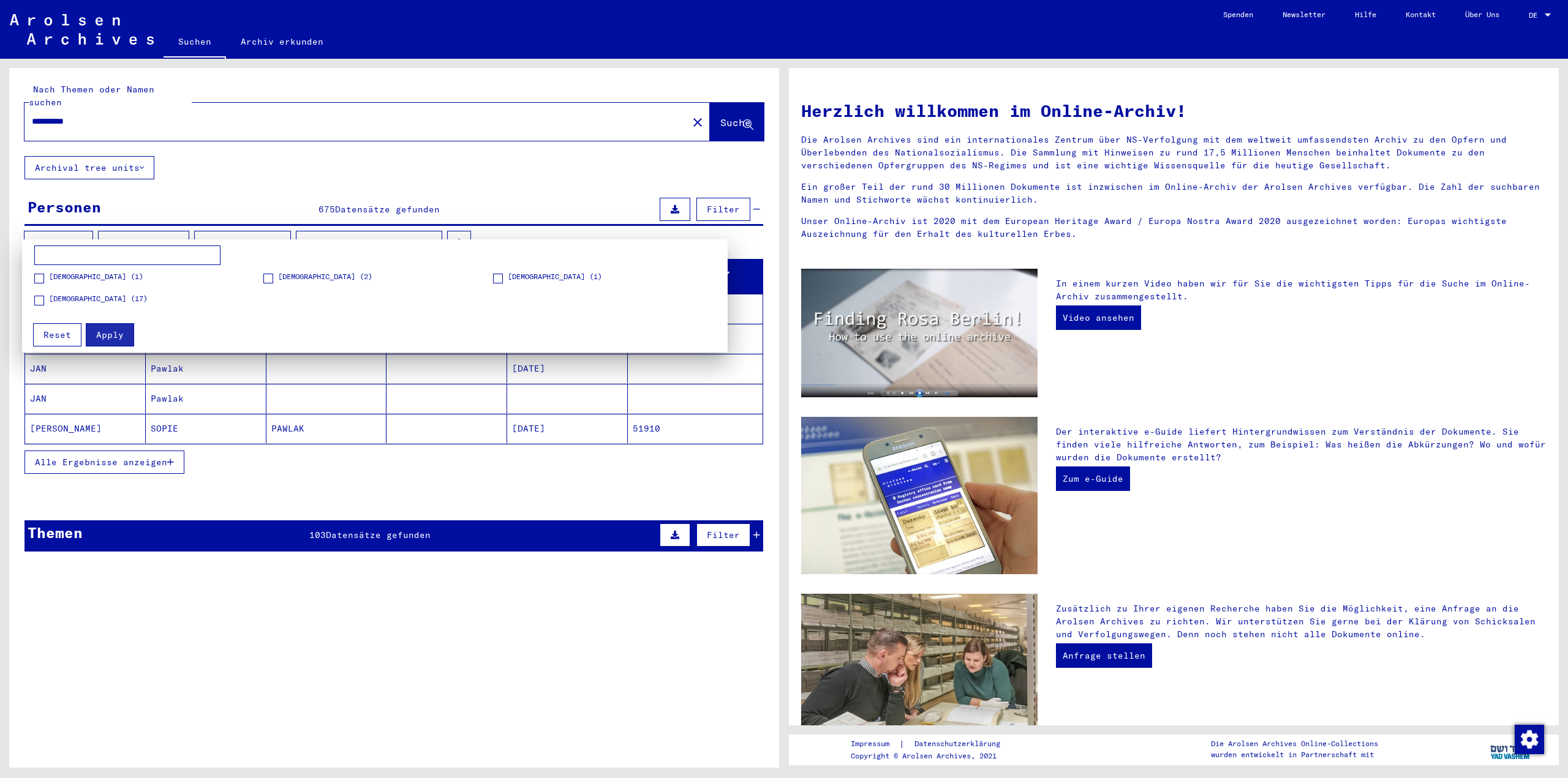
click at [64, 225] on div at bounding box center [784, 389] width 1568 height 778
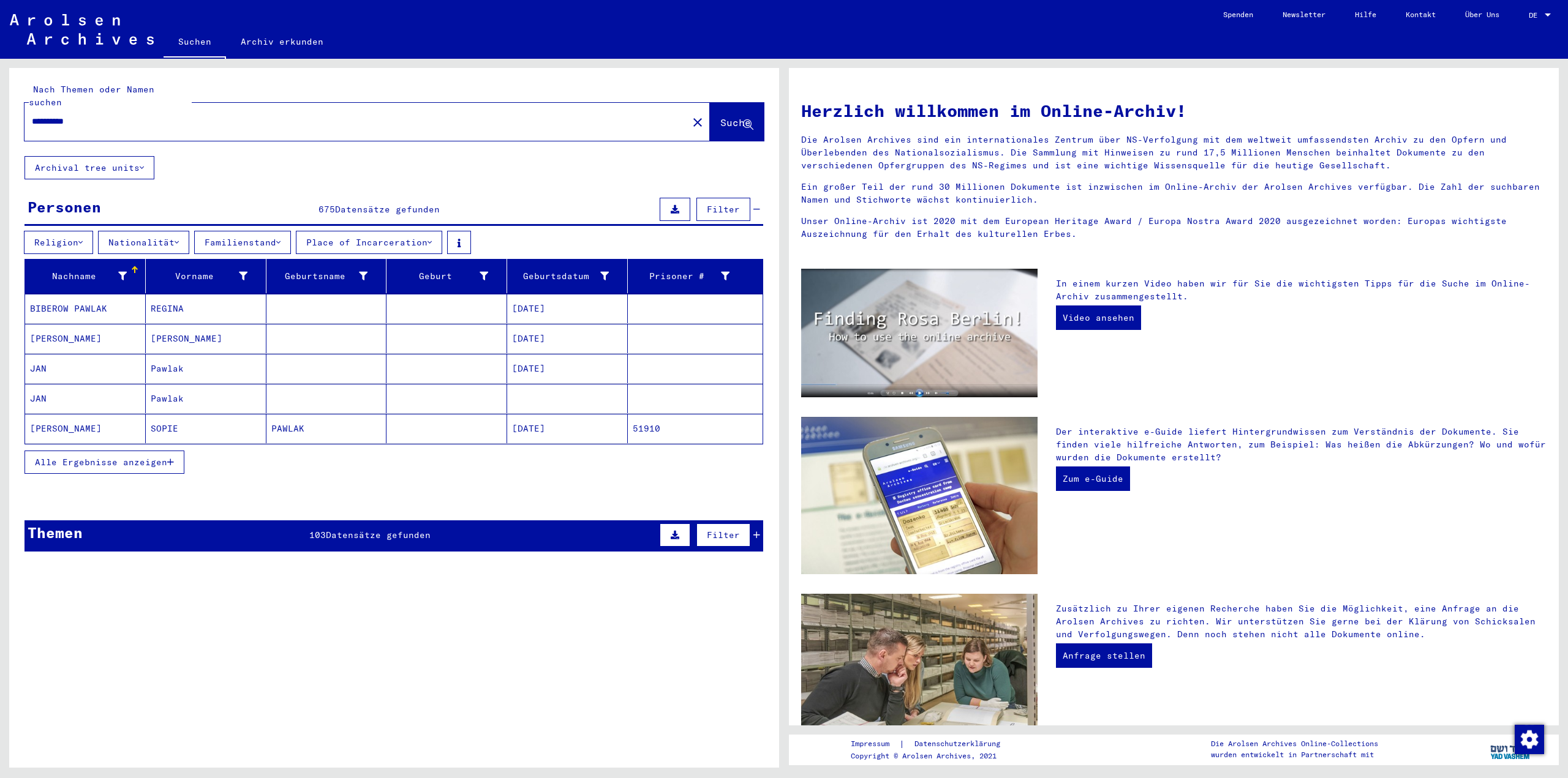
click at [136, 457] on span "Alle Ergebnisse anzeigen" at bounding box center [101, 462] width 132 height 11
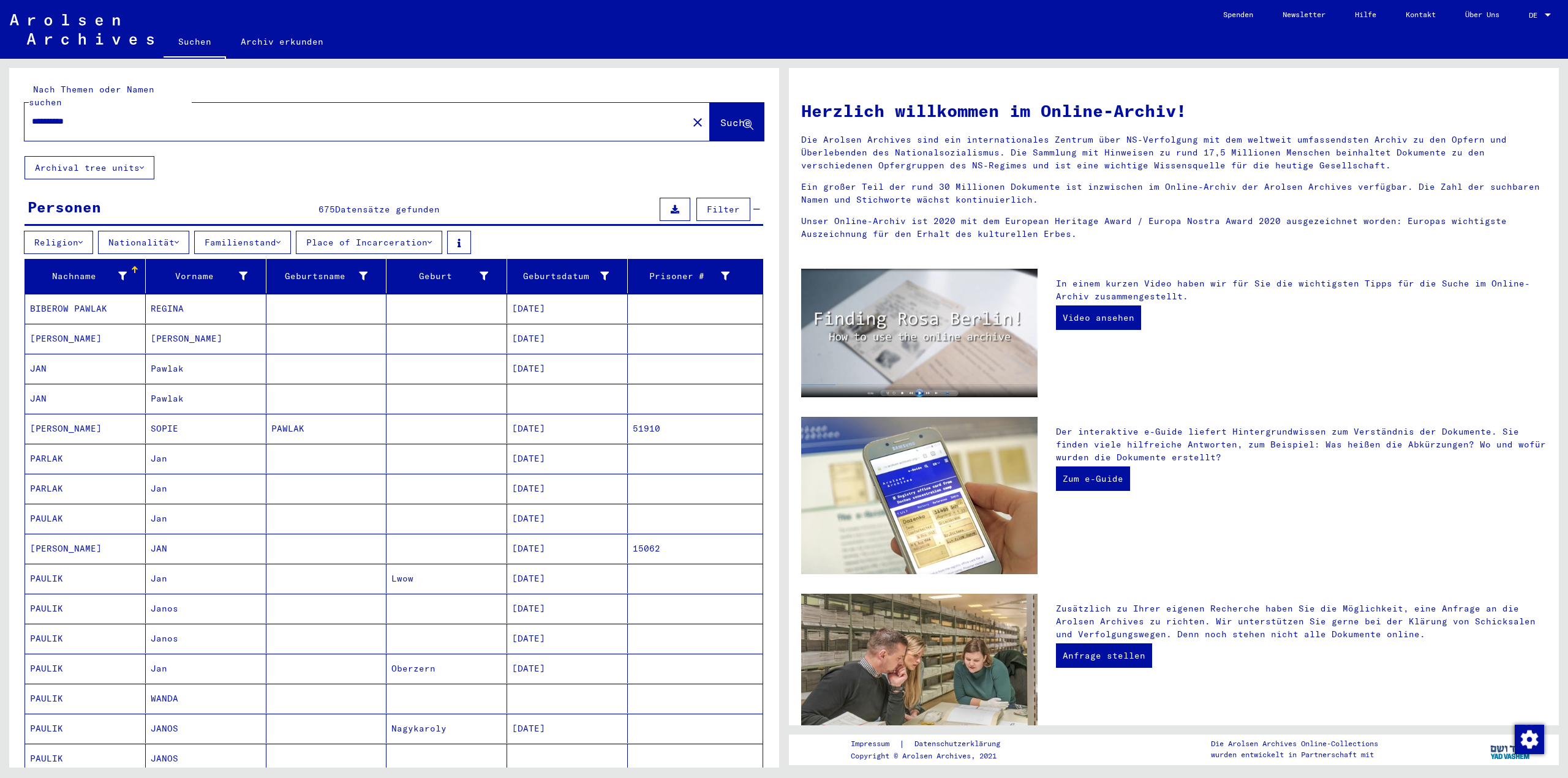
click at [135, 266] on div at bounding box center [135, 270] width 8 height 8
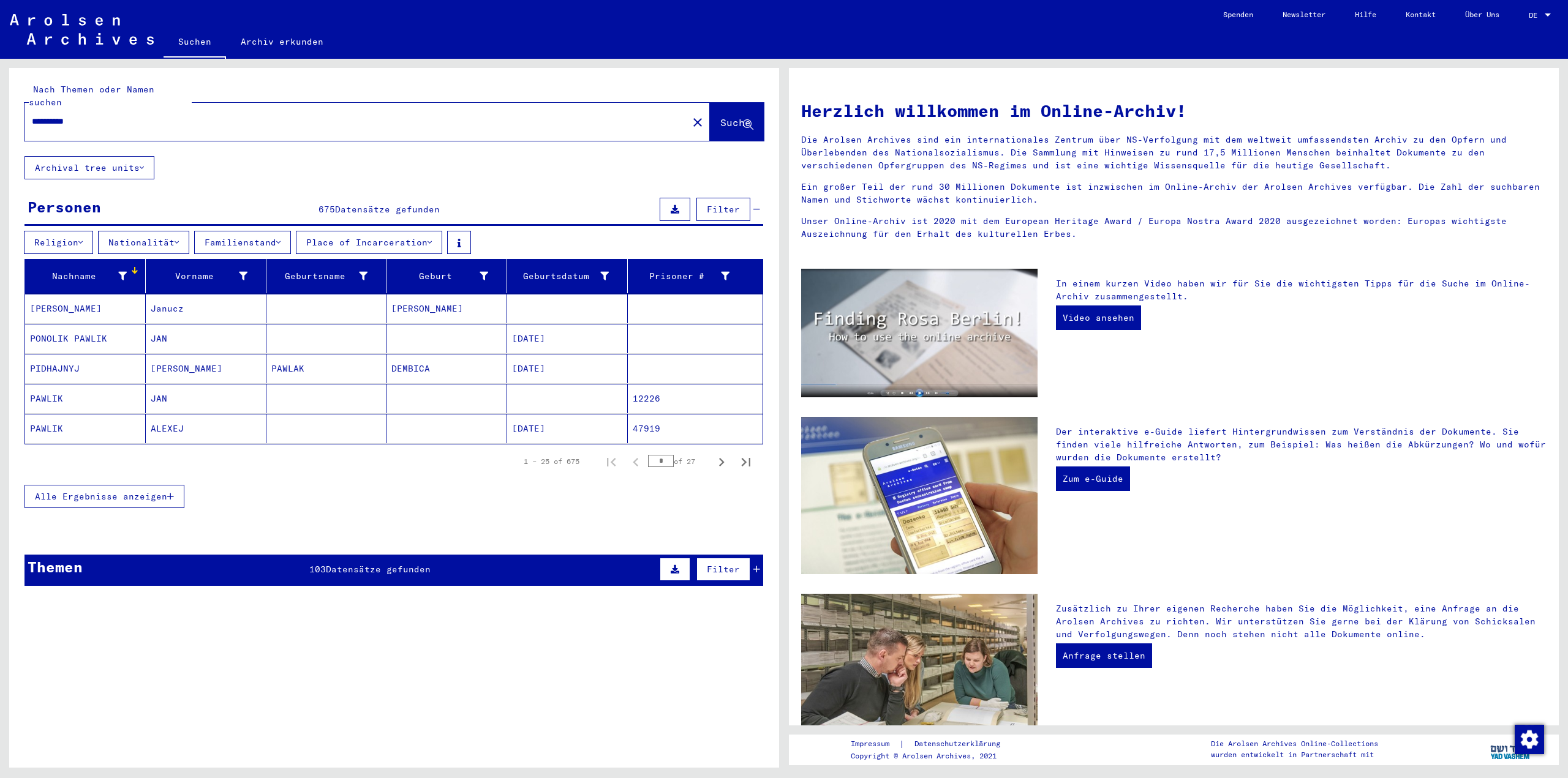
click at [118, 272] on icon at bounding box center [123, 277] width 9 height 9
click at [176, 278] on span "Beinhaltet" at bounding box center [153, 281] width 55 height 11
click at [260, 496] on div at bounding box center [784, 389] width 1568 height 778
click at [517, 479] on div at bounding box center [784, 389] width 1568 height 778
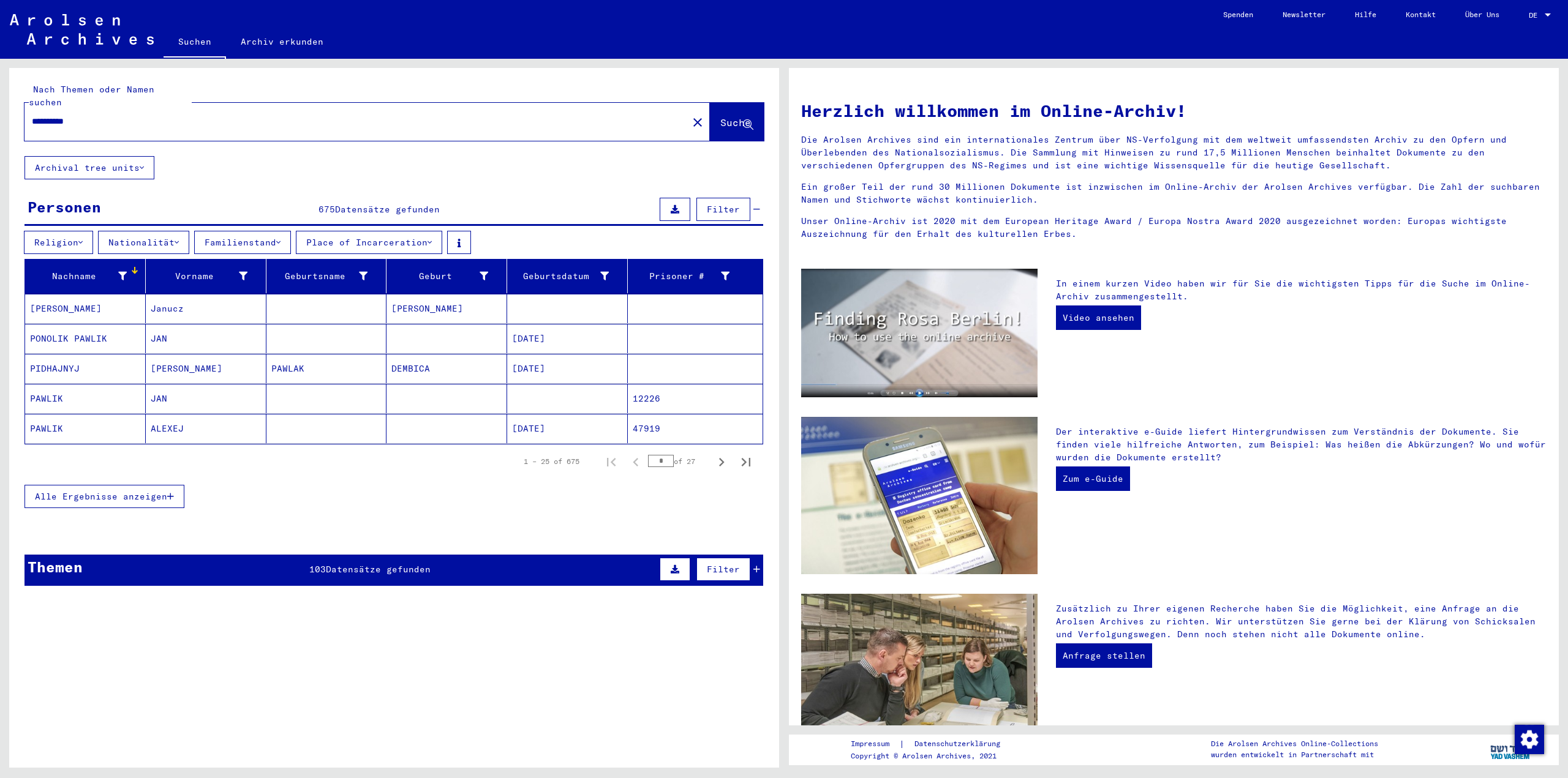
click at [82, 270] on div "Nachname" at bounding box center [79, 277] width 97 height 13
click at [130, 491] on span "Alle Ergebnisse anzeigen" at bounding box center [101, 496] width 132 height 11
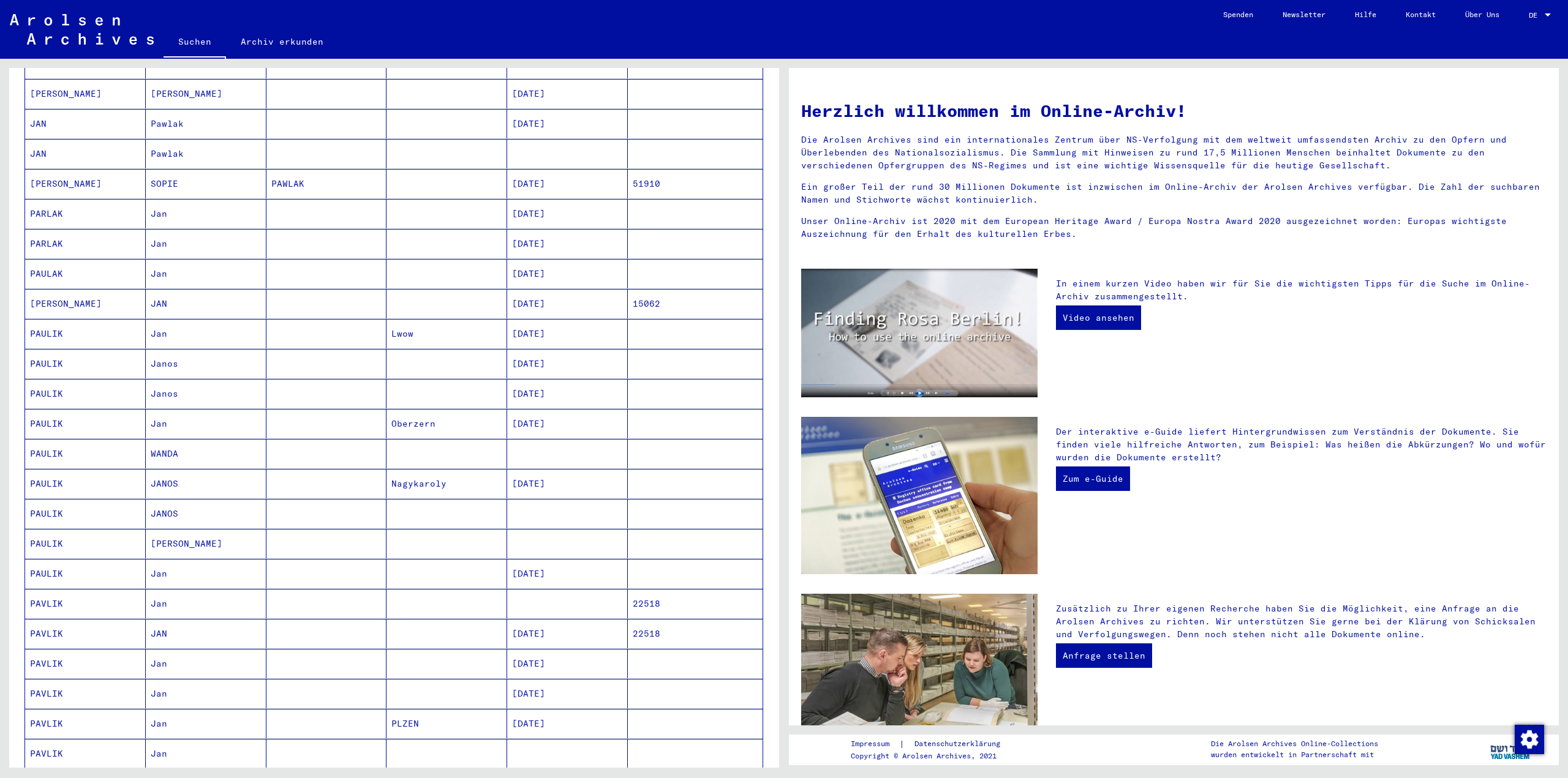
scroll to position [0, 0]
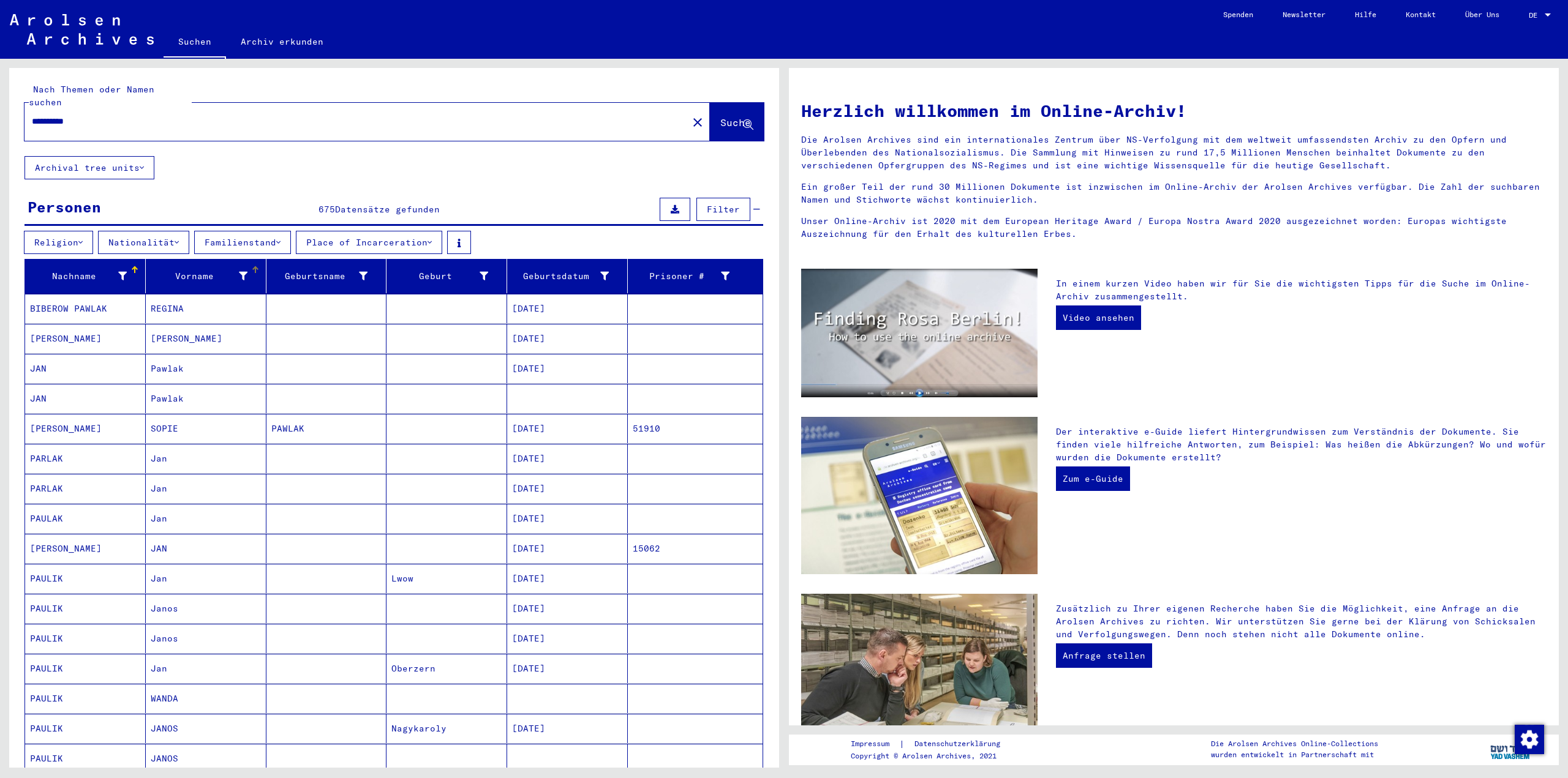
click at [219, 270] on div "Vorname" at bounding box center [199, 277] width 97 height 13
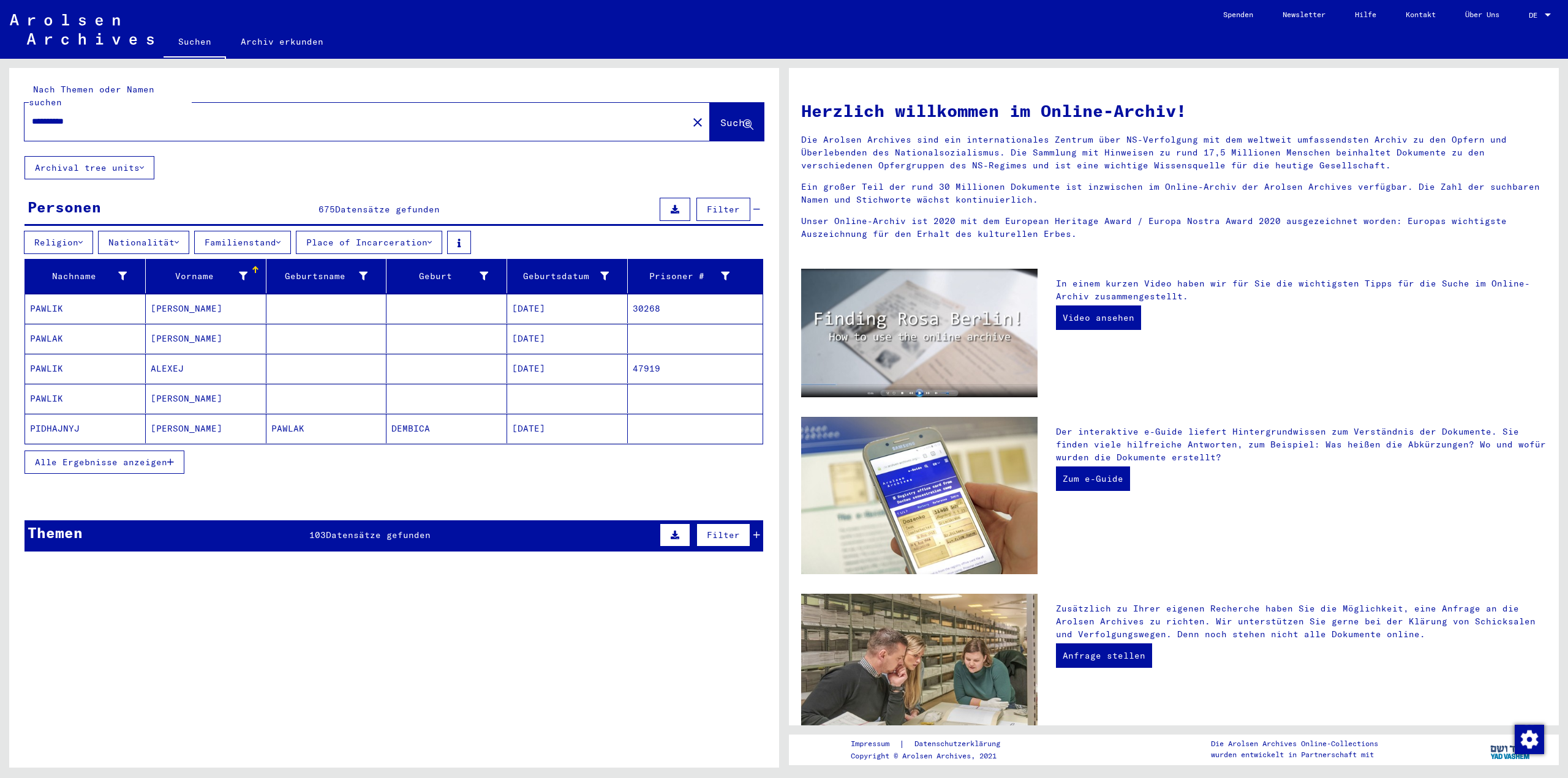
click at [161, 457] on span "Alle Ergebnisse anzeigen" at bounding box center [101, 462] width 132 height 11
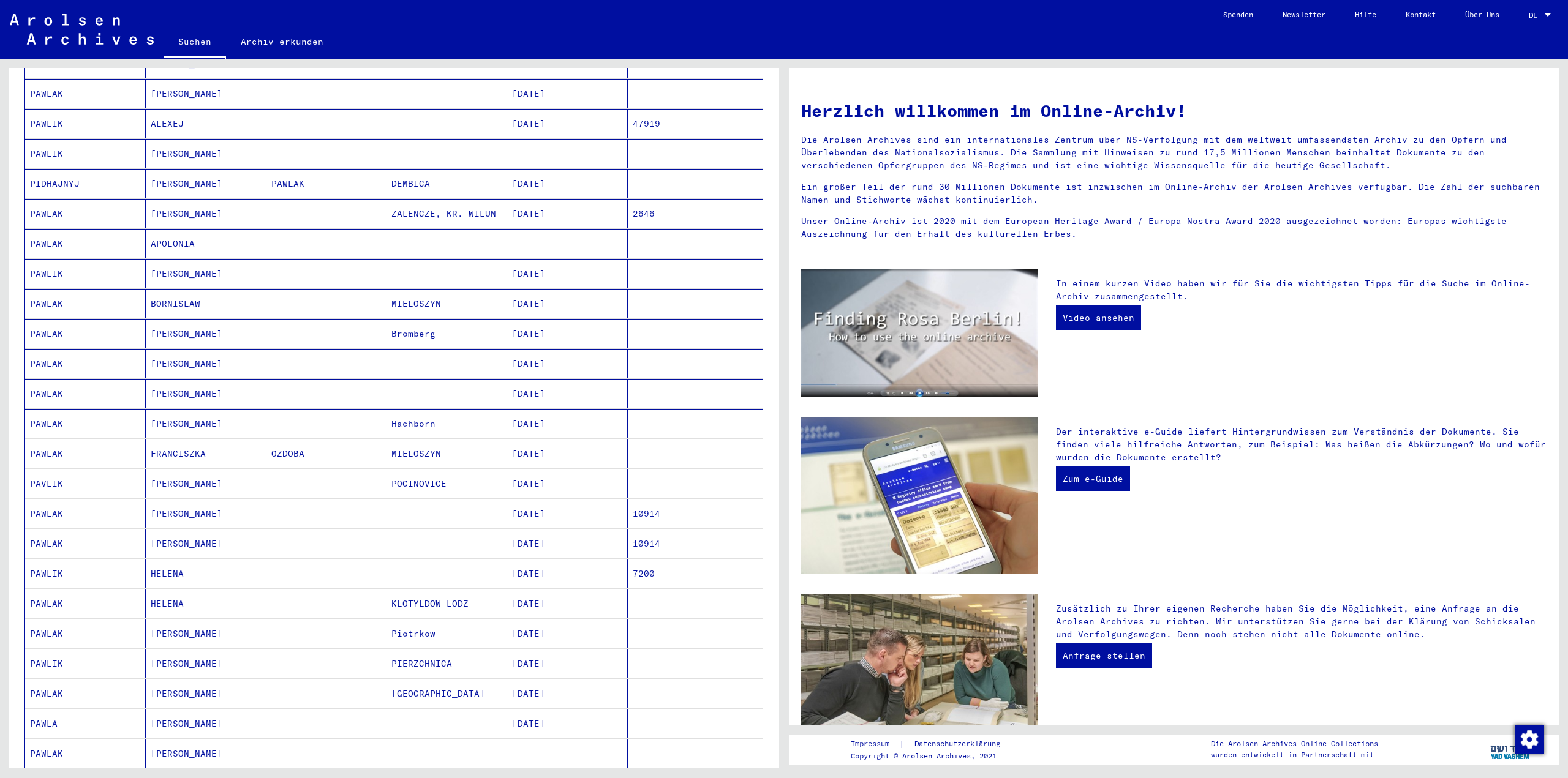
scroll to position [428, 0]
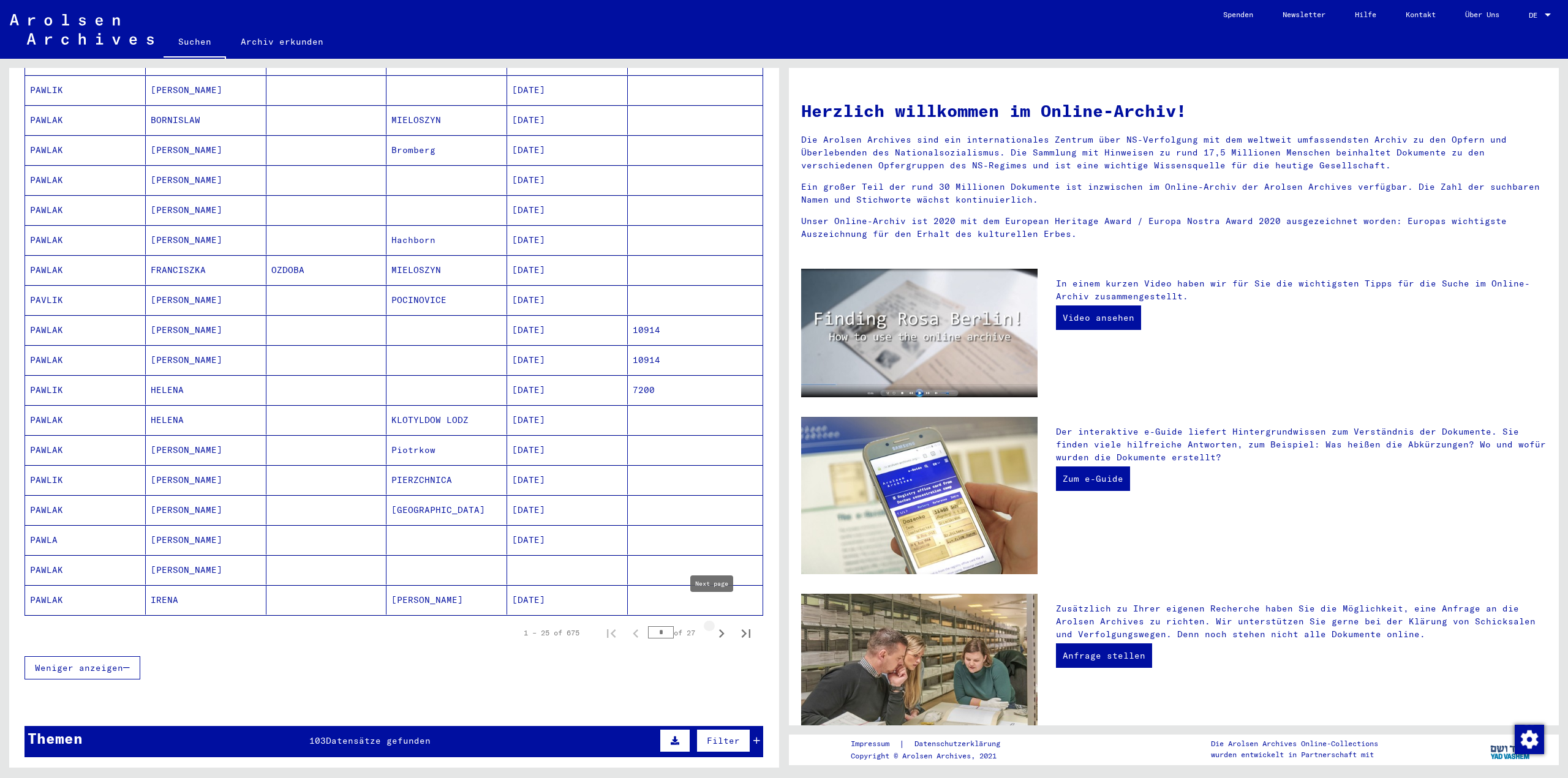
click at [713, 625] on icon "Next page" at bounding box center [721, 633] width 17 height 17
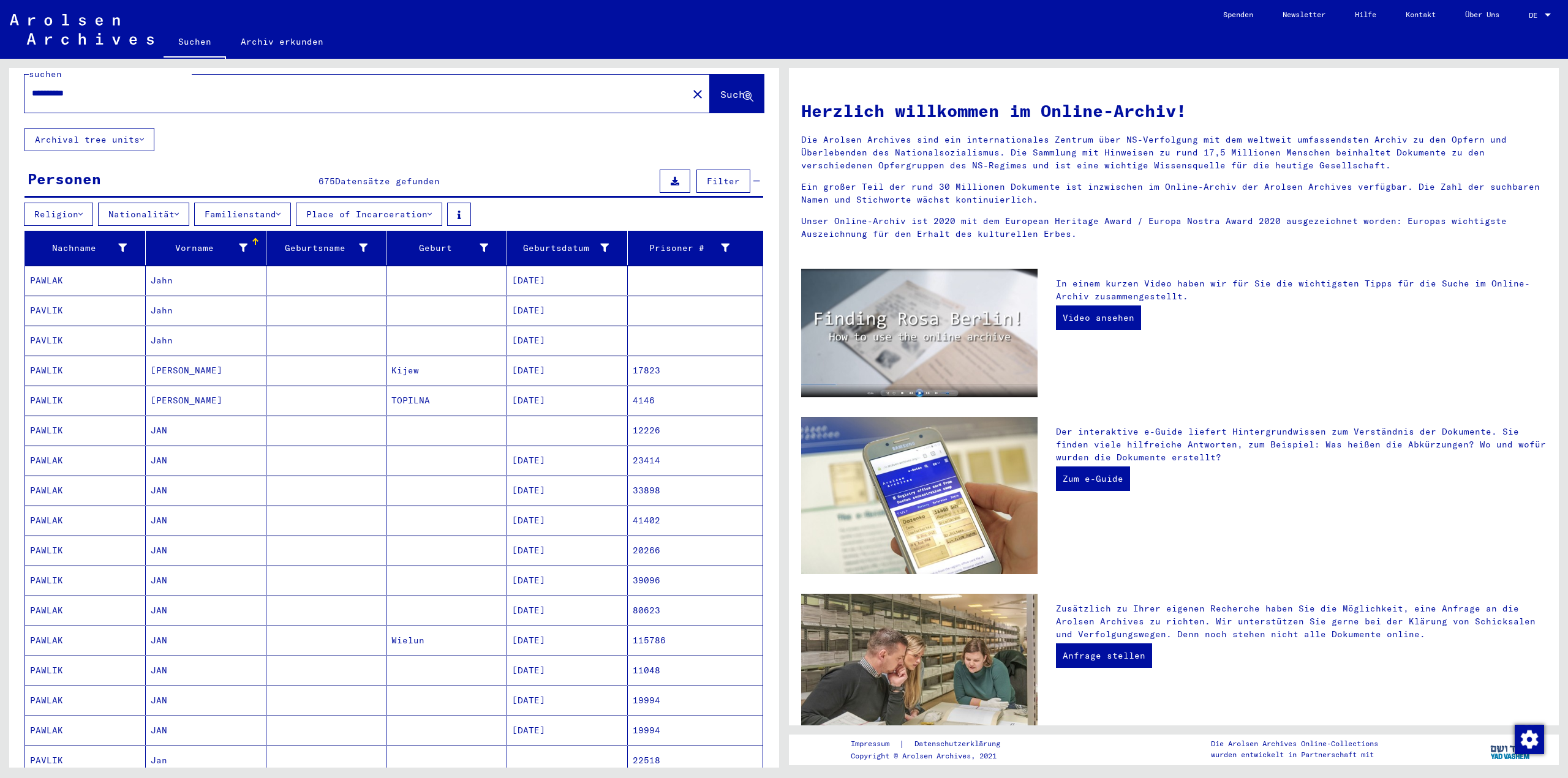
scroll to position [0, 0]
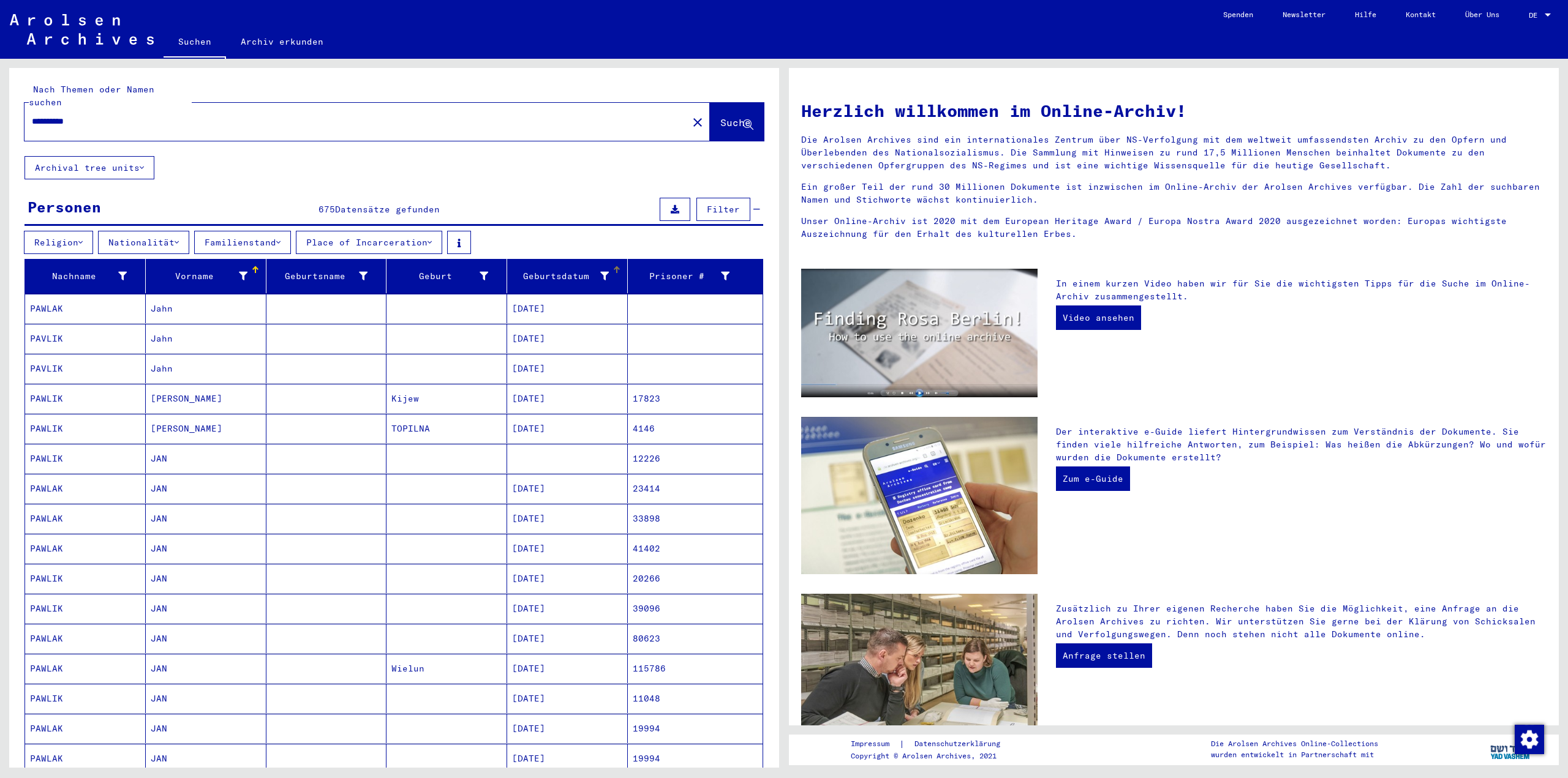
click at [601, 272] on icon at bounding box center [605, 277] width 9 height 9
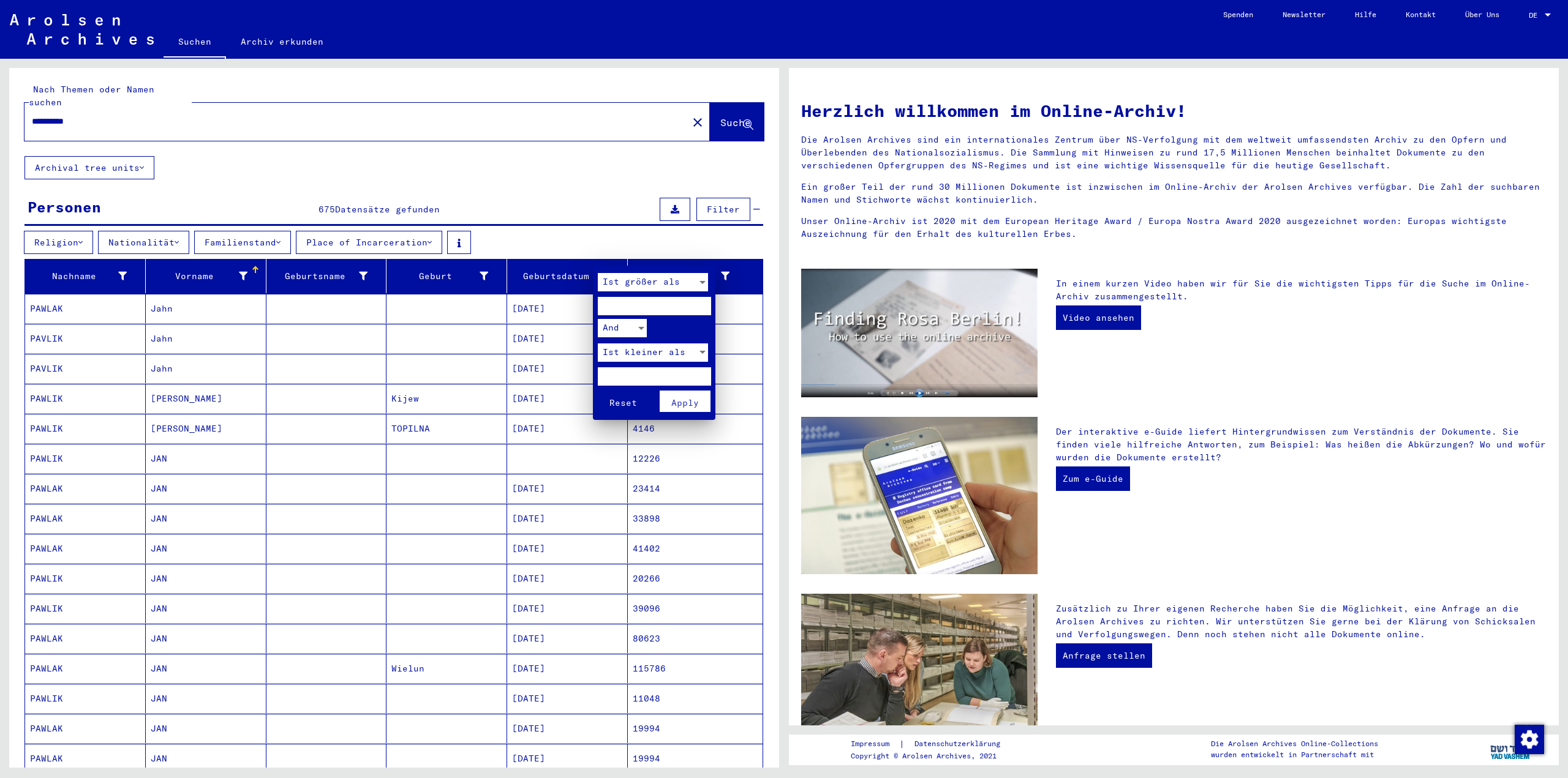
click at [556, 263] on div at bounding box center [784, 389] width 1568 height 778
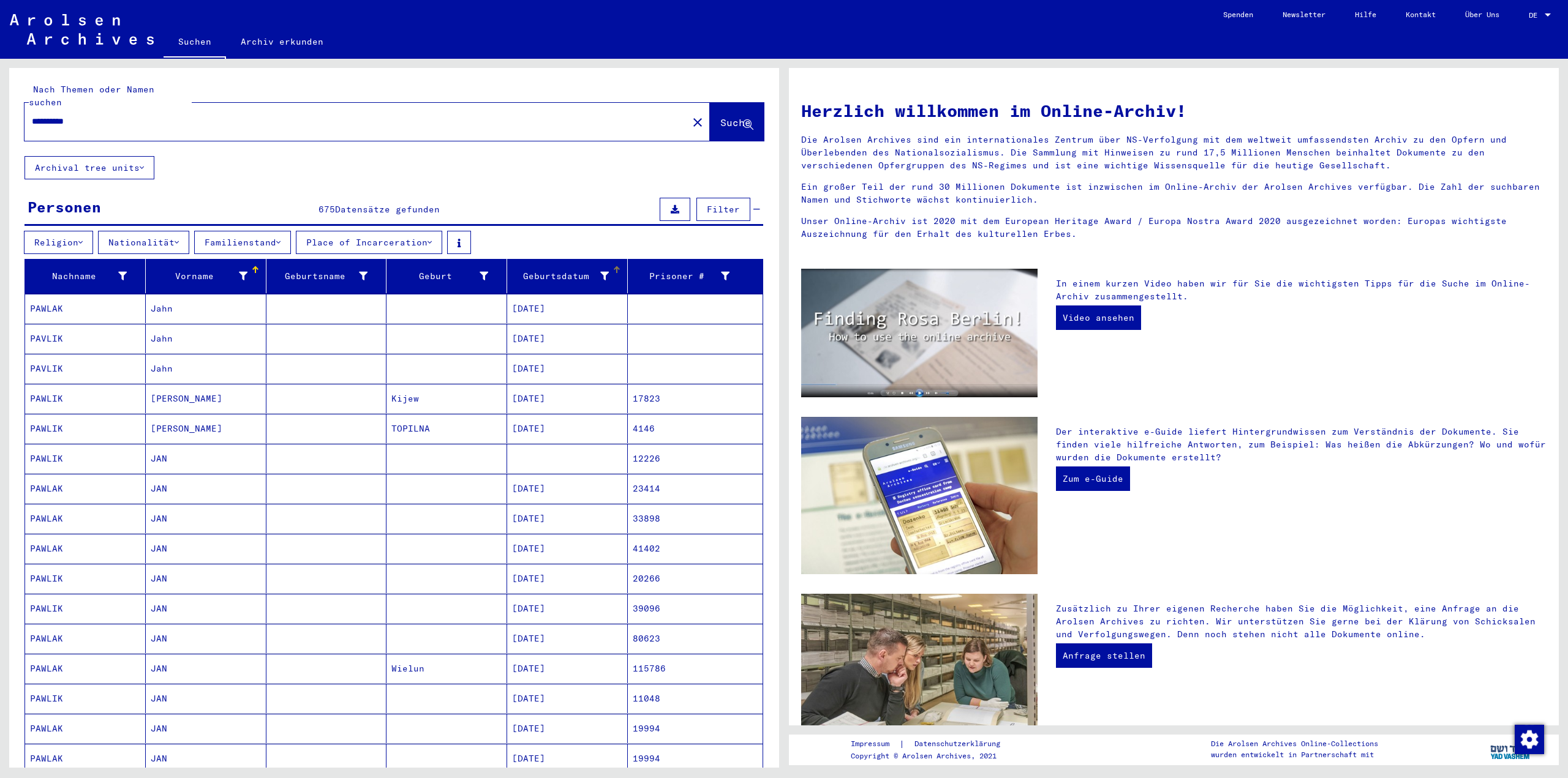
click at [554, 270] on div "Geburtsdatum" at bounding box center [561, 277] width 97 height 13
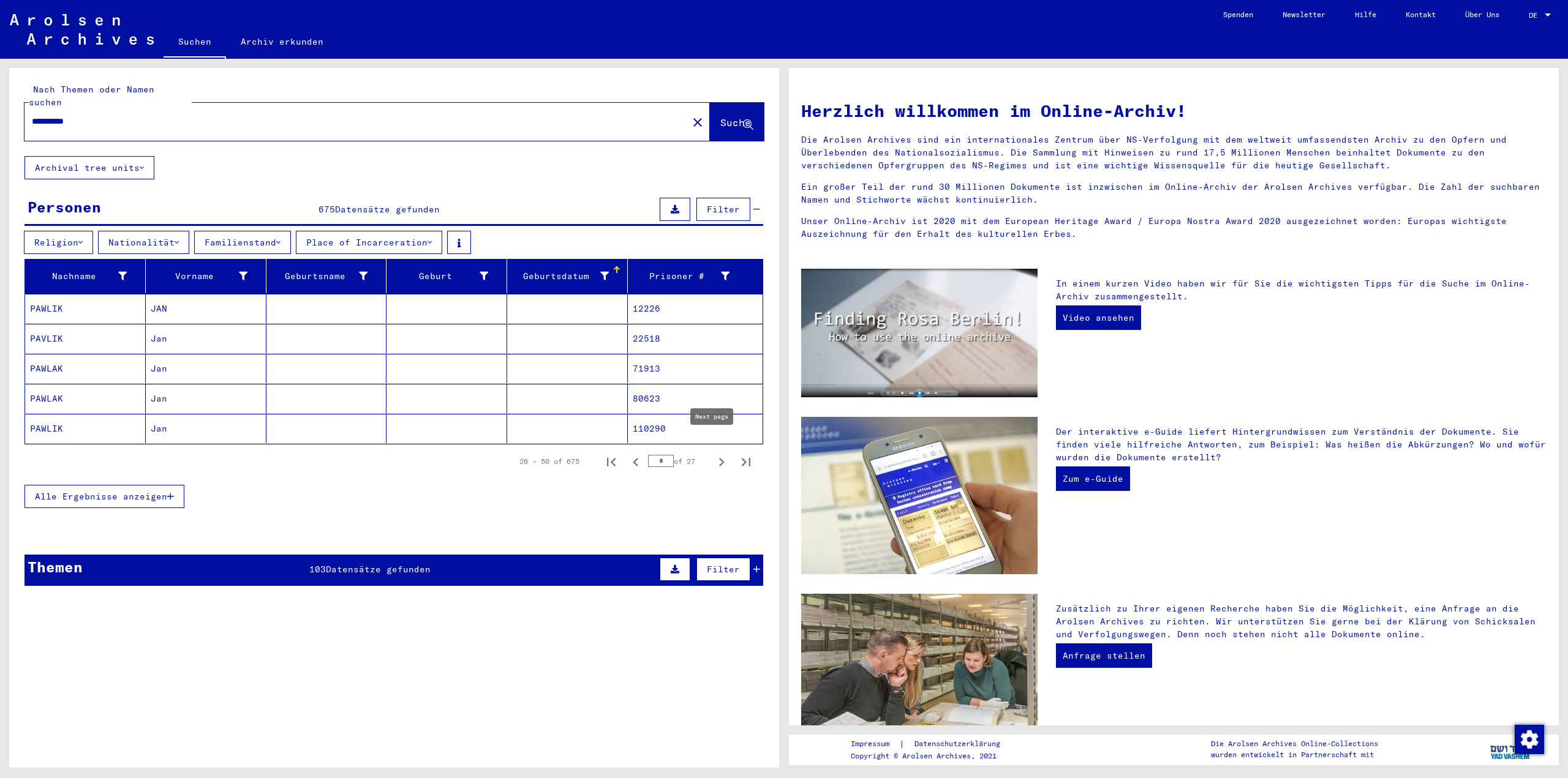
click at [713, 454] on icon "Next page" at bounding box center [721, 462] width 17 height 17
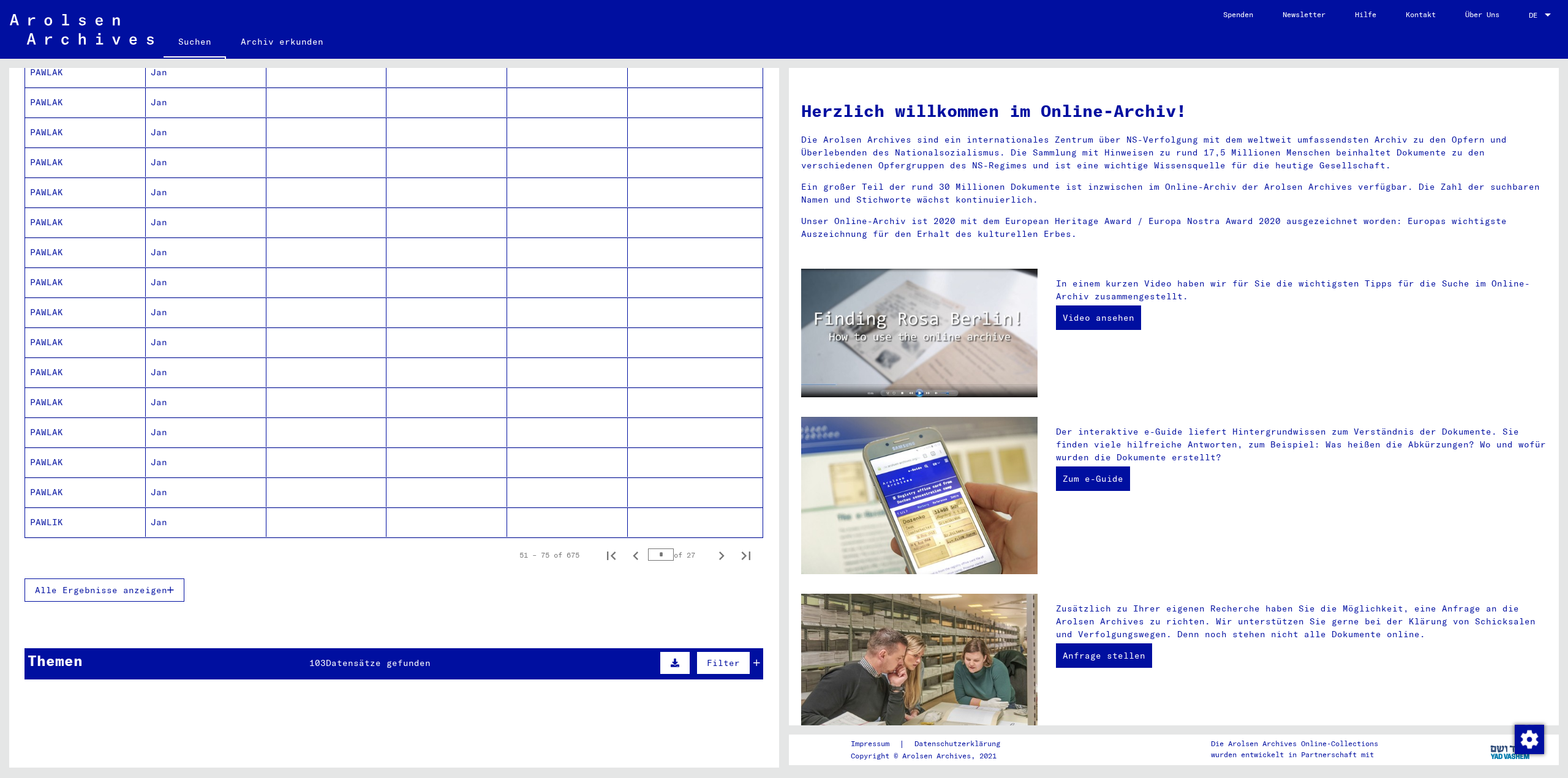
scroll to position [612, 0]
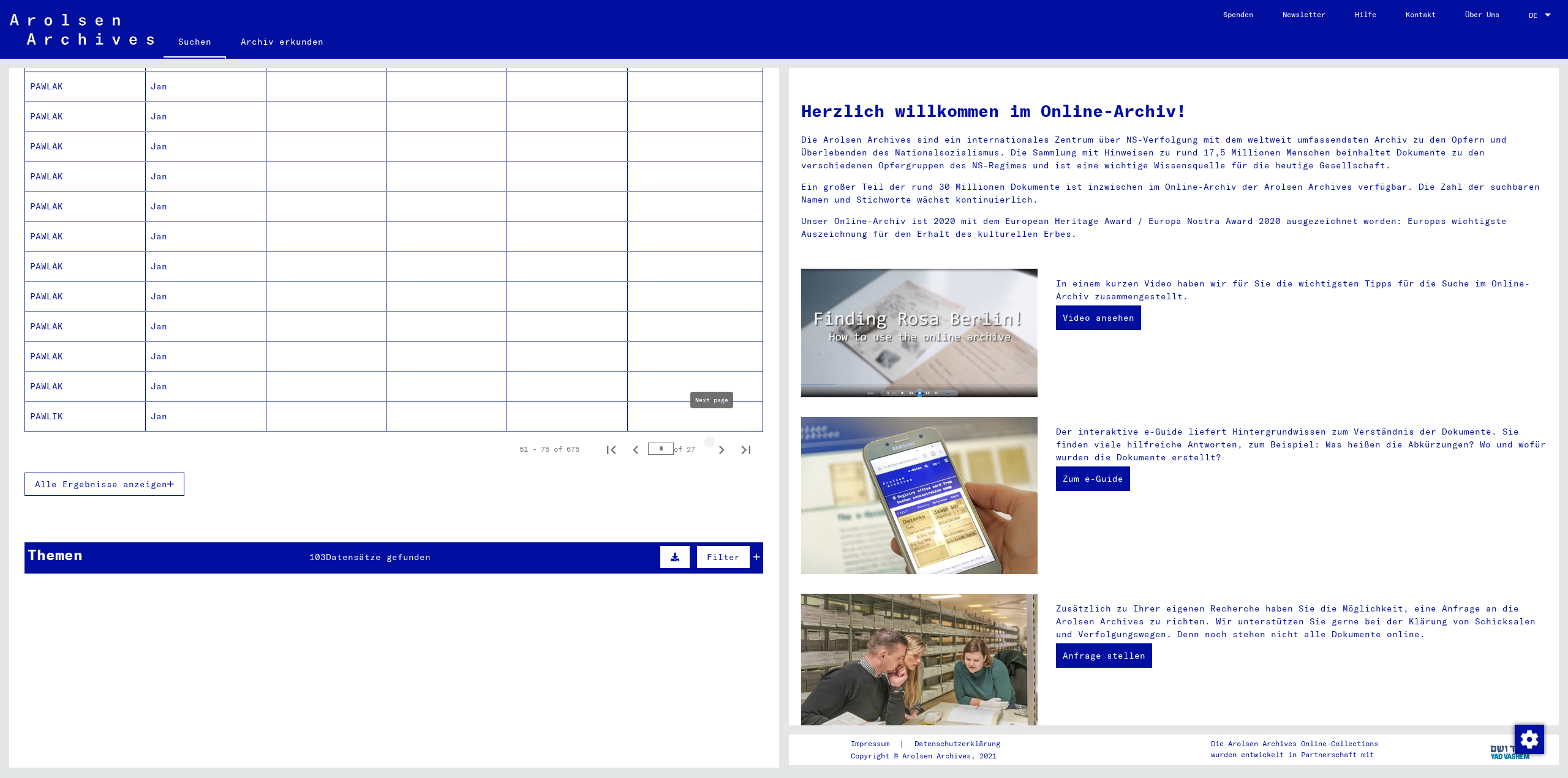
click at [713, 442] on icon "Next page" at bounding box center [721, 450] width 17 height 17
click at [719, 446] on icon "Next page" at bounding box center [722, 450] width 6 height 9
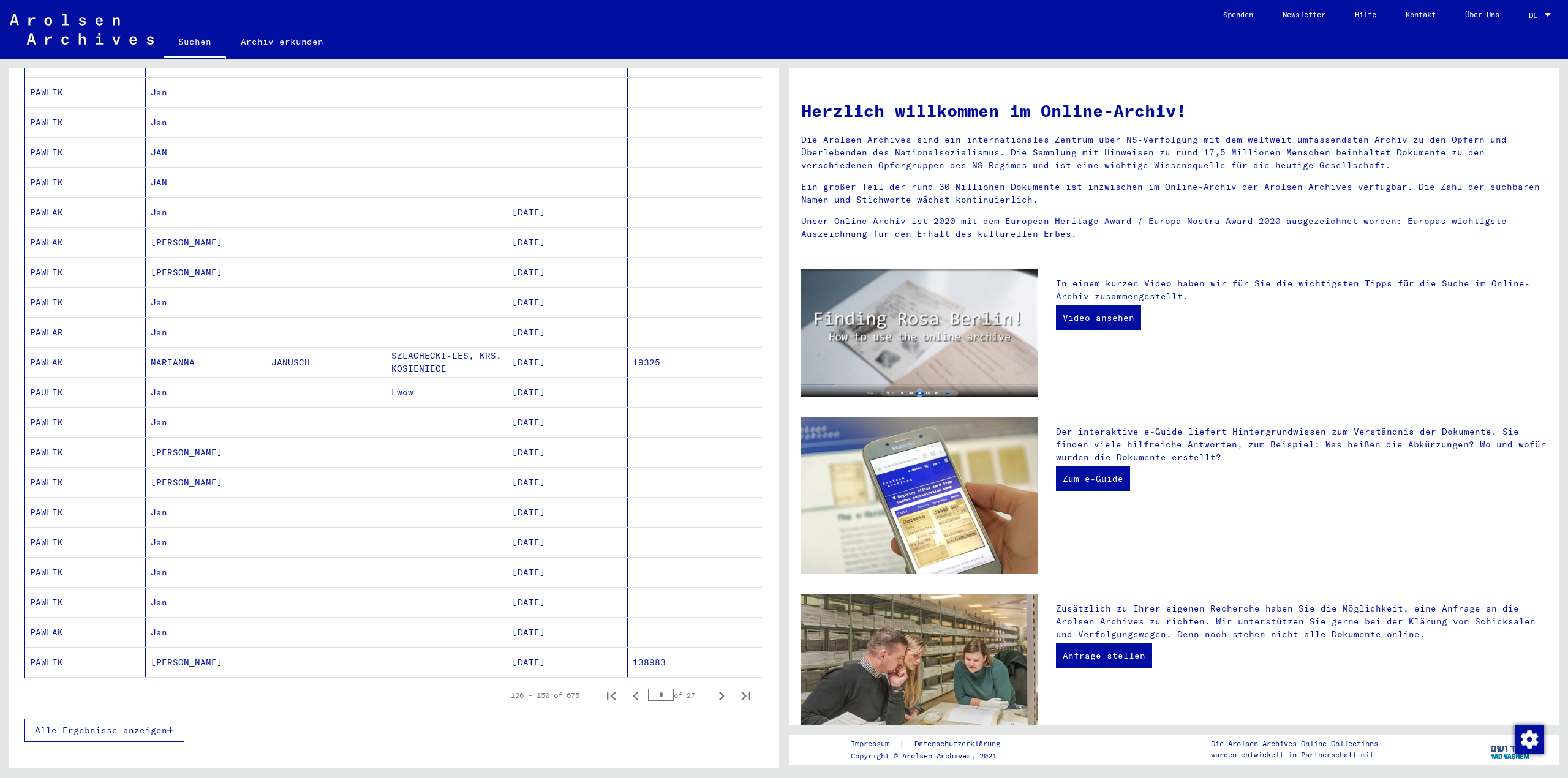
scroll to position [367, 0]
click at [627, 687] on icon "Previous page" at bounding box center [635, 695] width 17 height 17
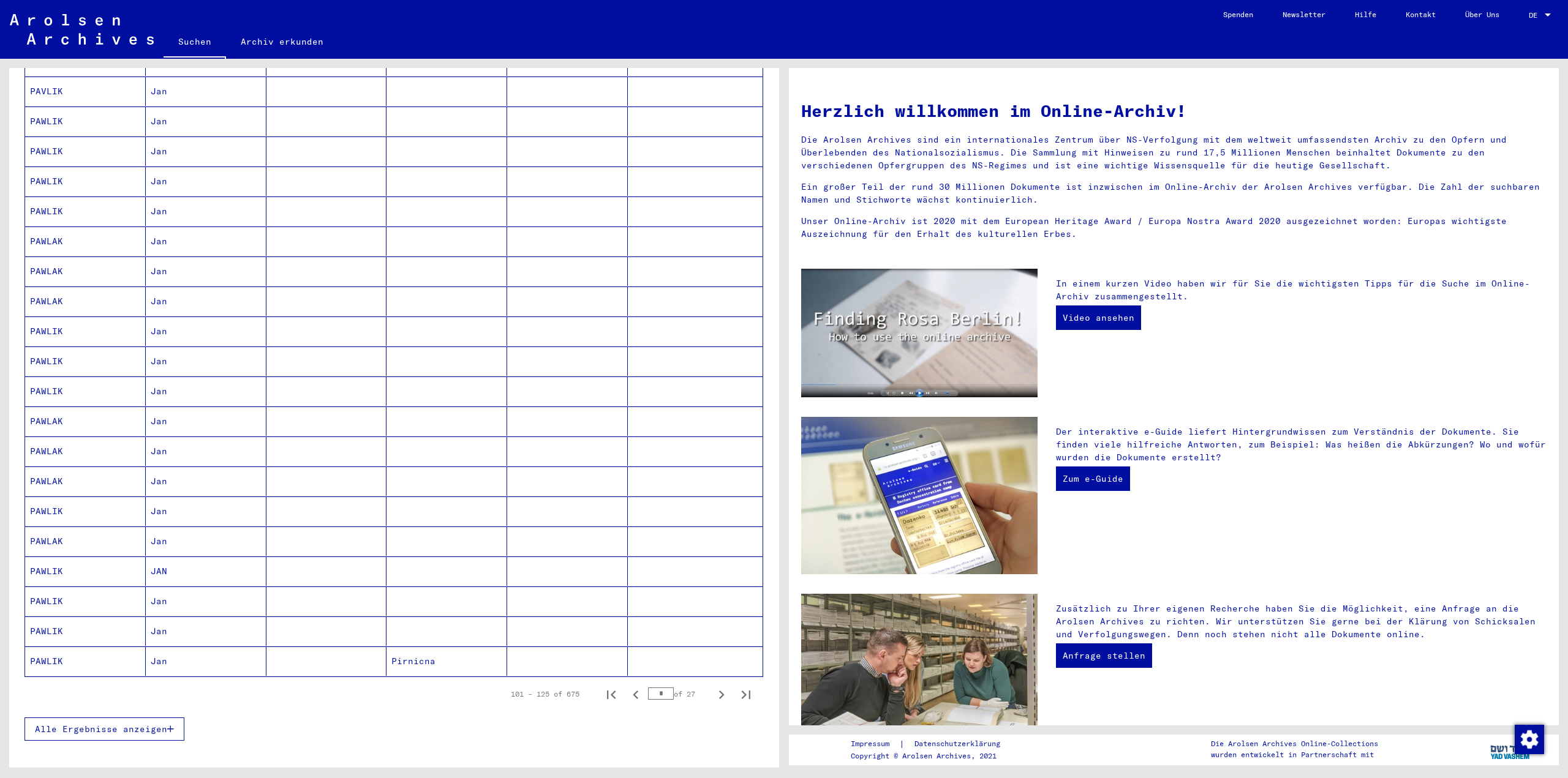
click at [627, 687] on icon "Previous page" at bounding box center [635, 695] width 17 height 17
type input "*"
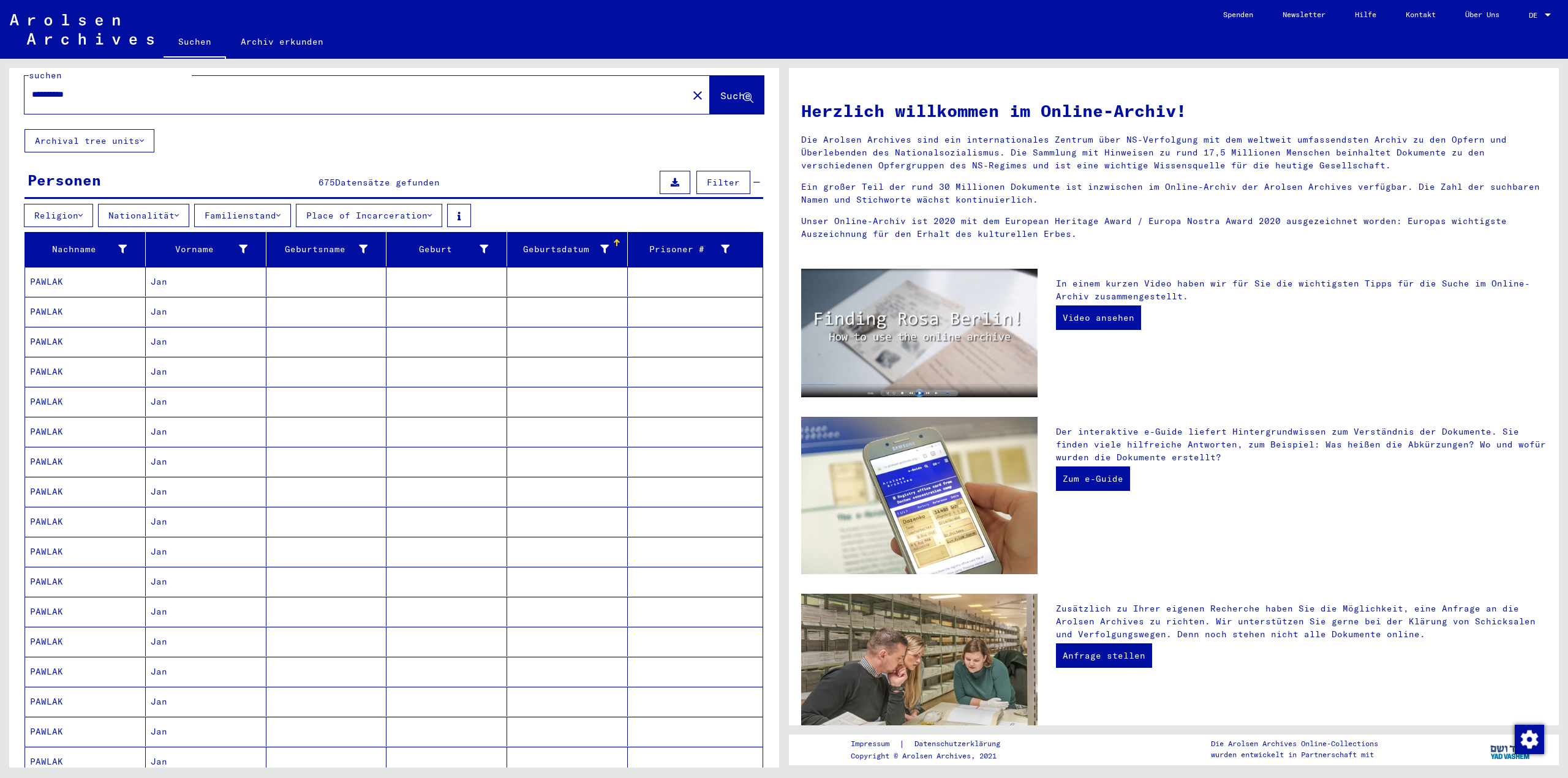
scroll to position [0, 0]
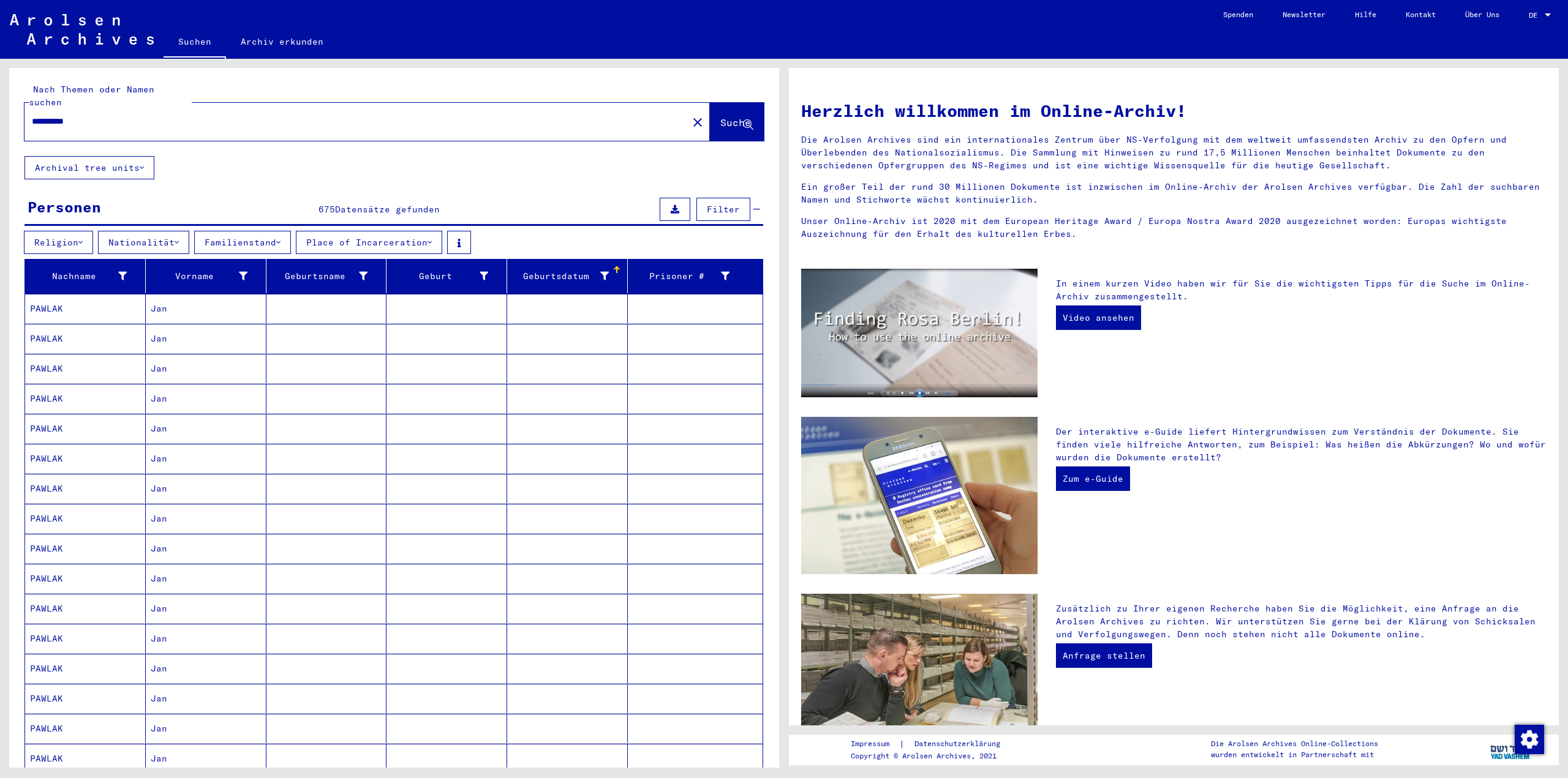
click at [194, 444] on mat-cell "Jan" at bounding box center [205, 459] width 120 height 30
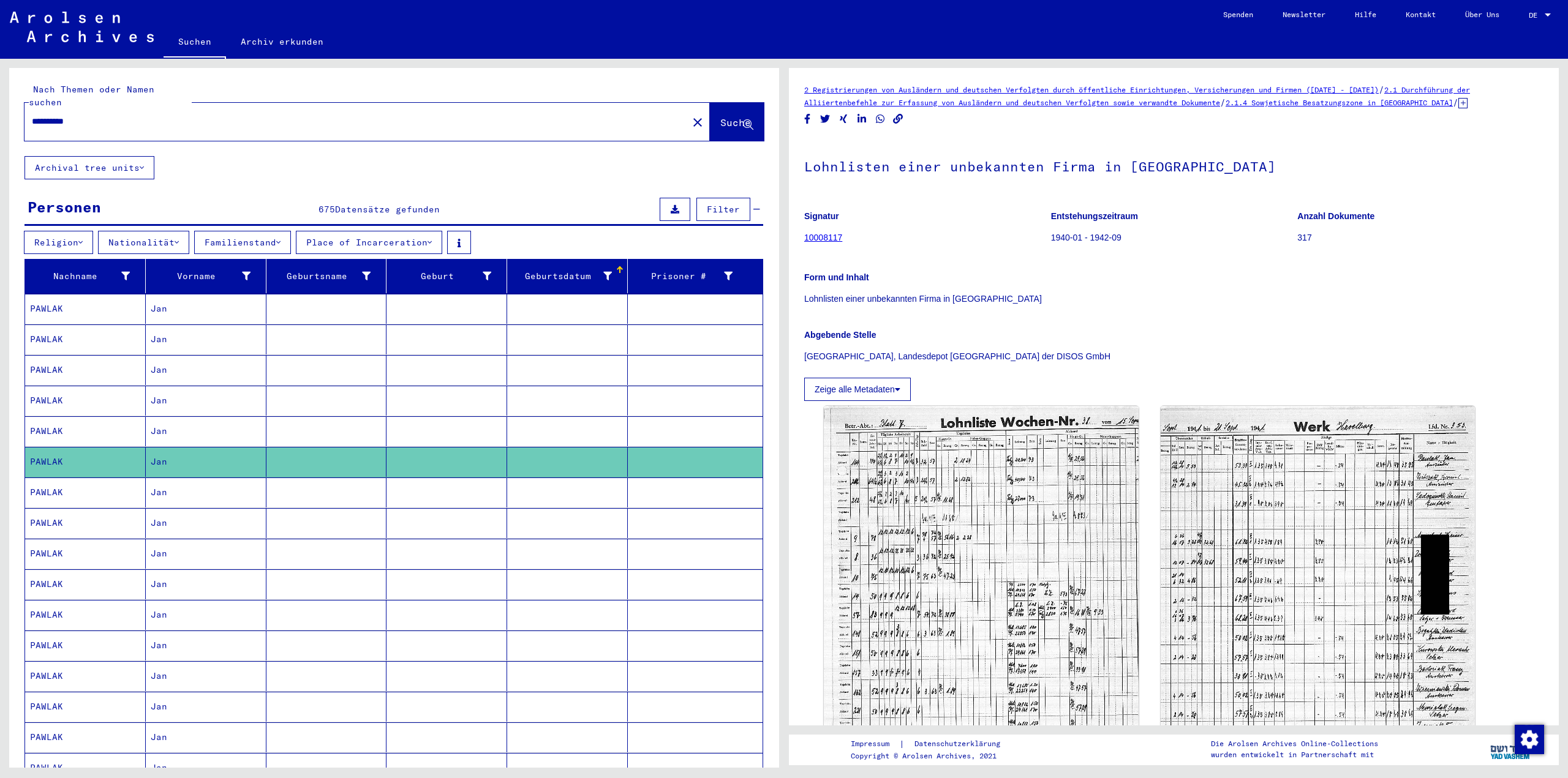
click at [204, 418] on mat-cell "Jan" at bounding box center [205, 432] width 120 height 30
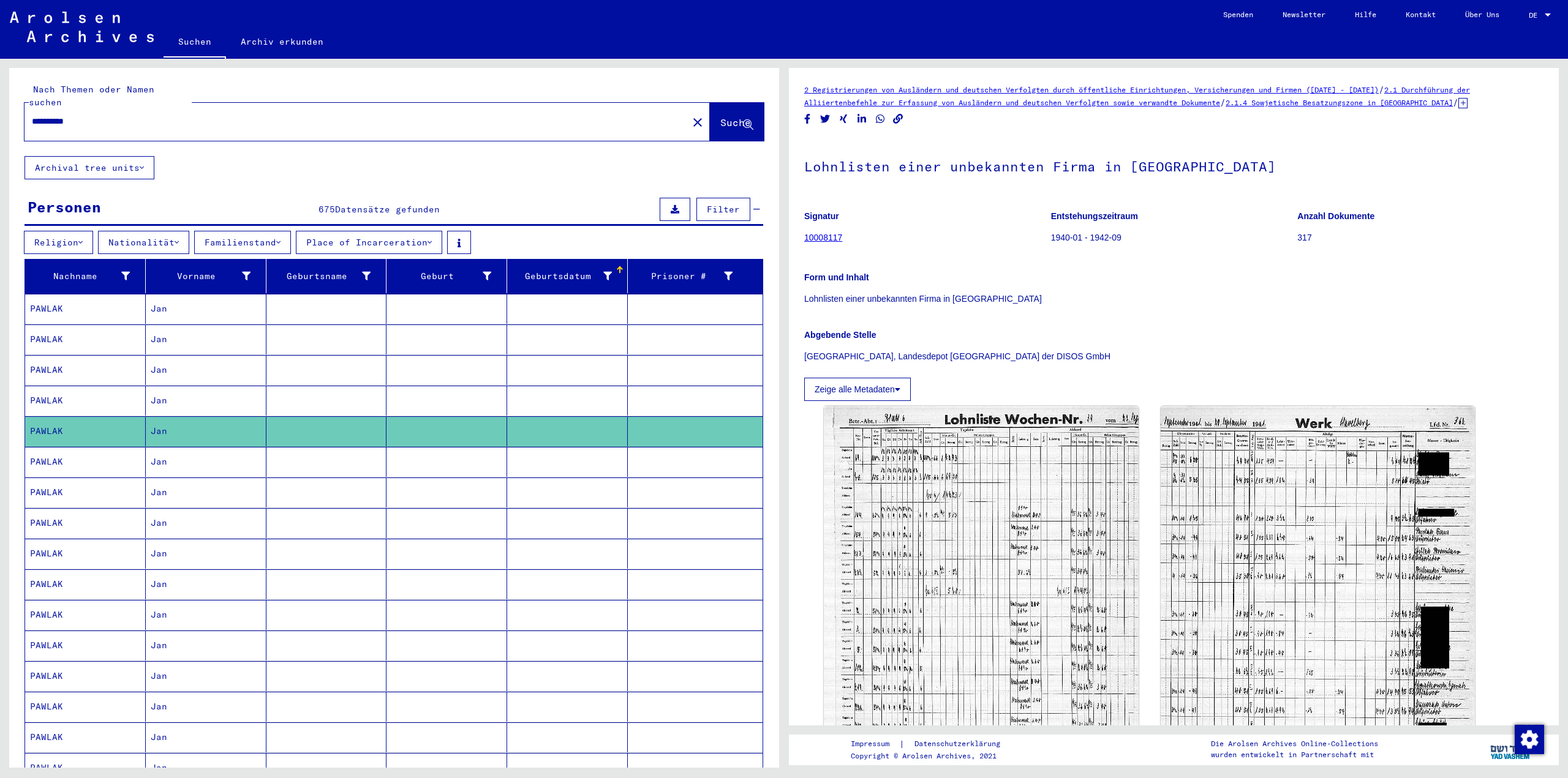
drag, startPoint x: 189, startPoint y: 108, endPoint x: 0, endPoint y: 100, distance: 189.2
click at [0, 100] on div "**********" at bounding box center [392, 413] width 784 height 709
type input "**********"
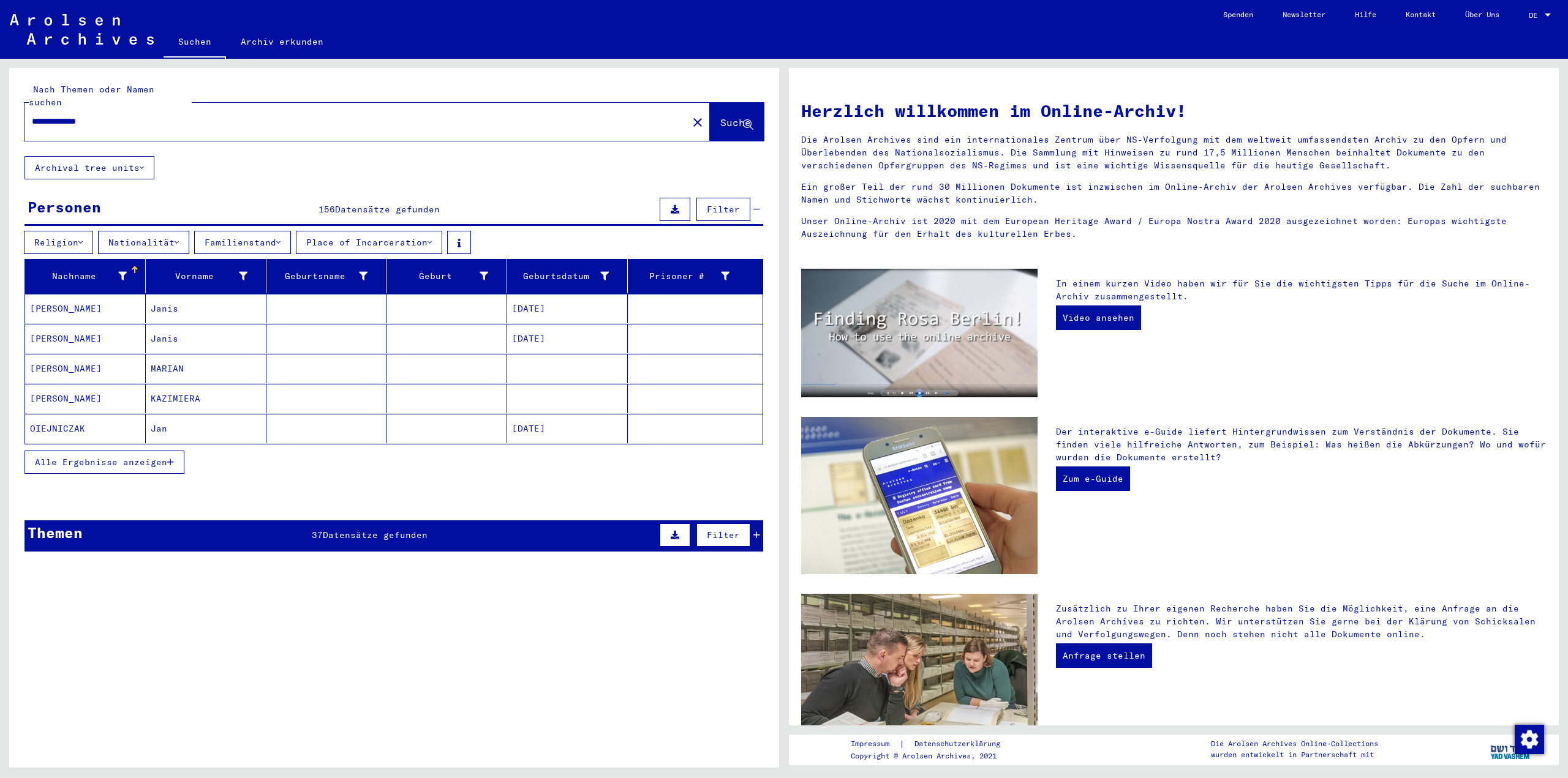
click at [158, 457] on span "Alle Ergebnisse anzeigen" at bounding box center [101, 462] width 132 height 11
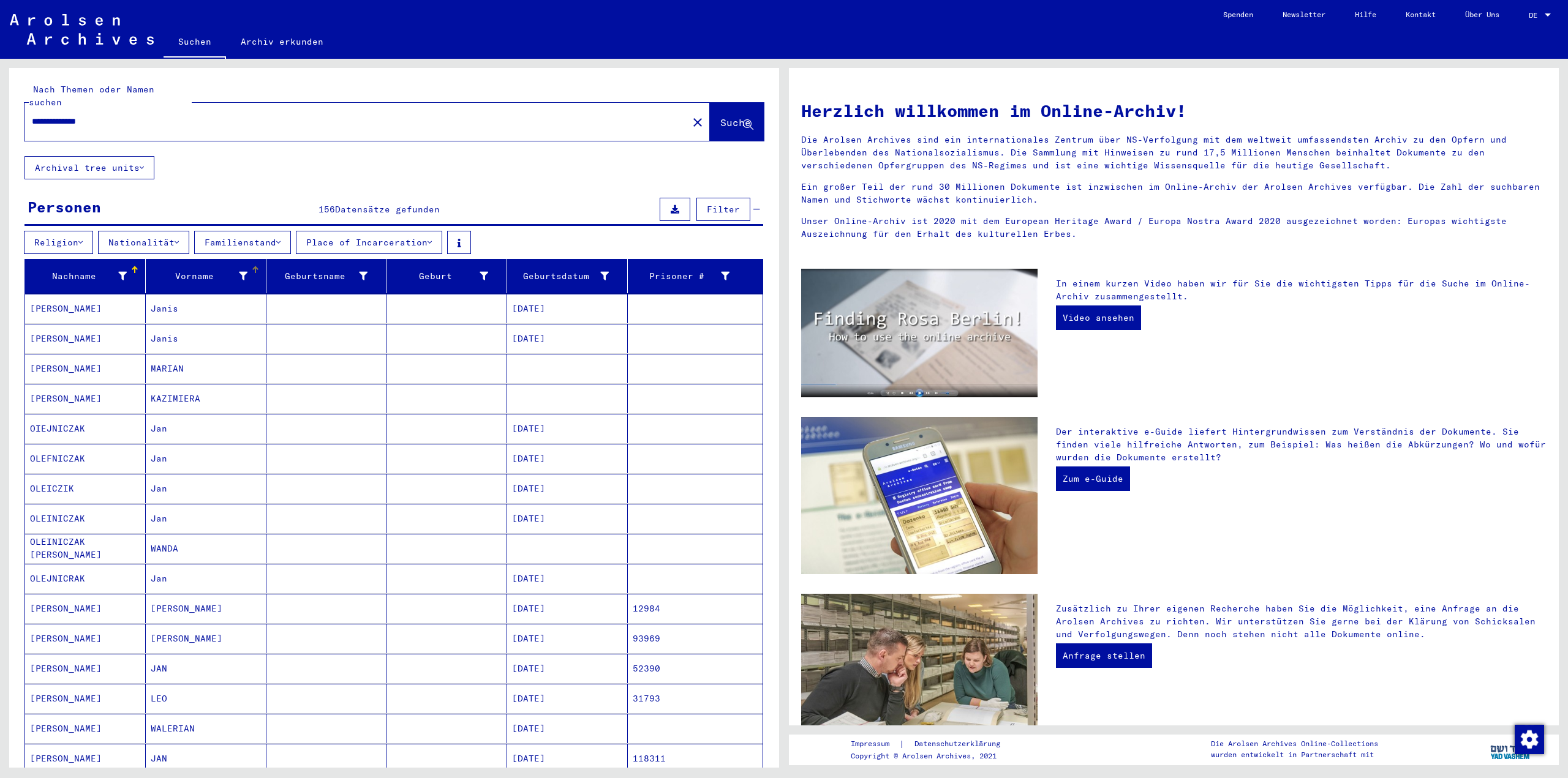
click at [186, 270] on div "Vorname" at bounding box center [199, 277] width 97 height 13
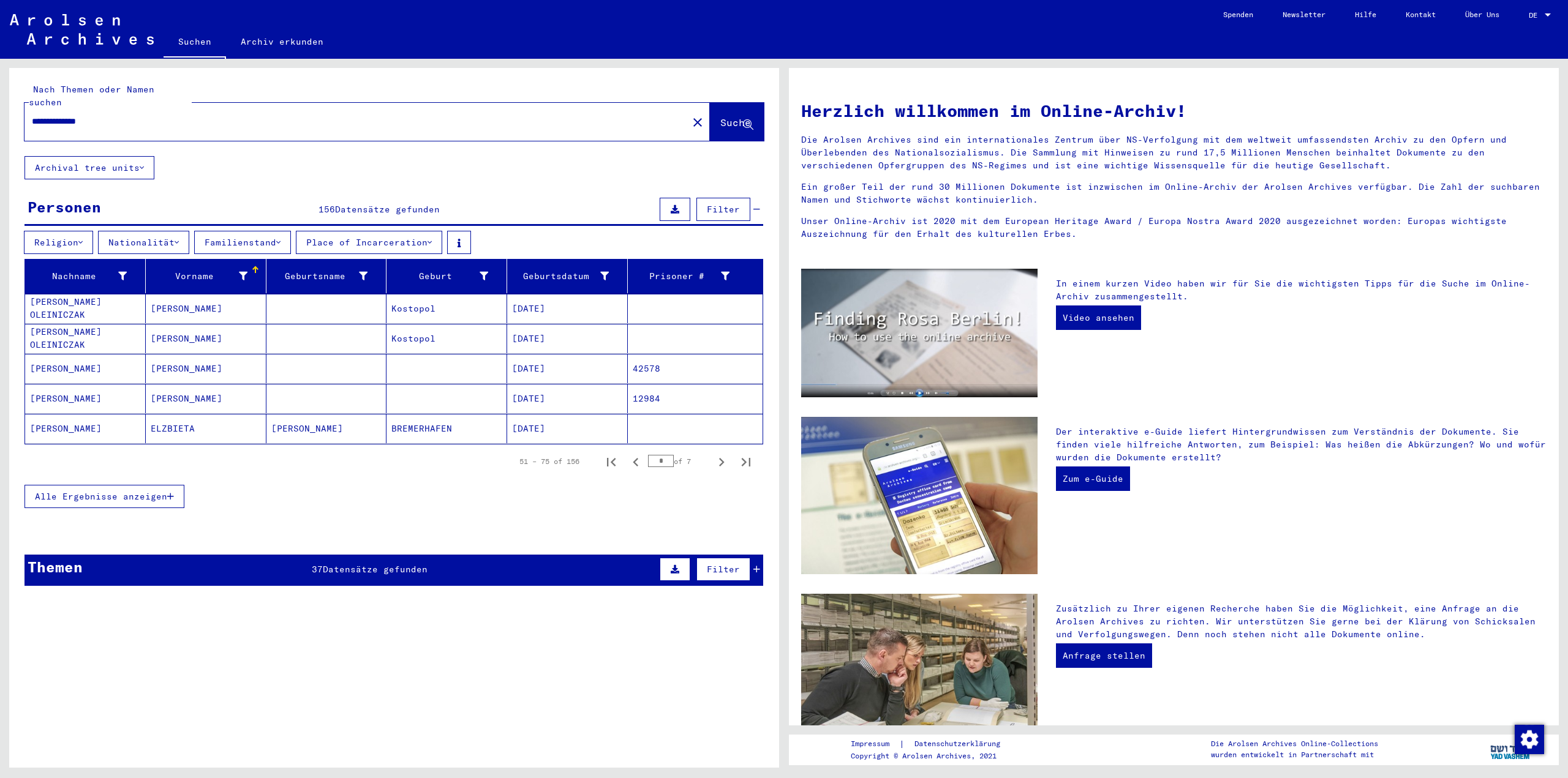
click at [134, 491] on span "Alle Ergebnisse anzeigen" at bounding box center [101, 496] width 132 height 11
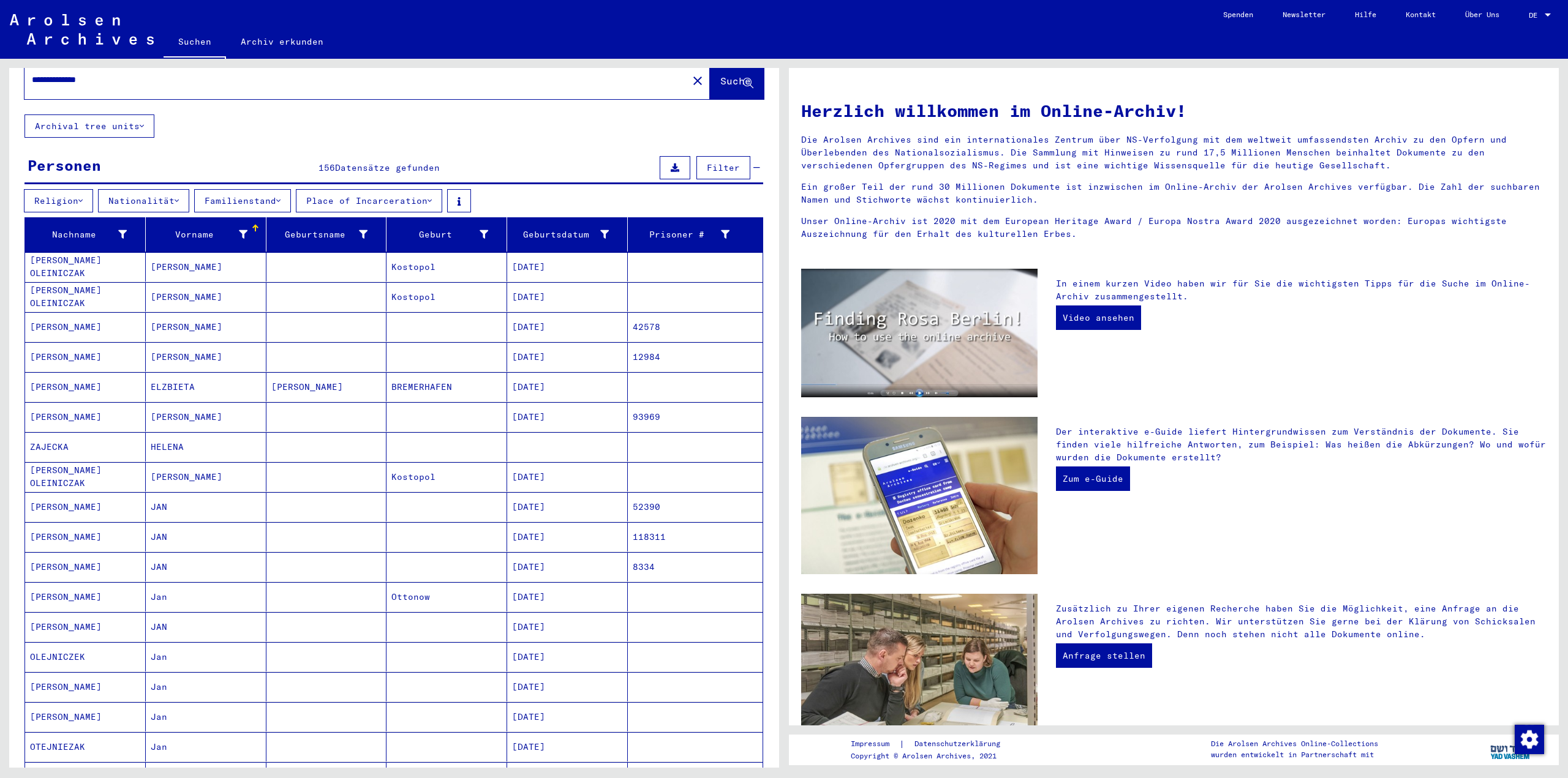
scroll to position [61, 0]
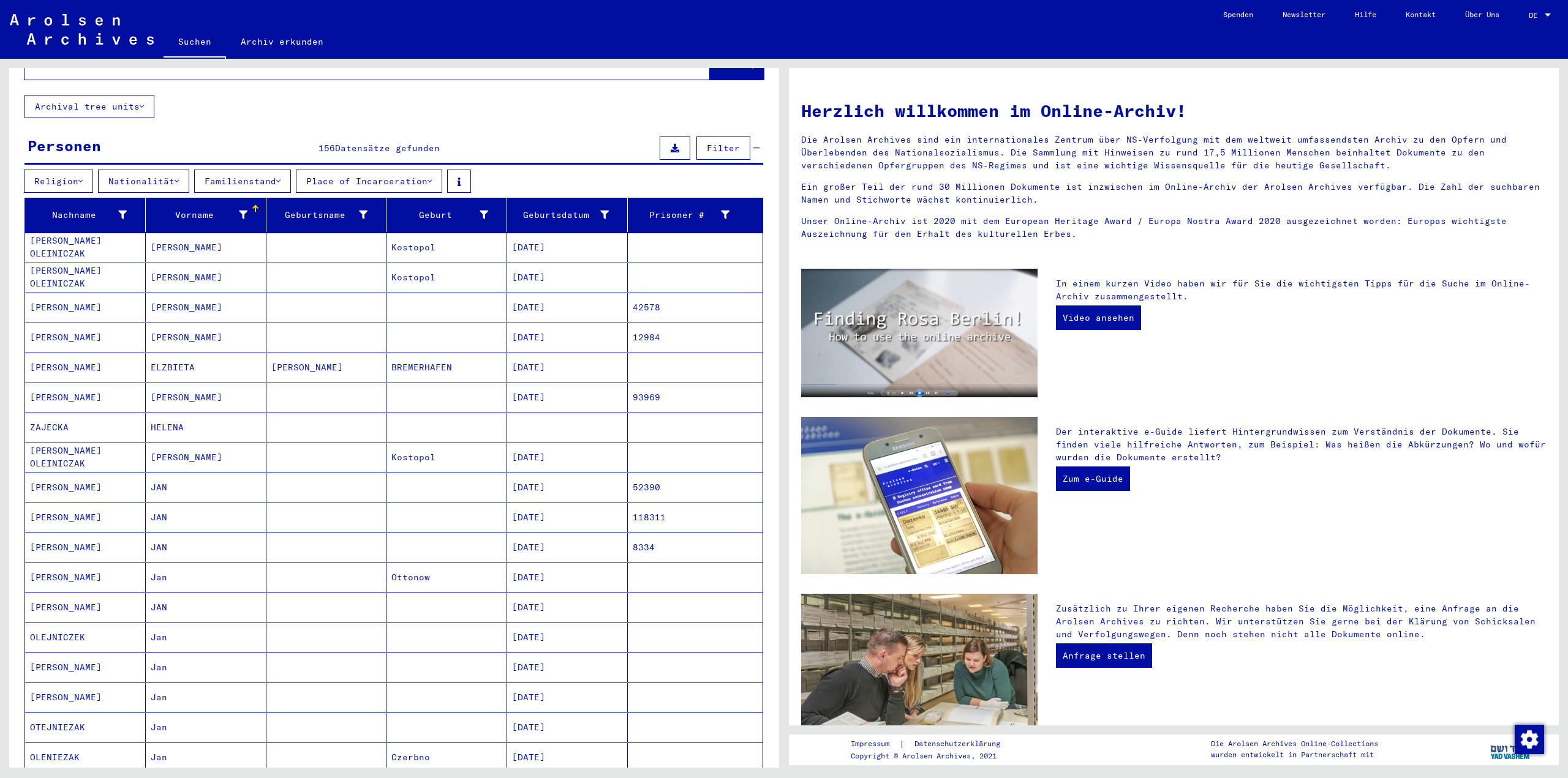
click at [472, 653] on mat-cell at bounding box center [446, 667] width 120 height 30
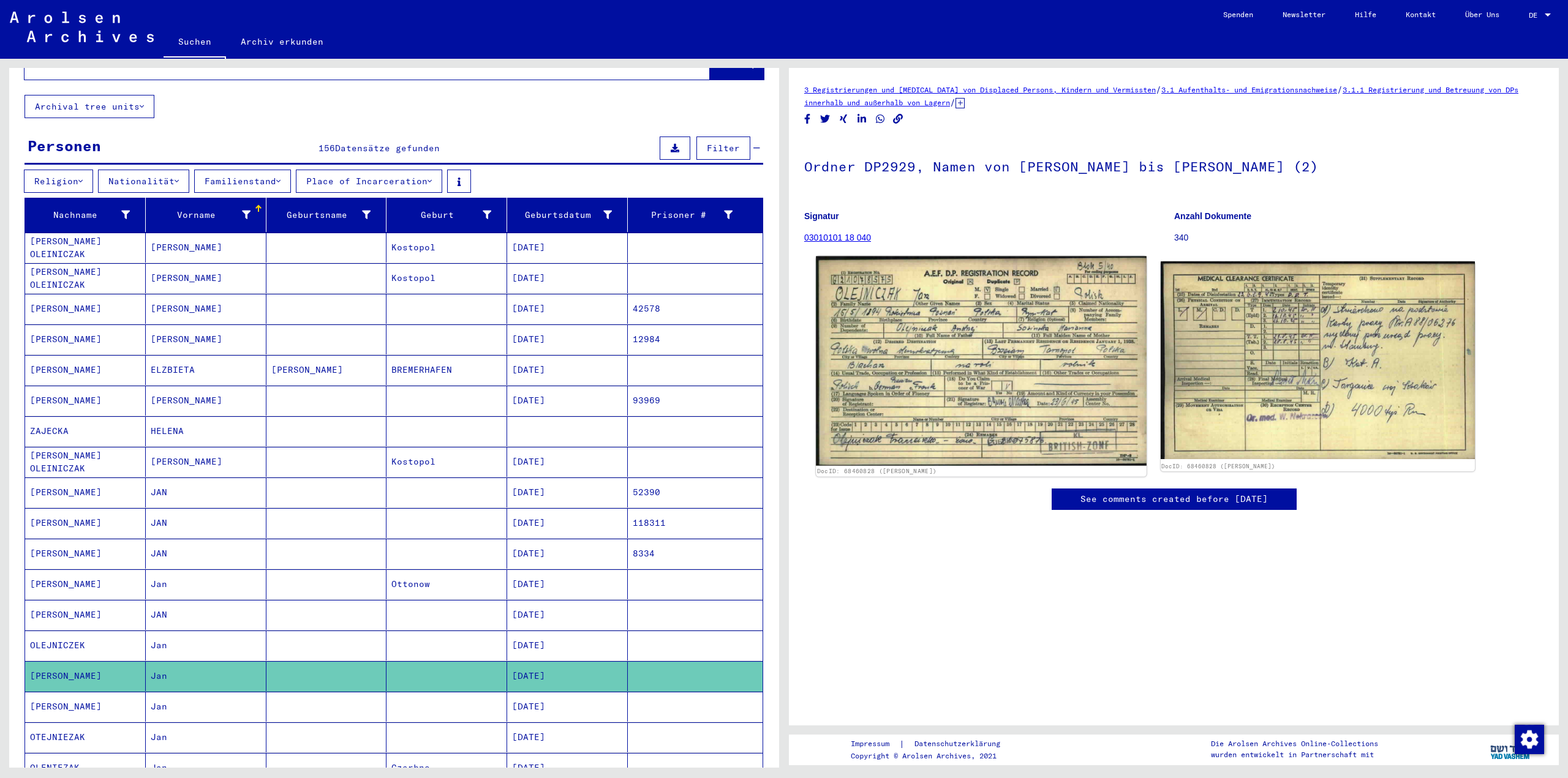
click at [1061, 382] on img at bounding box center [981, 361] width 330 height 210
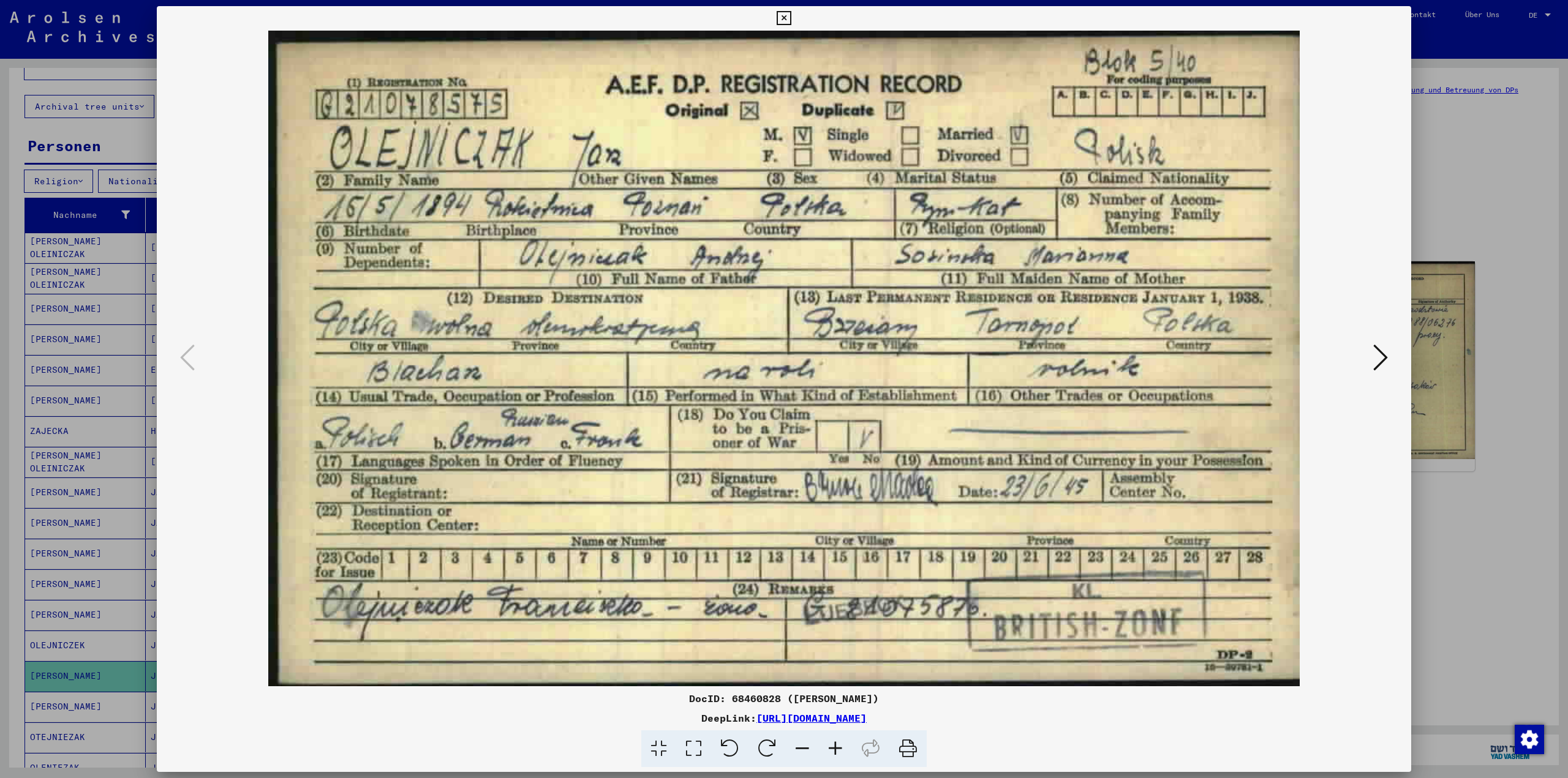
click at [1436, 518] on div at bounding box center [784, 389] width 1568 height 778
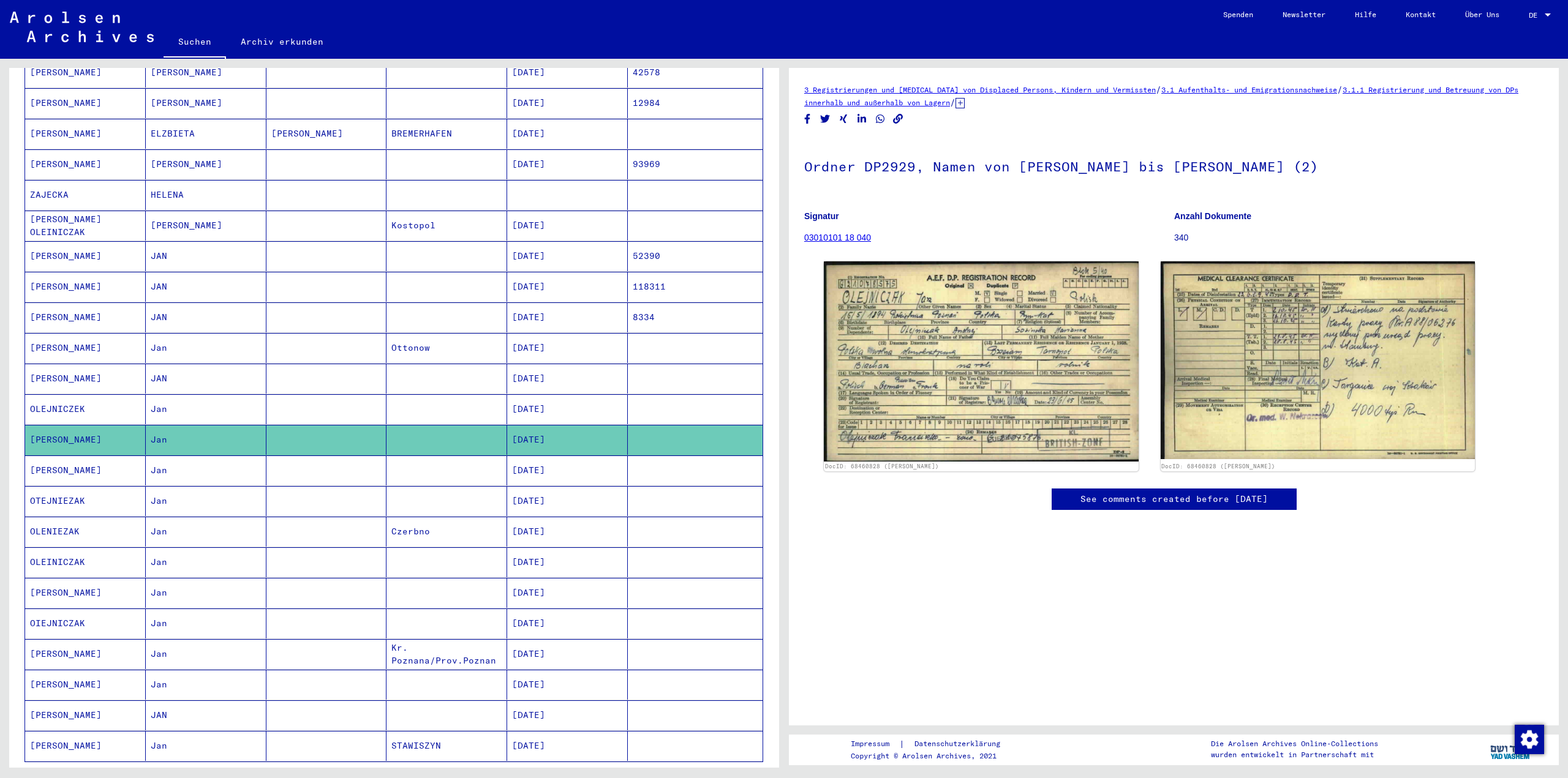
scroll to position [367, 0]
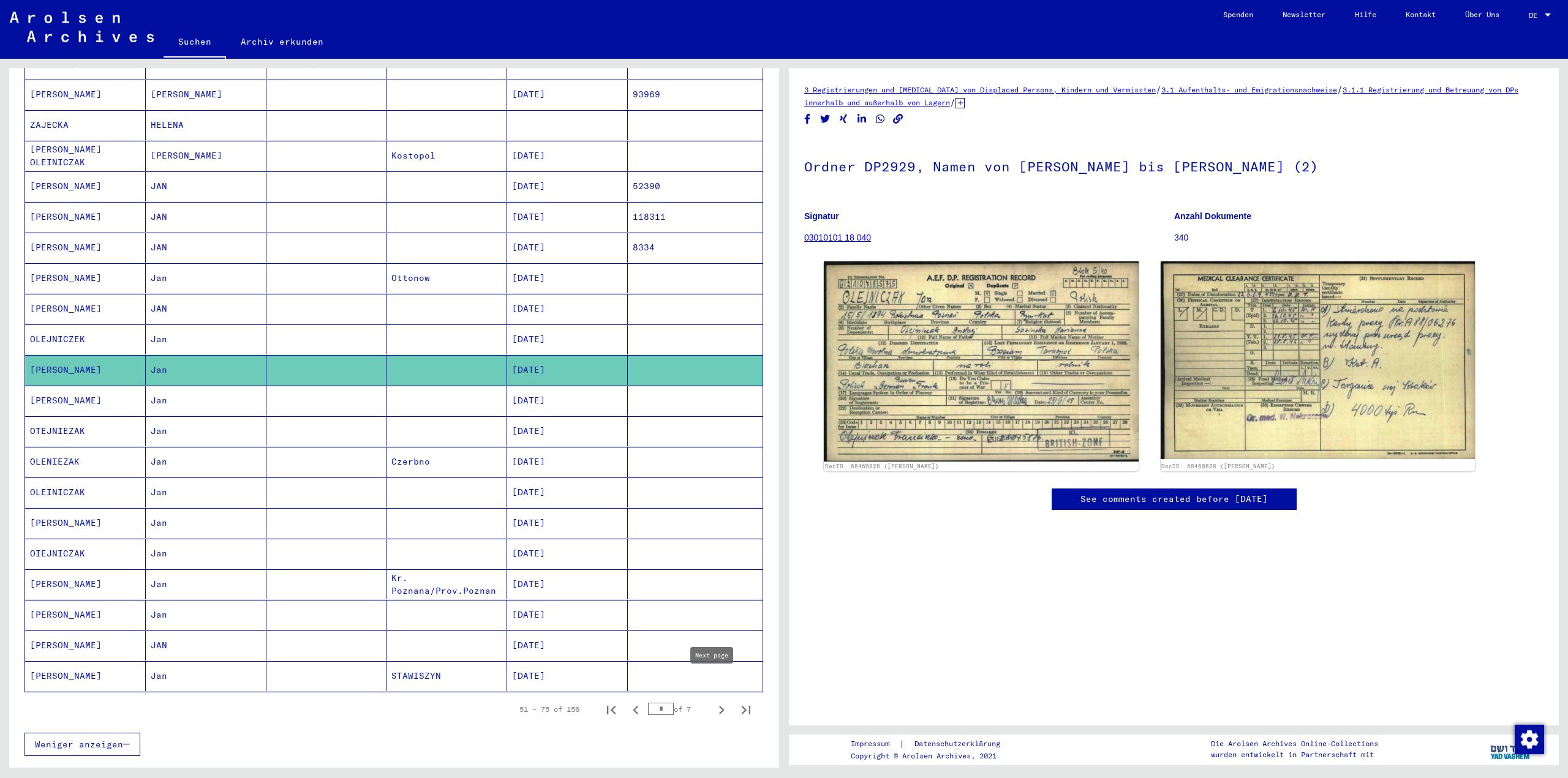
click at [716, 702] on icon "Next page" at bounding box center [721, 710] width 17 height 17
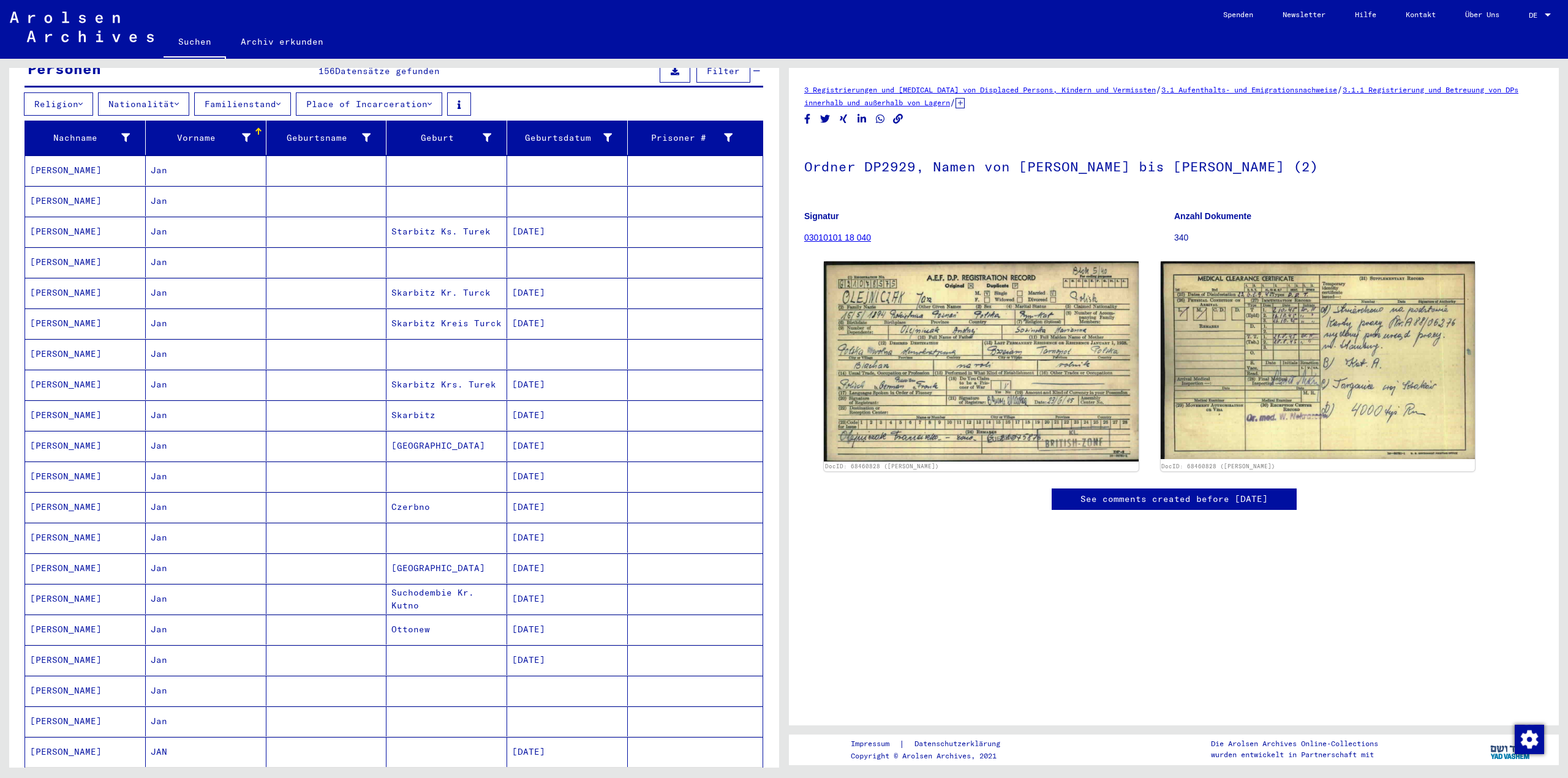
scroll to position [184, 0]
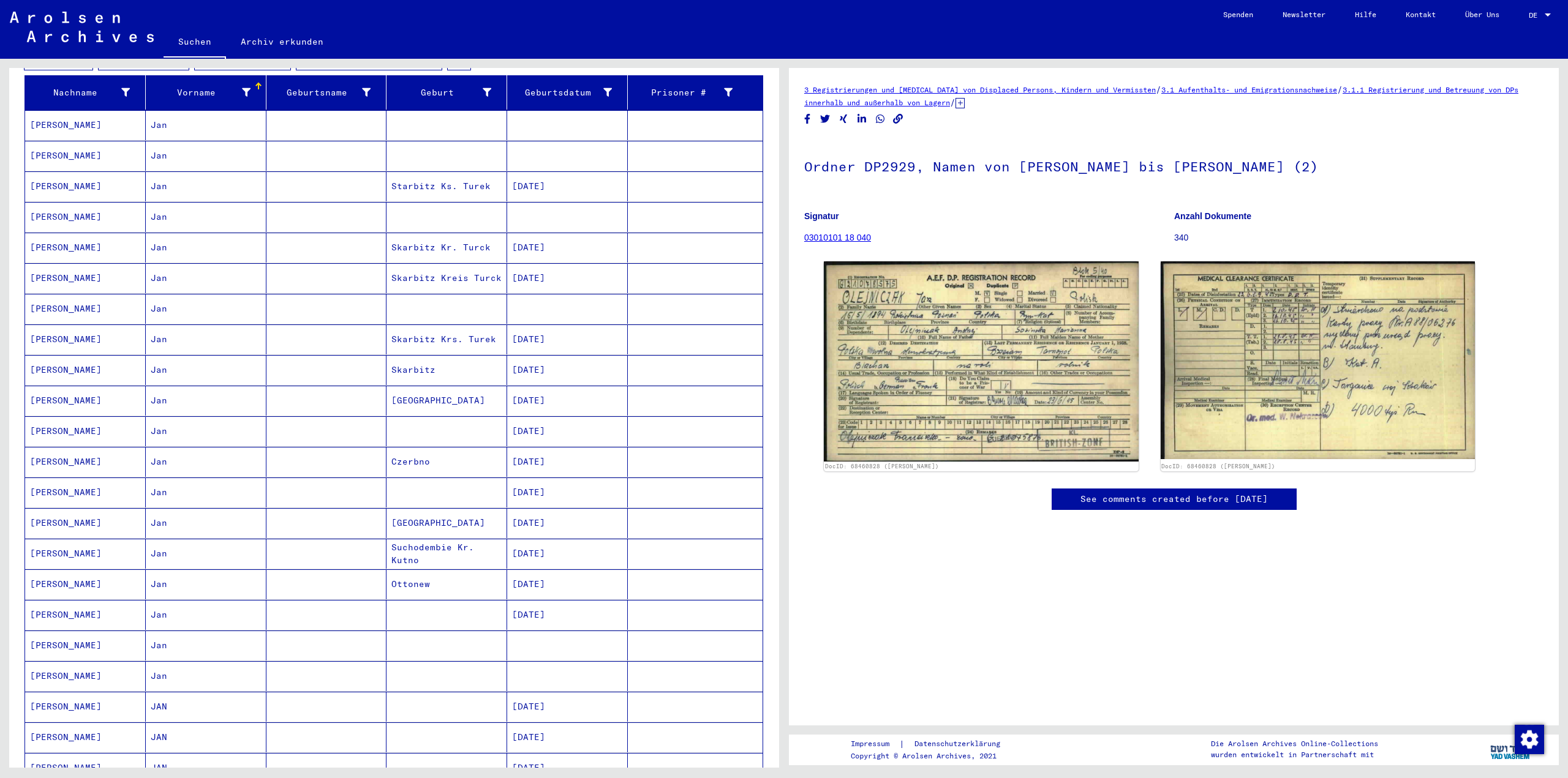
click at [551, 539] on mat-cell "[DATE]" at bounding box center [567, 554] width 120 height 30
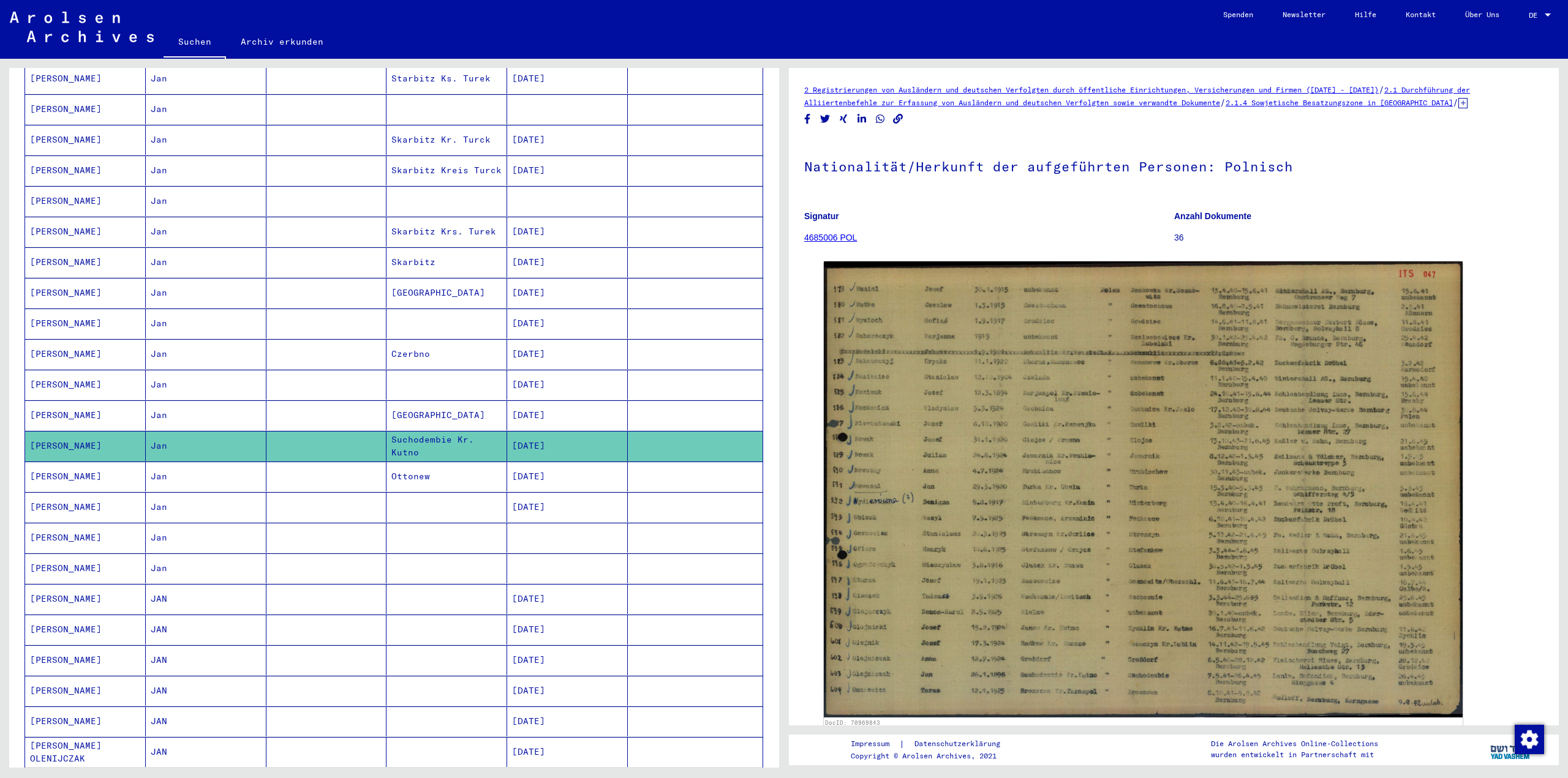
scroll to position [306, 0]
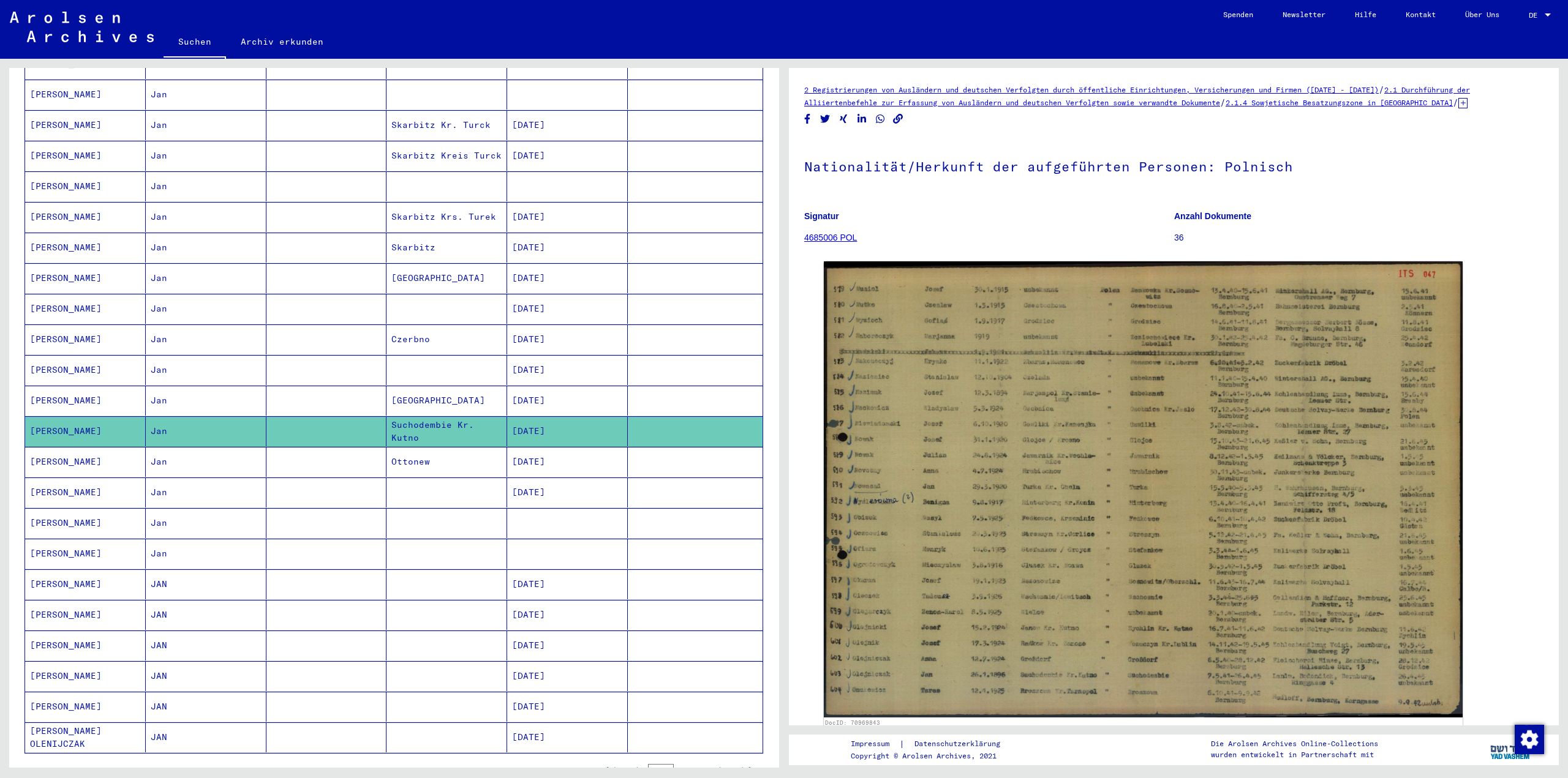
click at [449, 569] on mat-cell at bounding box center [446, 585] width 120 height 30
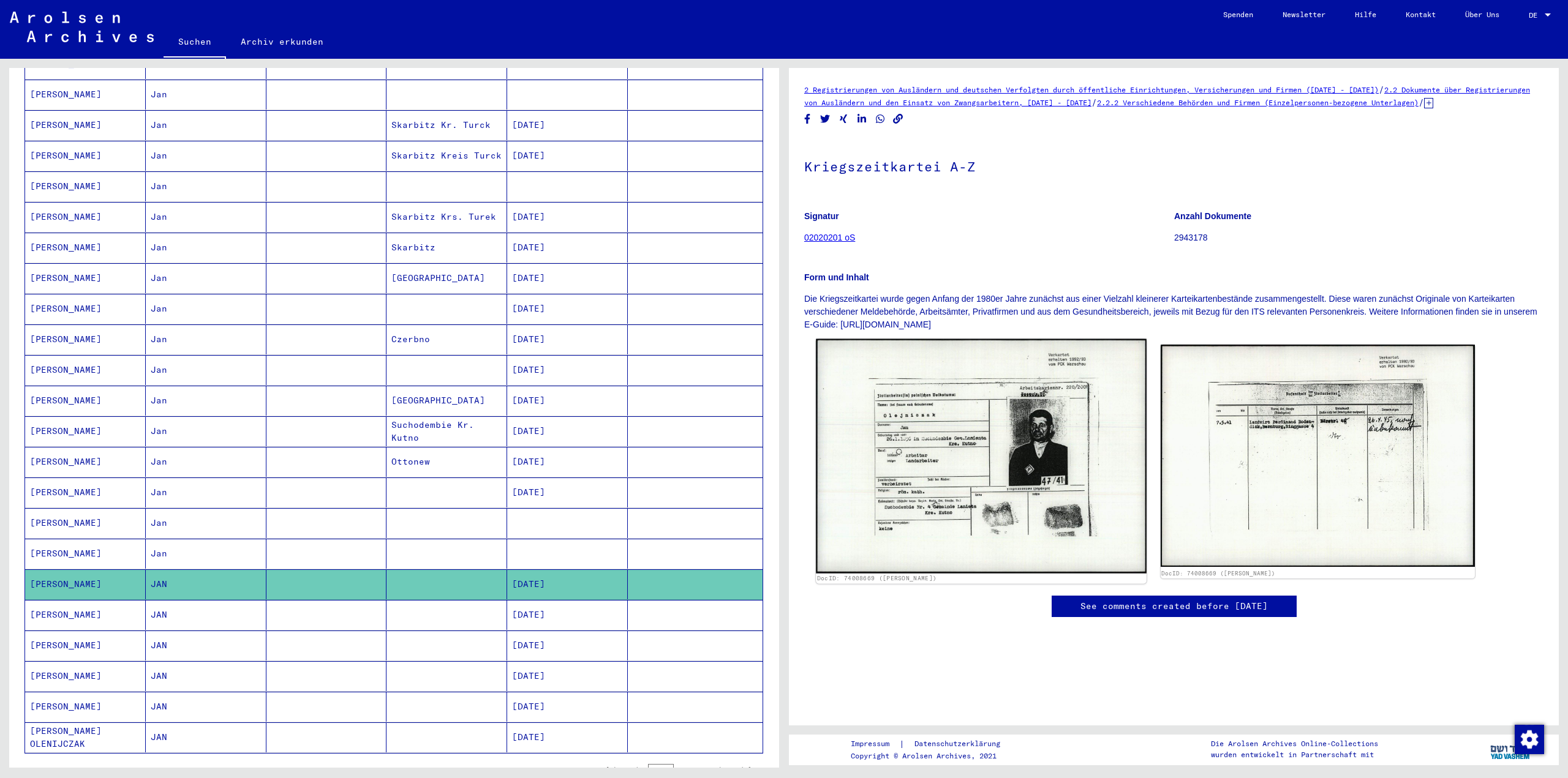
click at [1003, 449] on img at bounding box center [981, 456] width 330 height 234
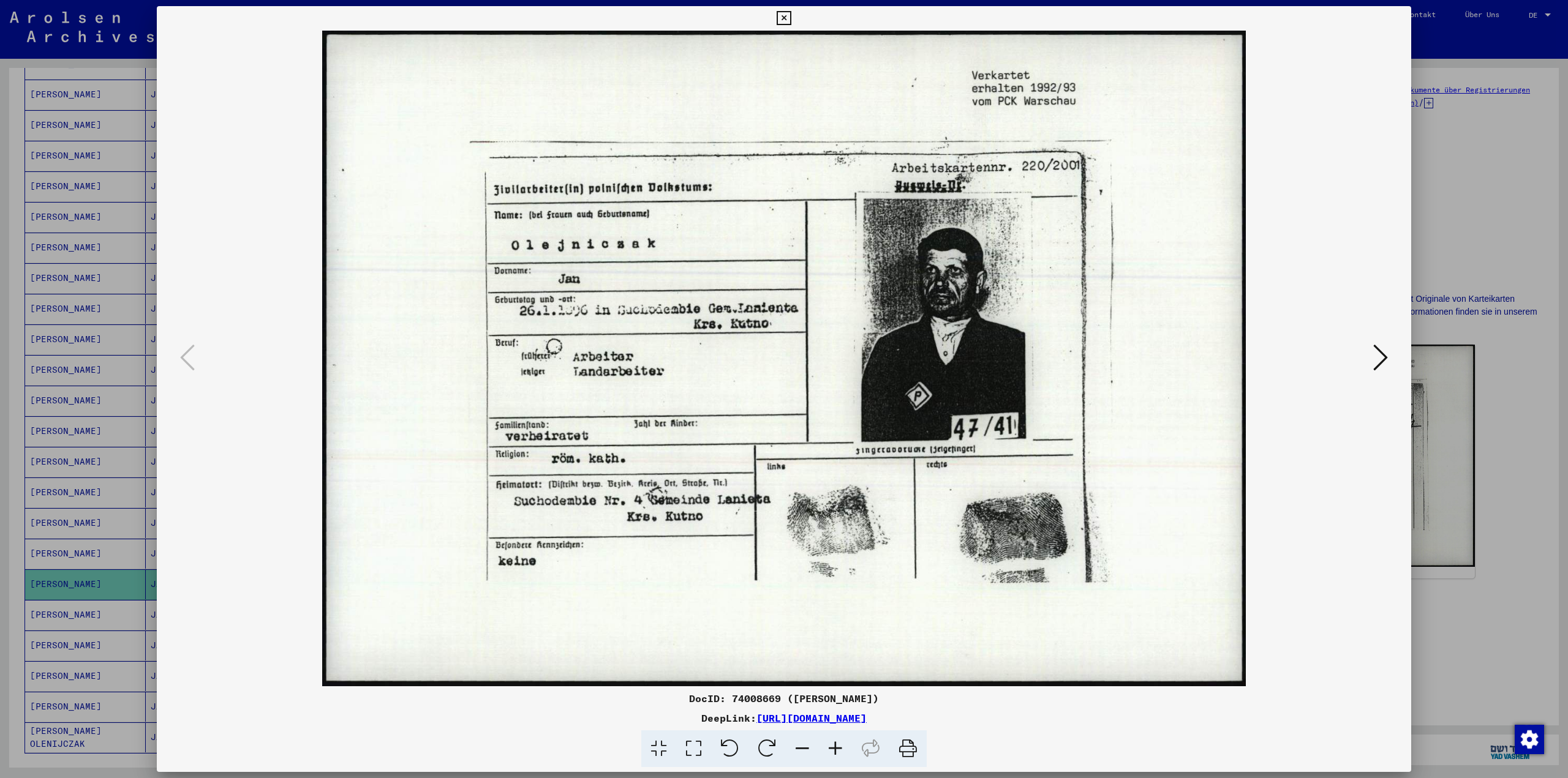
click at [1531, 613] on div at bounding box center [784, 389] width 1568 height 778
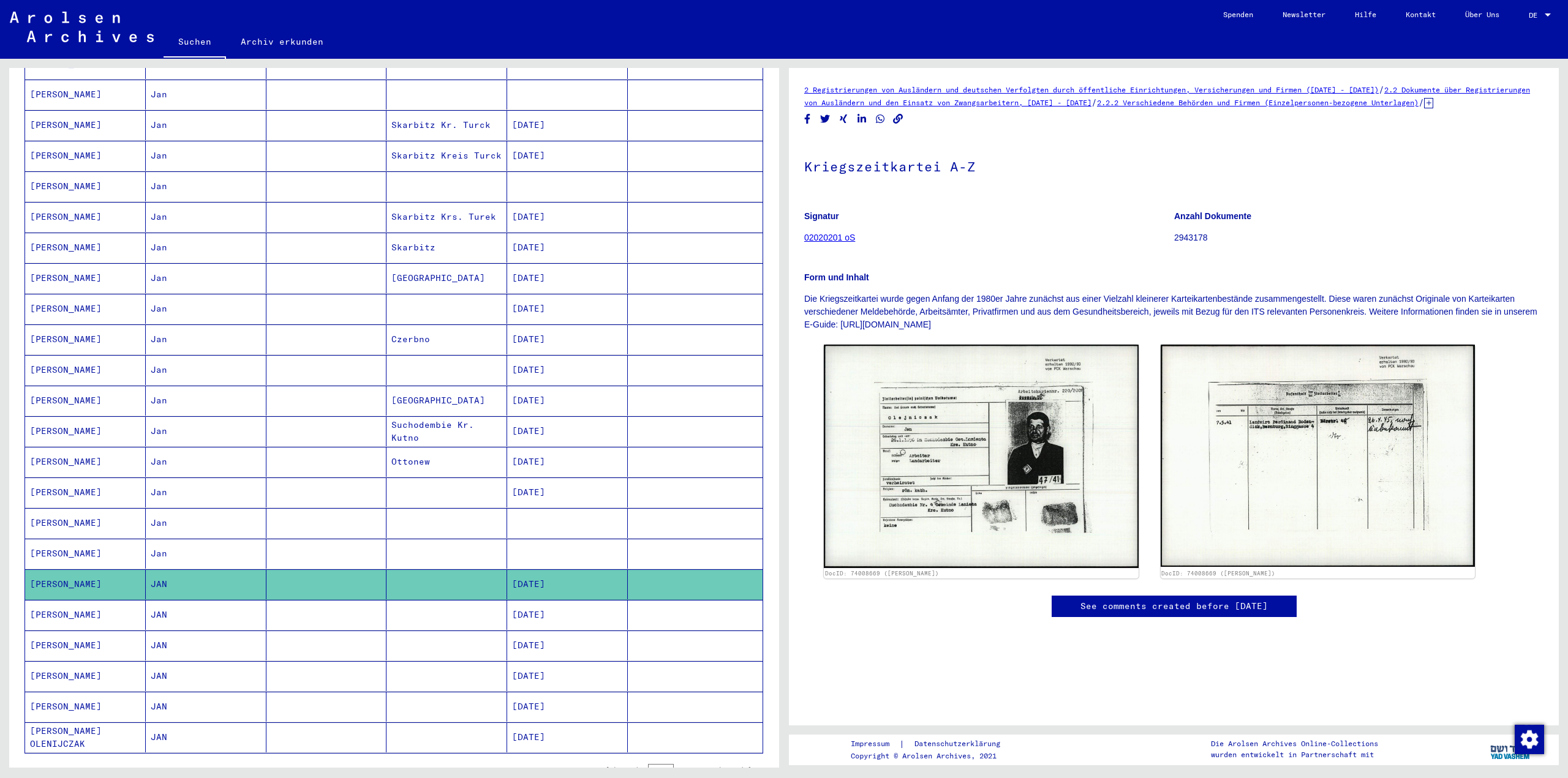
click at [567, 600] on mat-cell "[DATE]" at bounding box center [567, 615] width 120 height 30
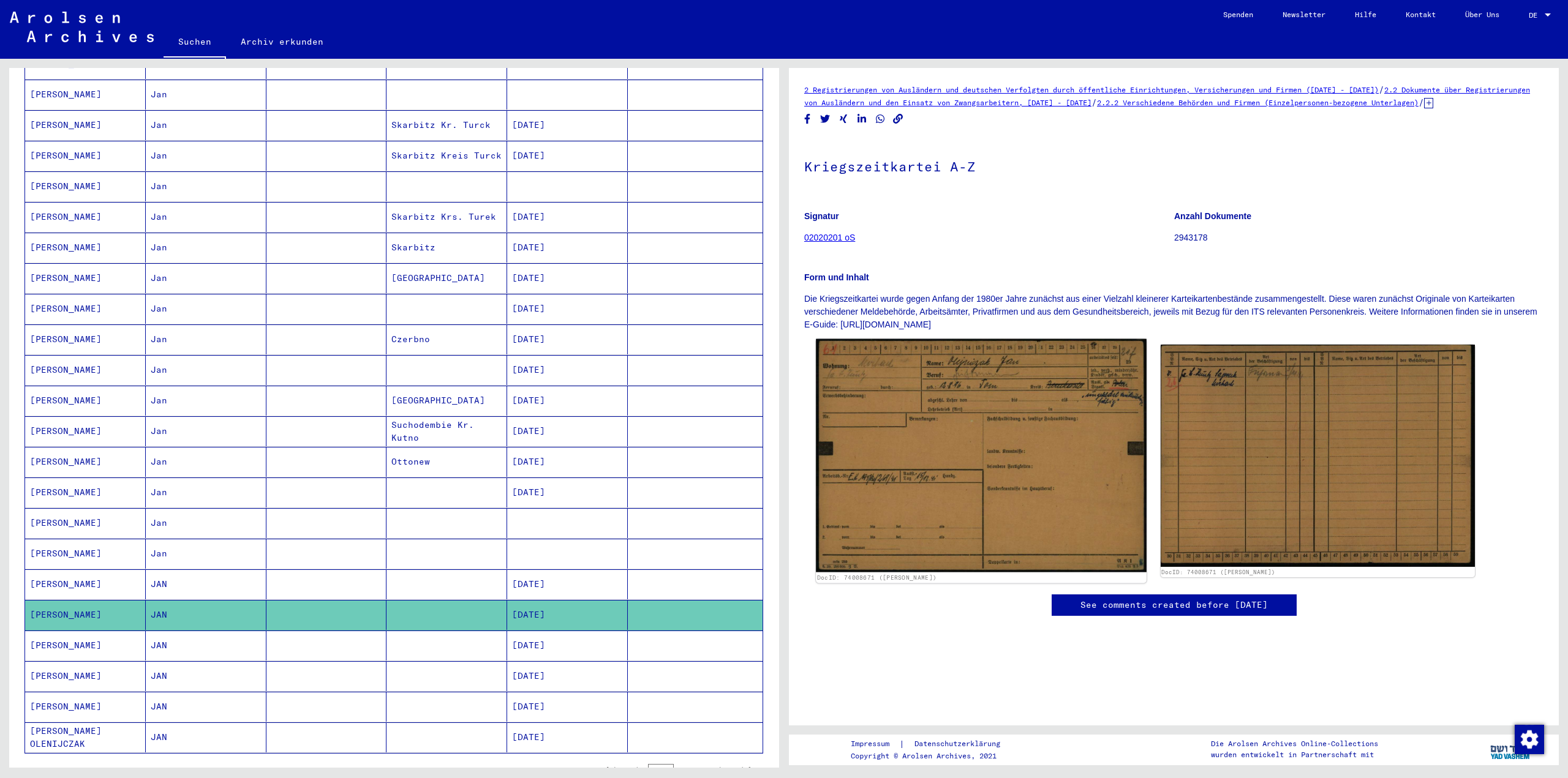
click at [957, 476] on img at bounding box center [981, 455] width 330 height 233
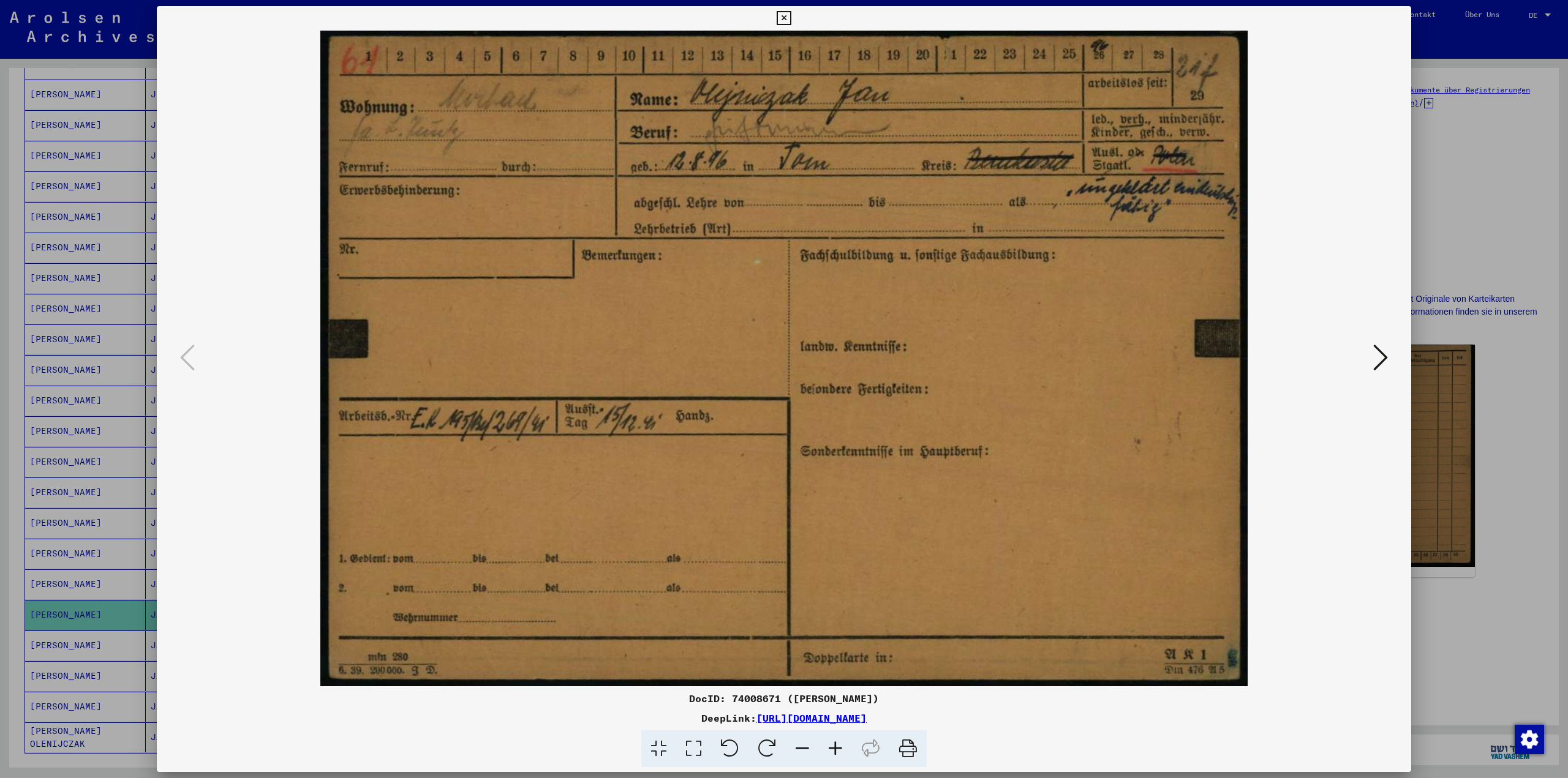
click at [1385, 360] on icon at bounding box center [1380, 357] width 14 height 30
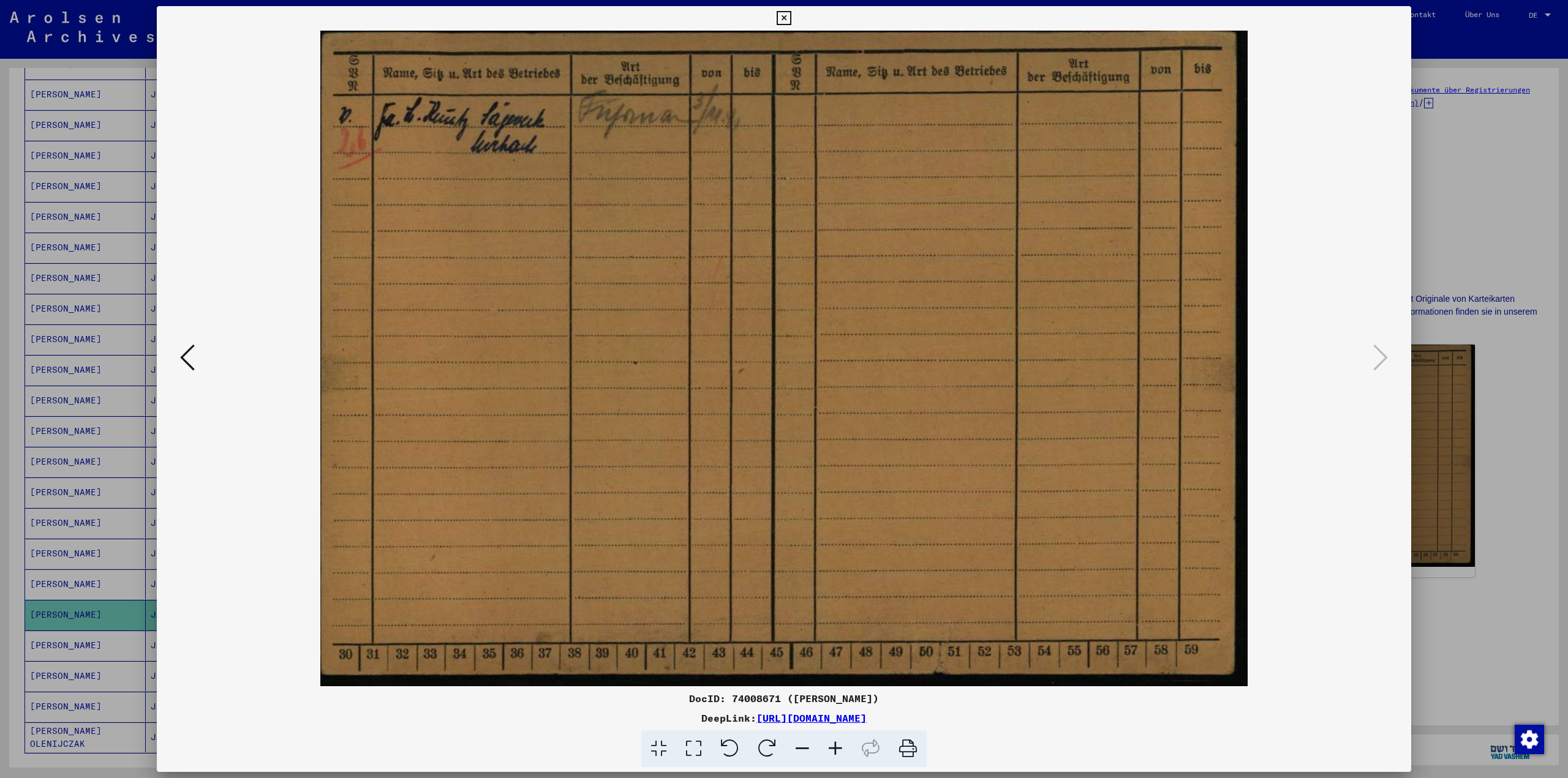
click at [1492, 237] on div at bounding box center [784, 389] width 1568 height 778
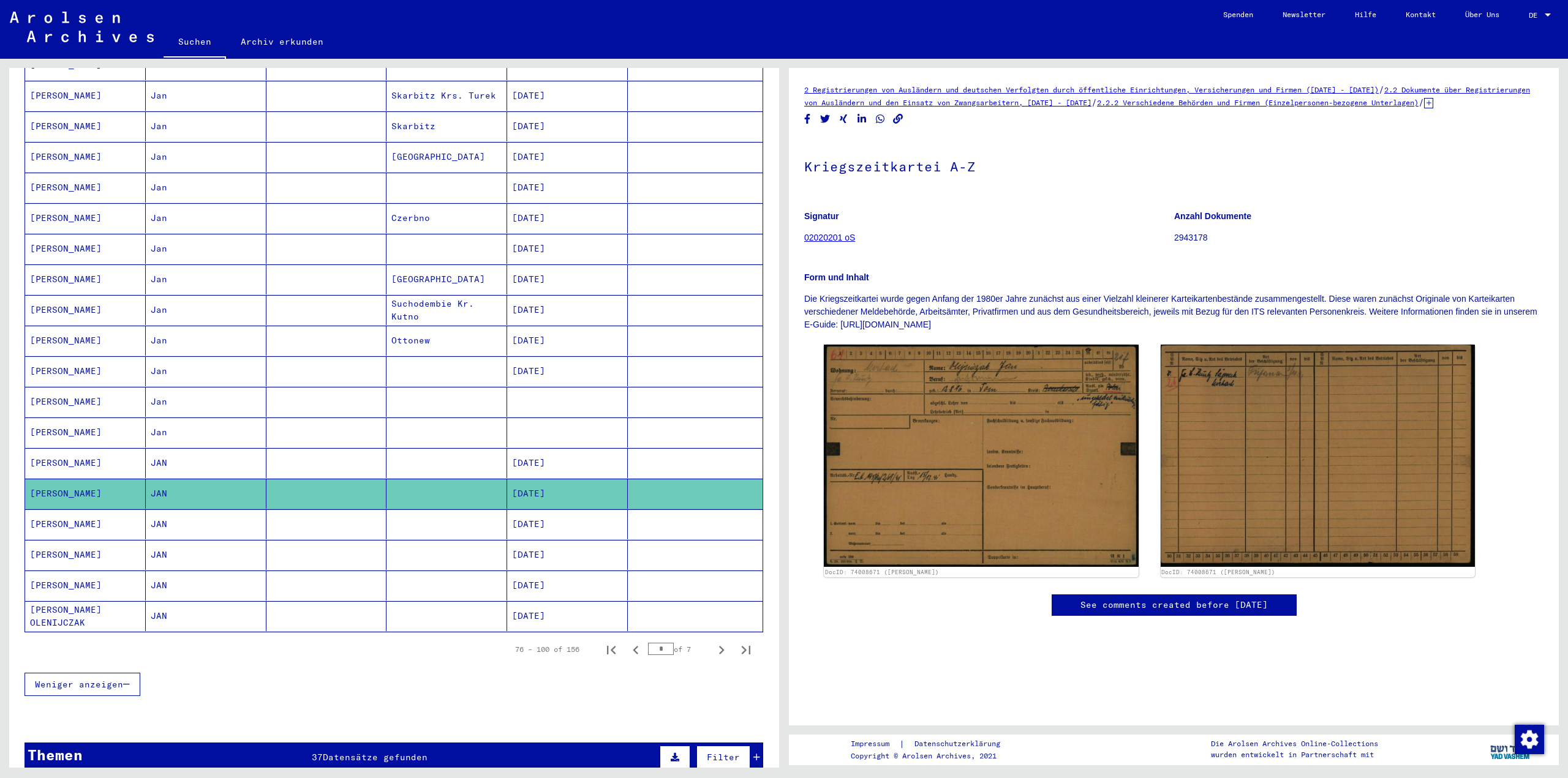
scroll to position [428, 0]
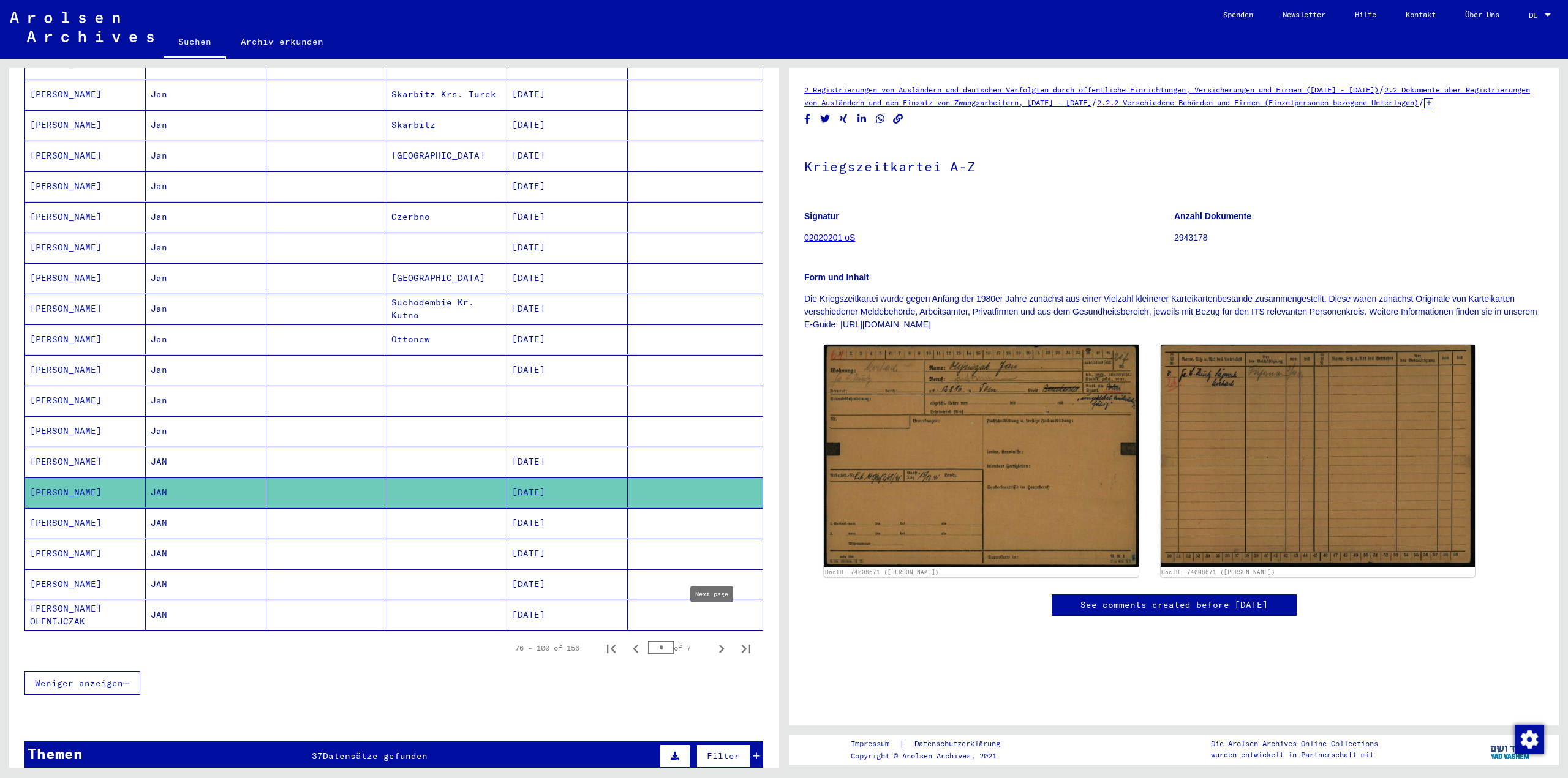
click at [713, 641] on icon "Next page" at bounding box center [721, 649] width 17 height 17
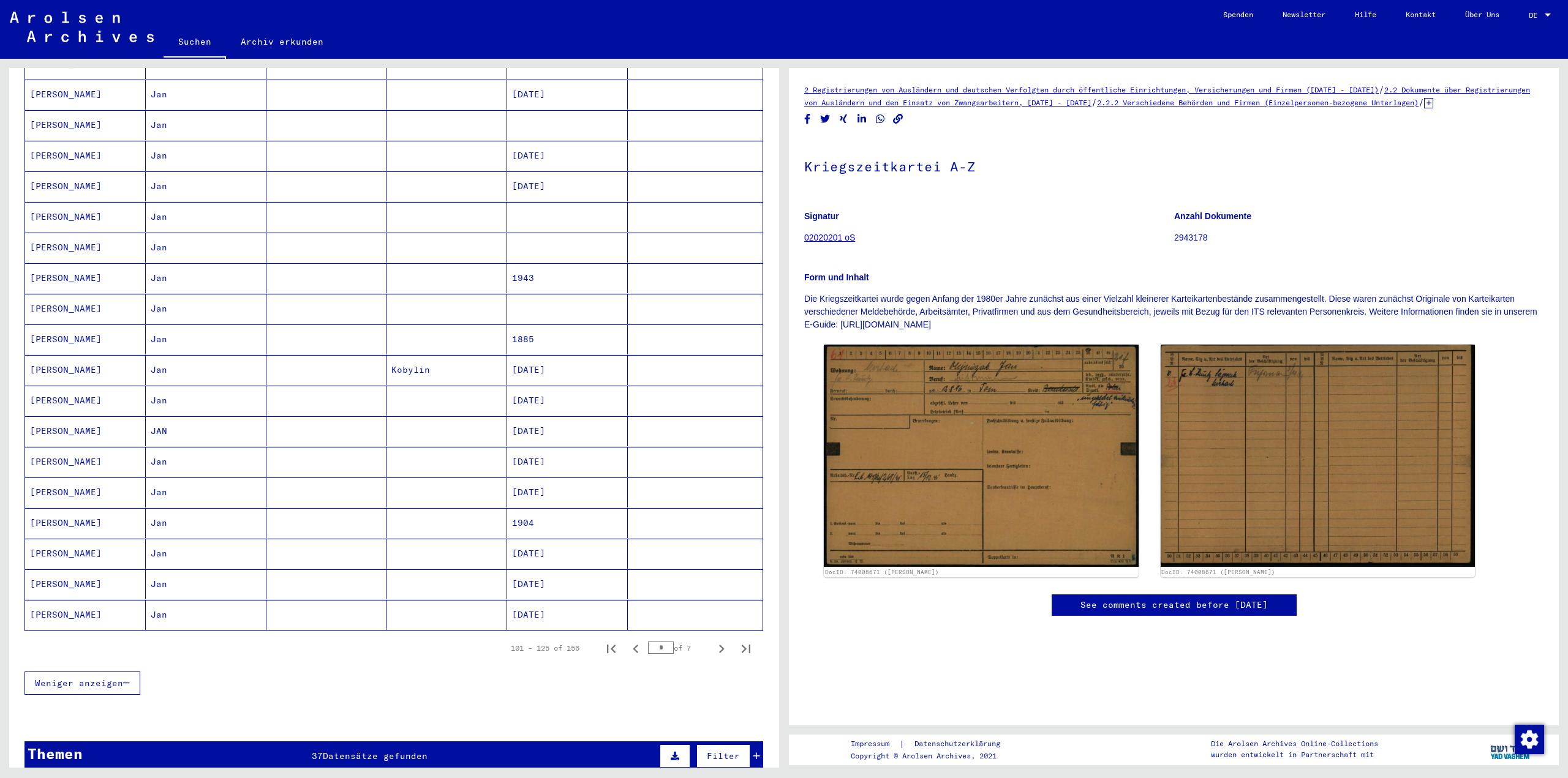
click at [544, 600] on mat-cell "[DATE]" at bounding box center [567, 615] width 120 height 30
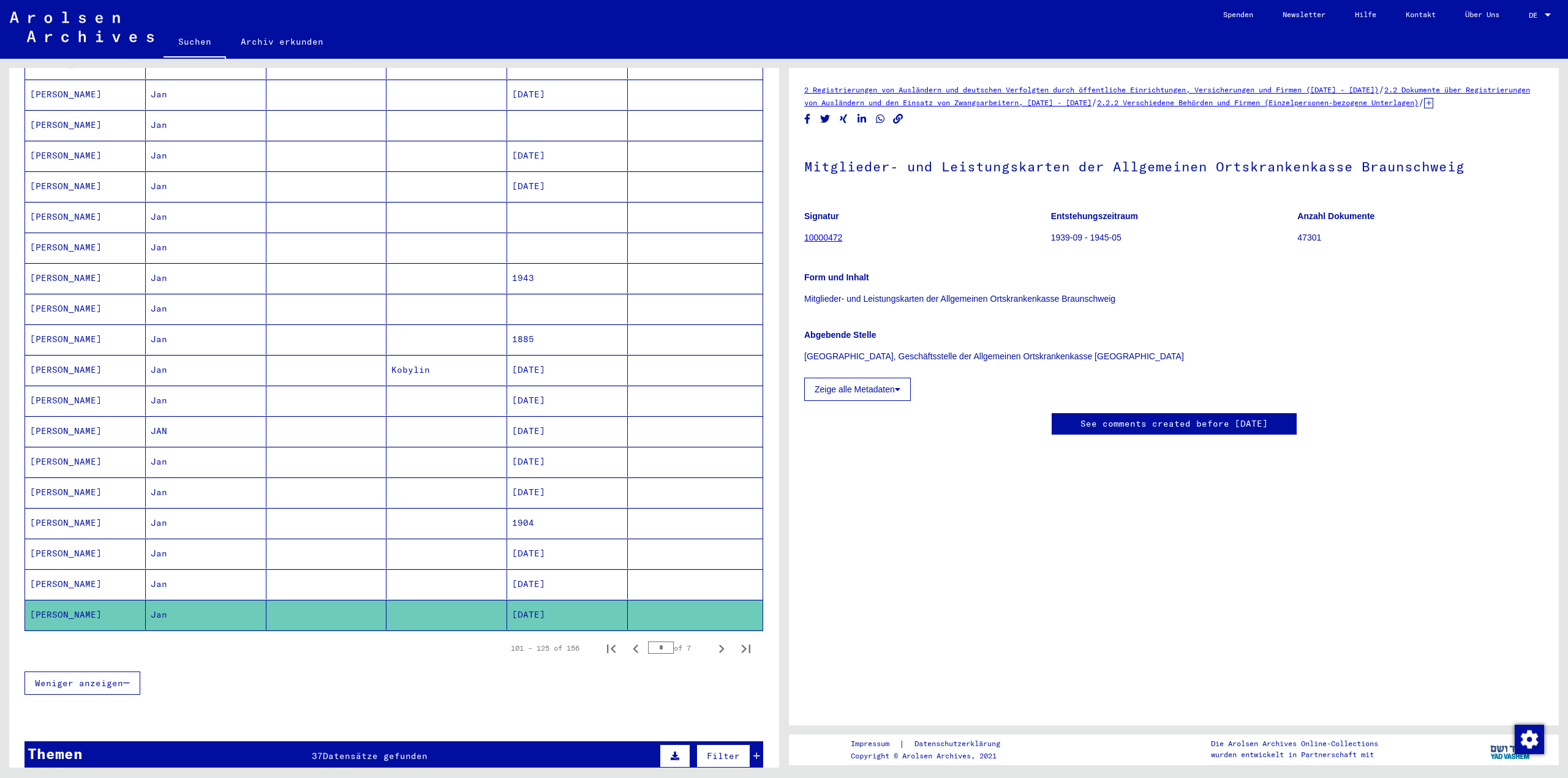
click at [553, 386] on mat-cell "[DATE]" at bounding box center [567, 401] width 120 height 30
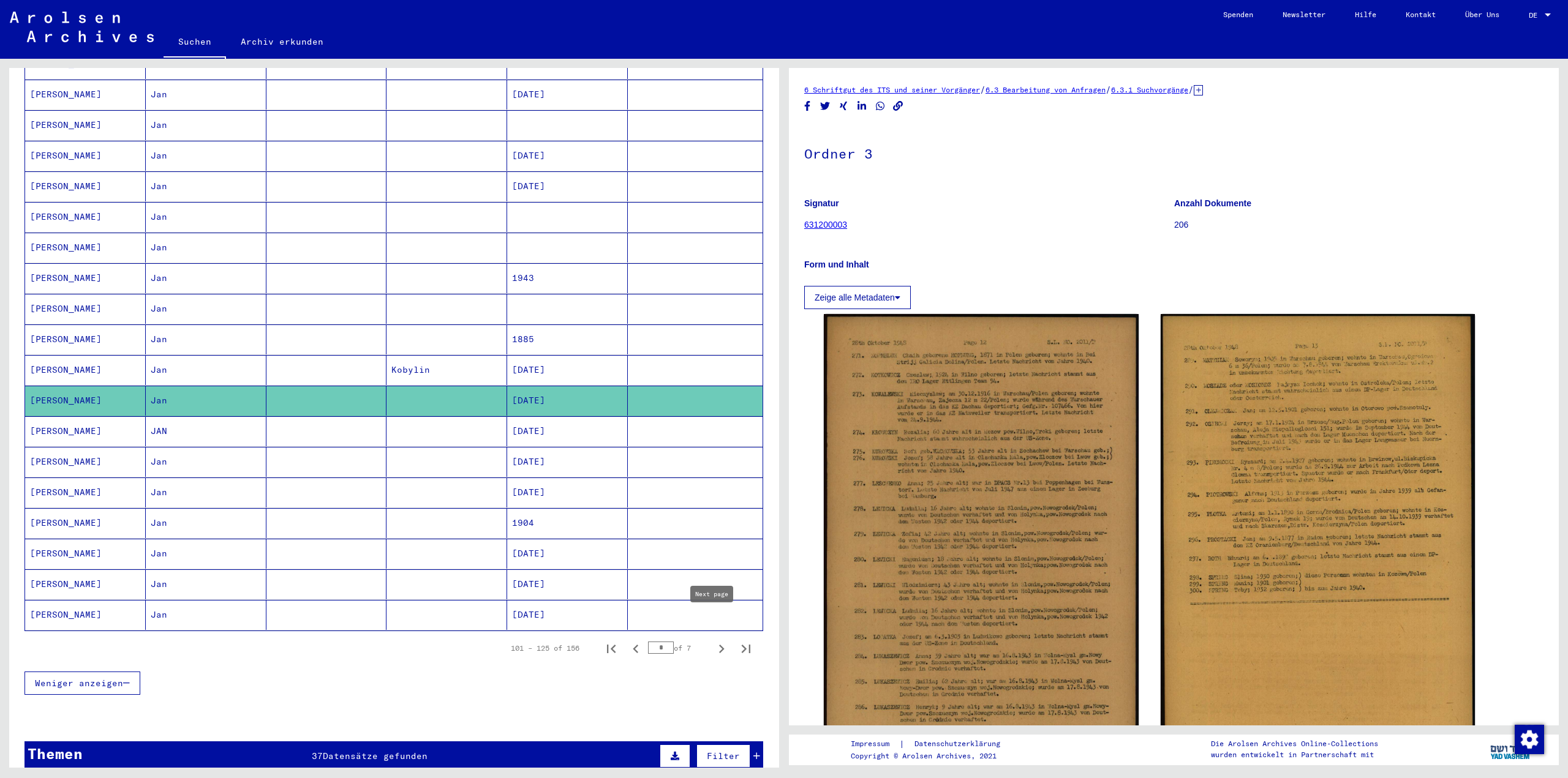
click at [719, 644] on icon "Next page" at bounding box center [722, 649] width 6 height 9
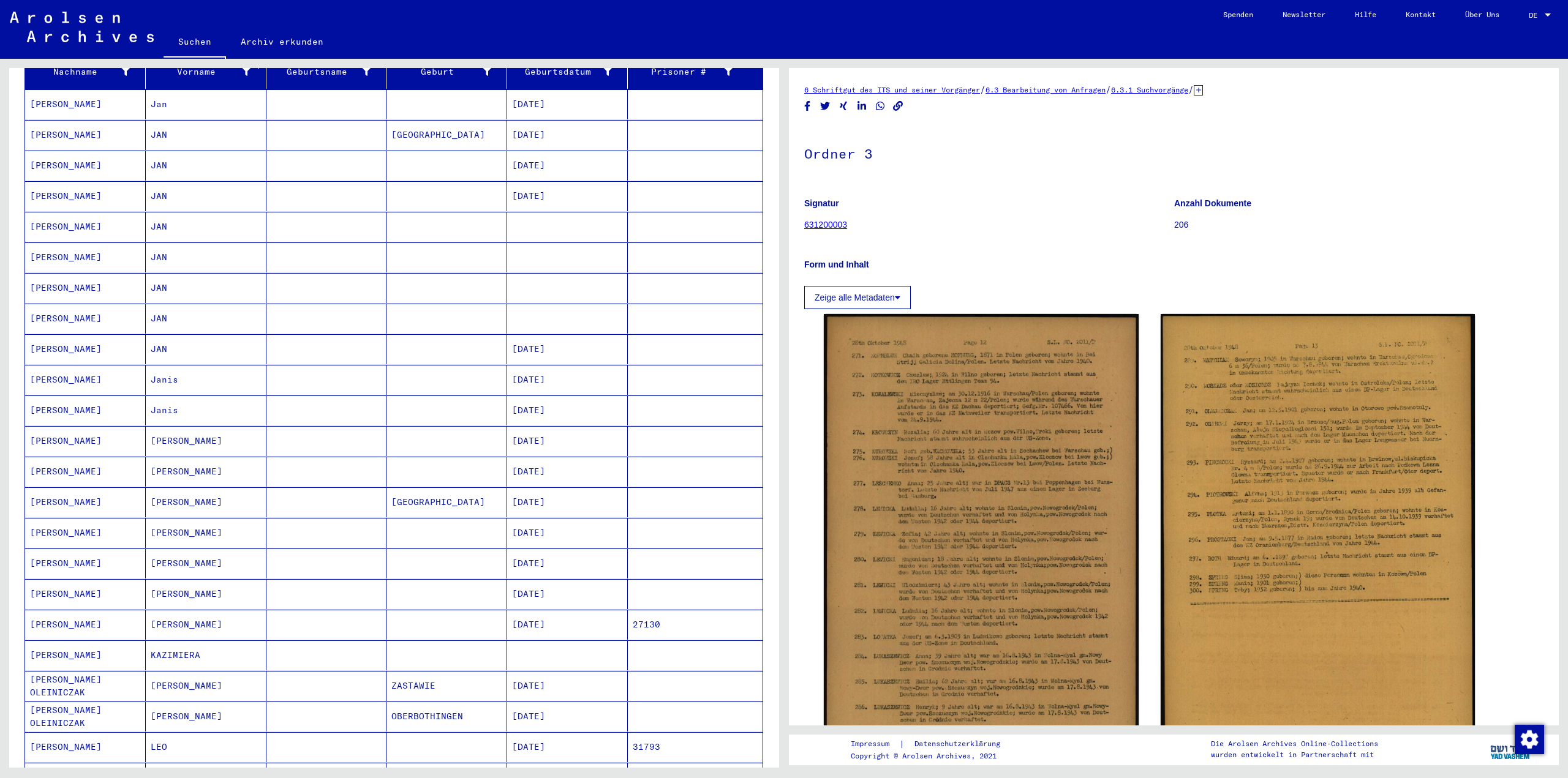
scroll to position [184, 0]
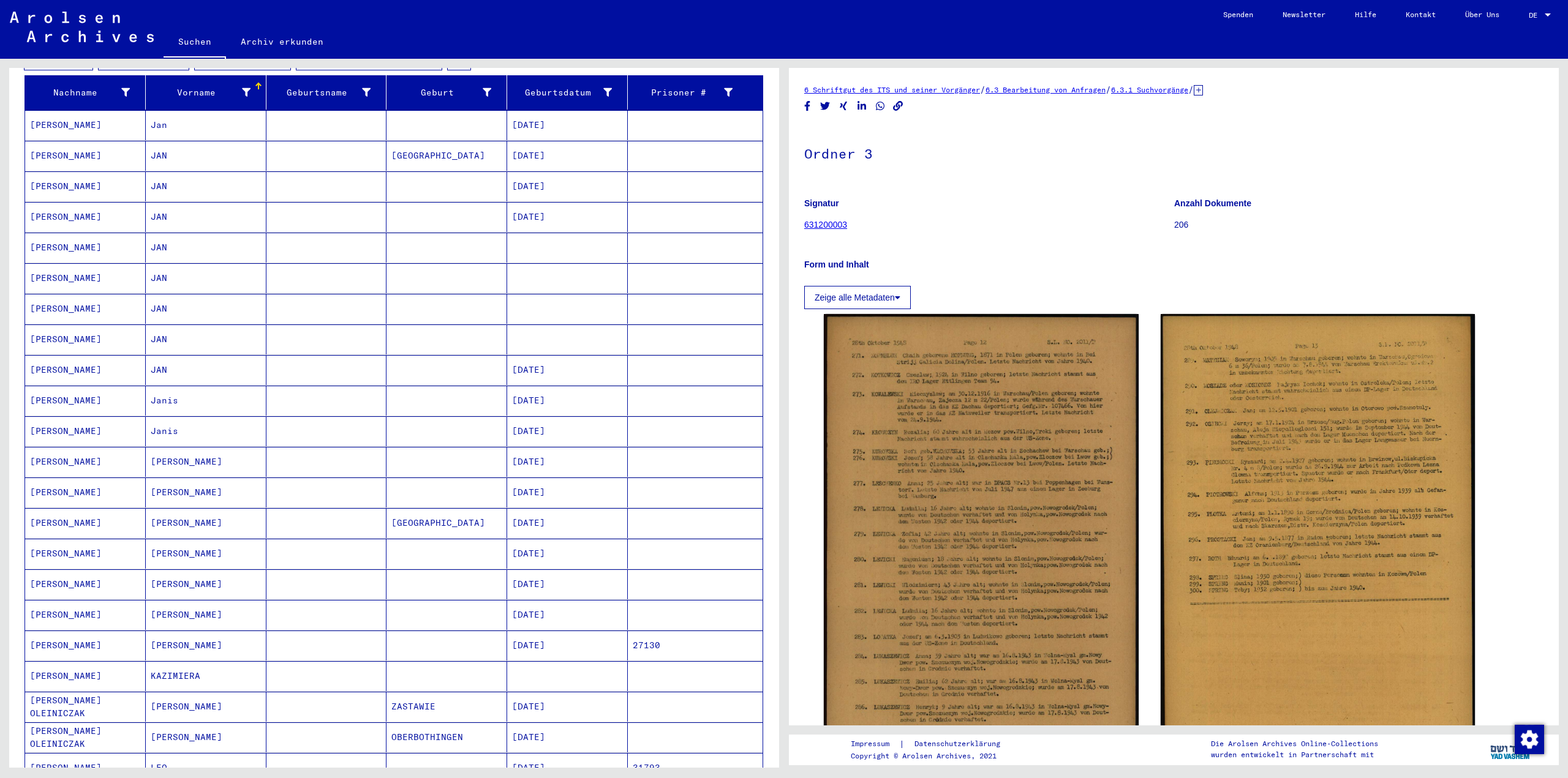
click at [558, 202] on mat-cell "[DATE]" at bounding box center [567, 217] width 120 height 30
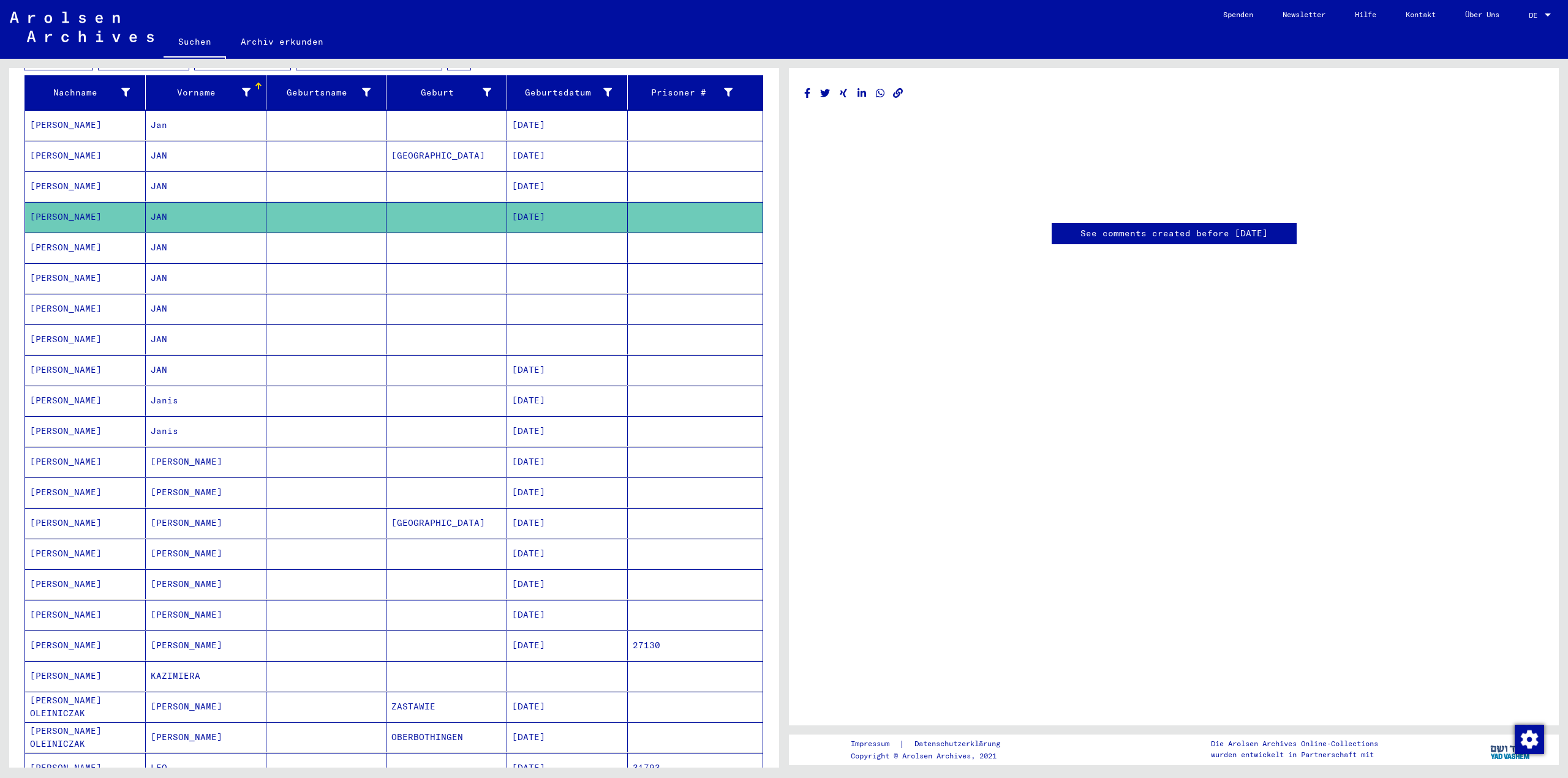
scroll to position [245, 0]
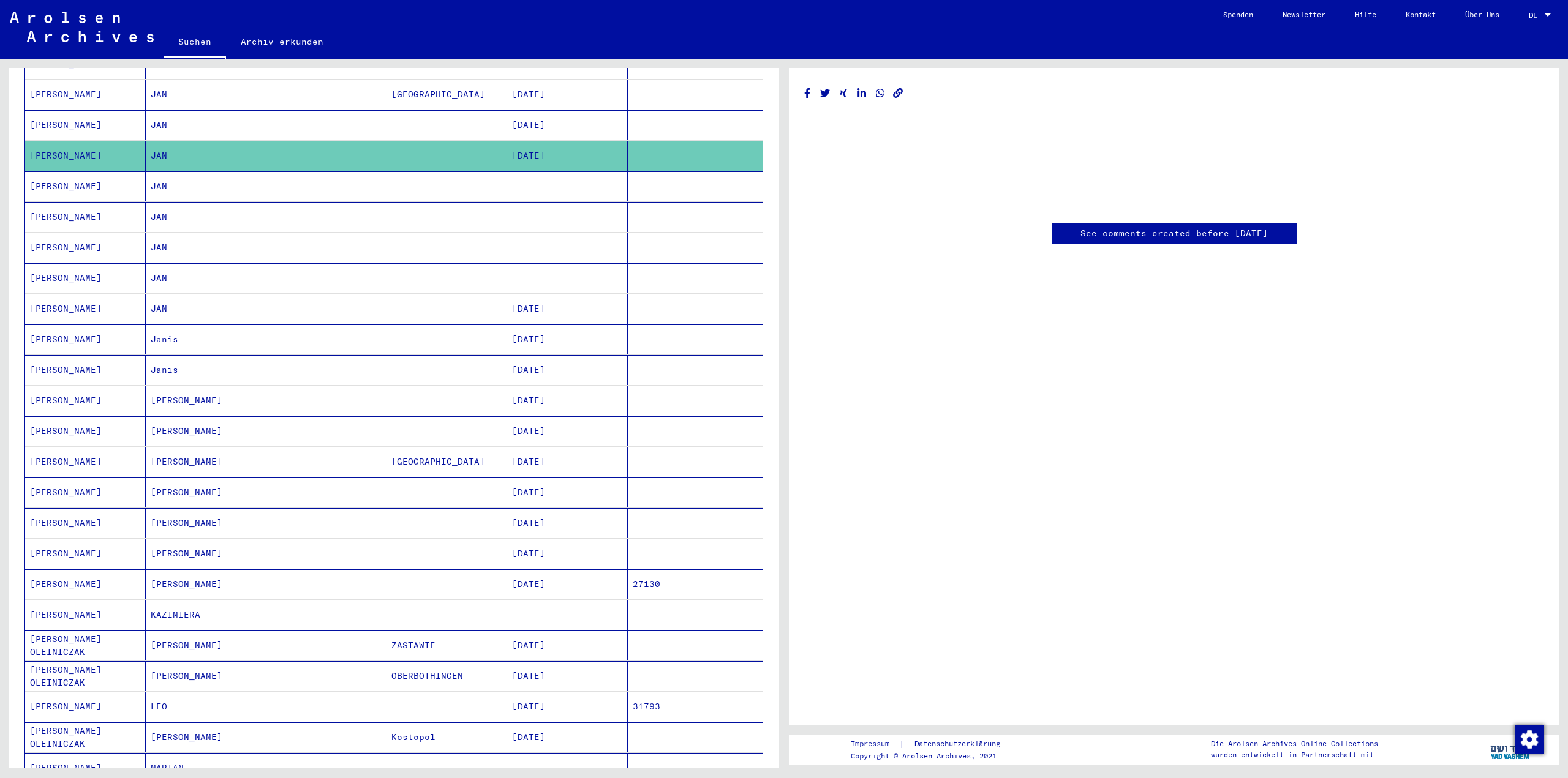
click at [570, 569] on mat-cell "[DATE]" at bounding box center [567, 585] width 120 height 30
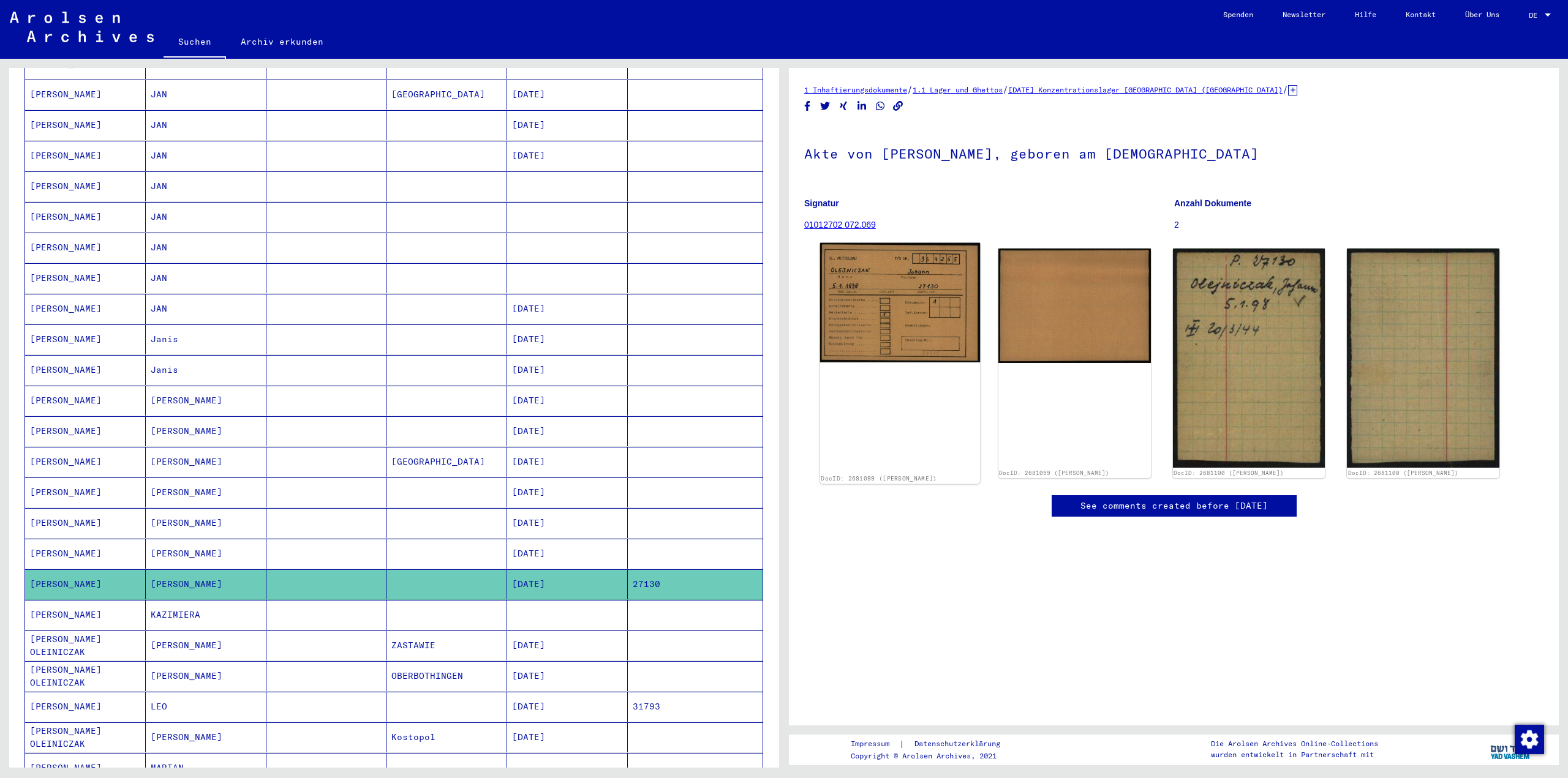
click at [921, 322] on img at bounding box center [900, 303] width 160 height 120
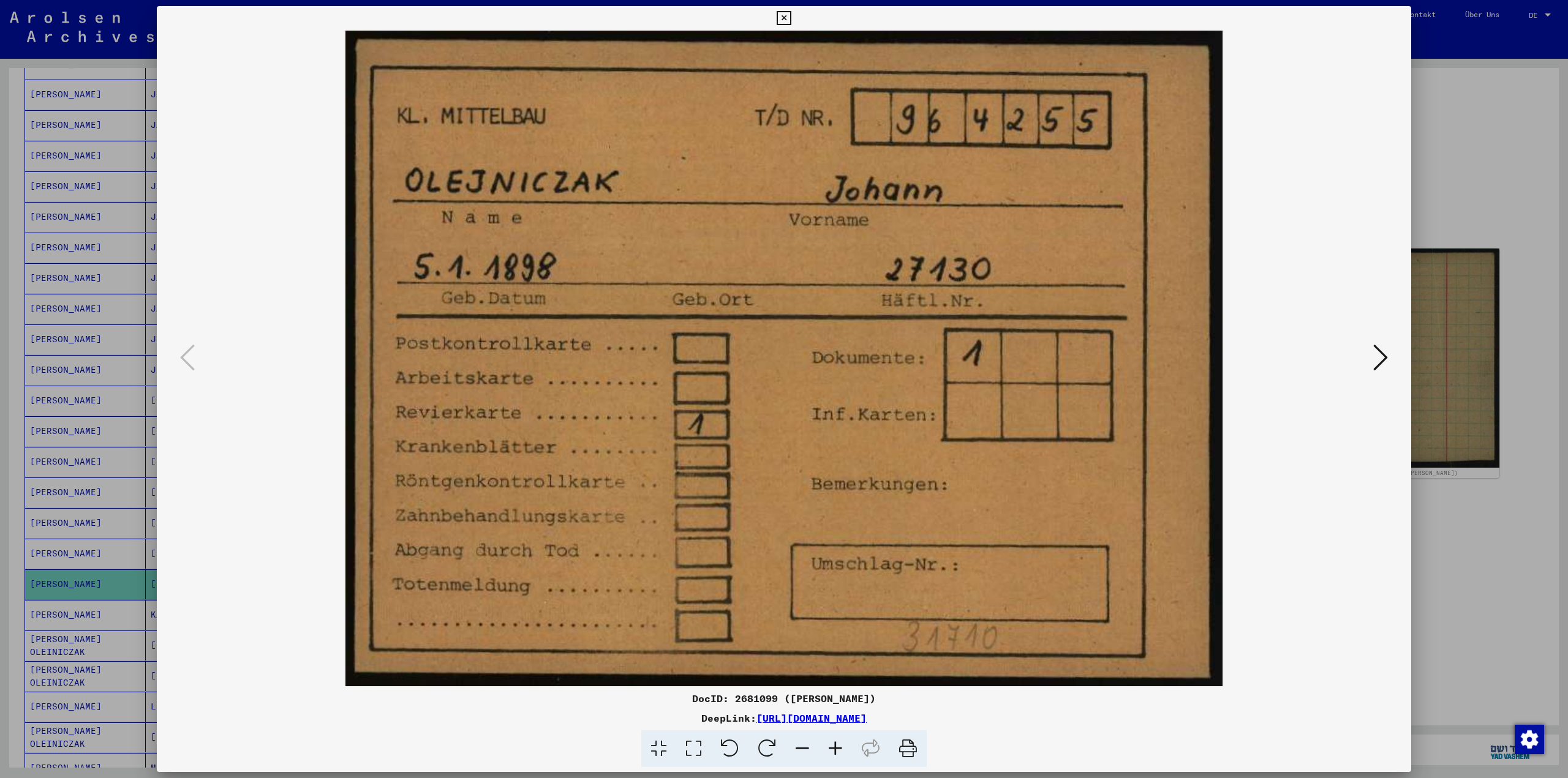
click at [1511, 561] on div at bounding box center [784, 389] width 1568 height 778
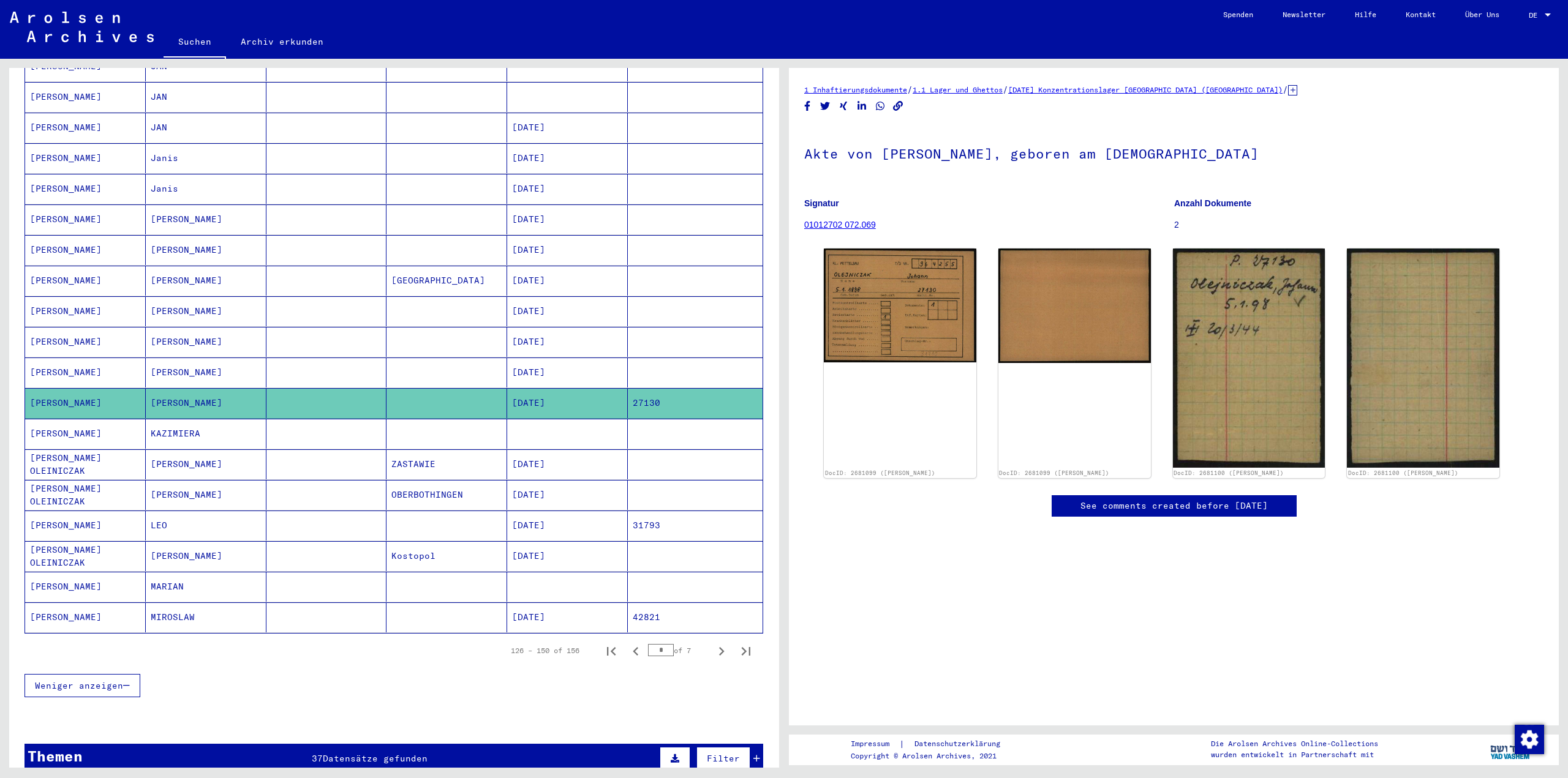
scroll to position [428, 0]
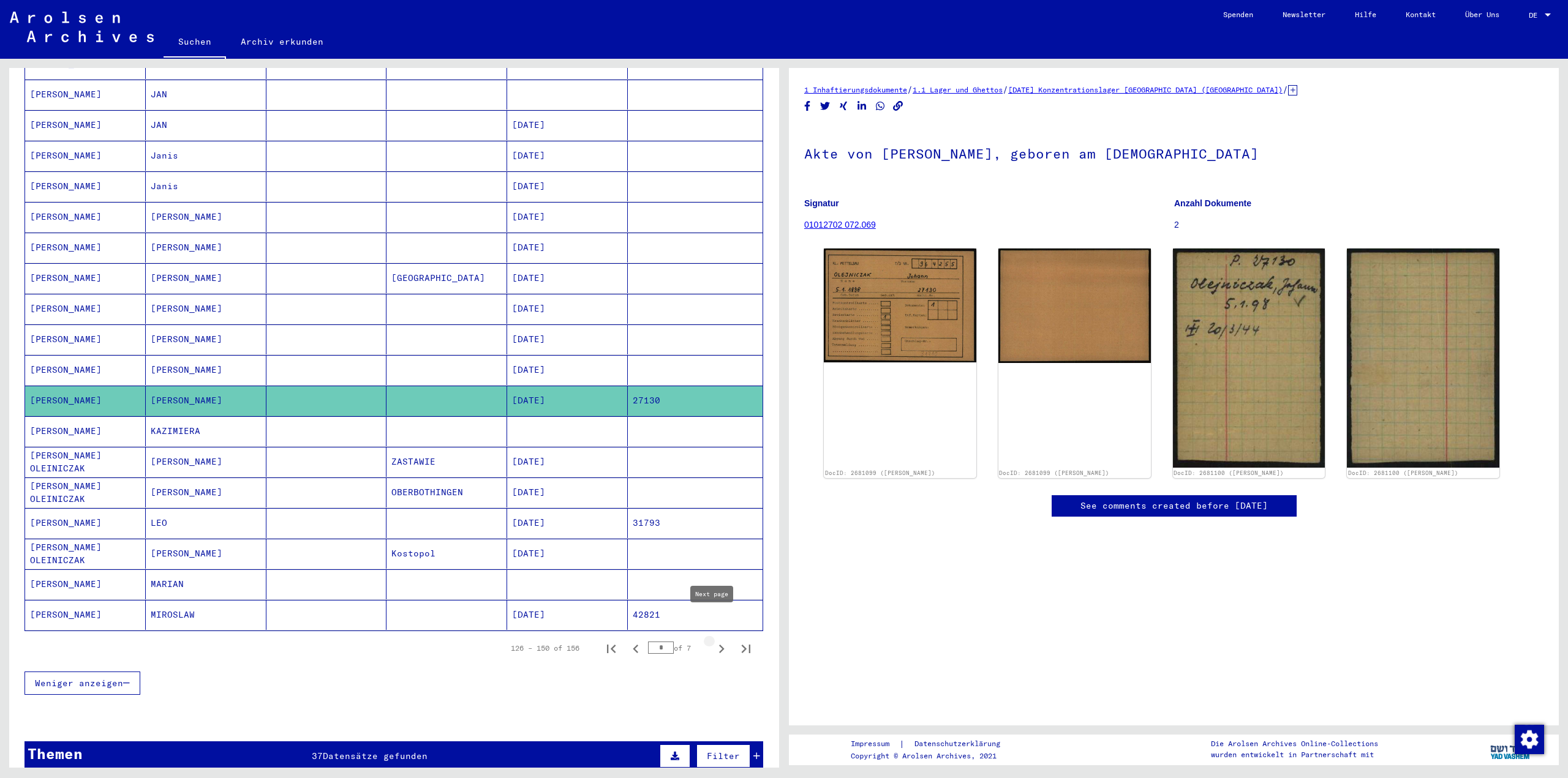
click at [714, 641] on icon "Next page" at bounding box center [721, 649] width 17 height 17
type input "*"
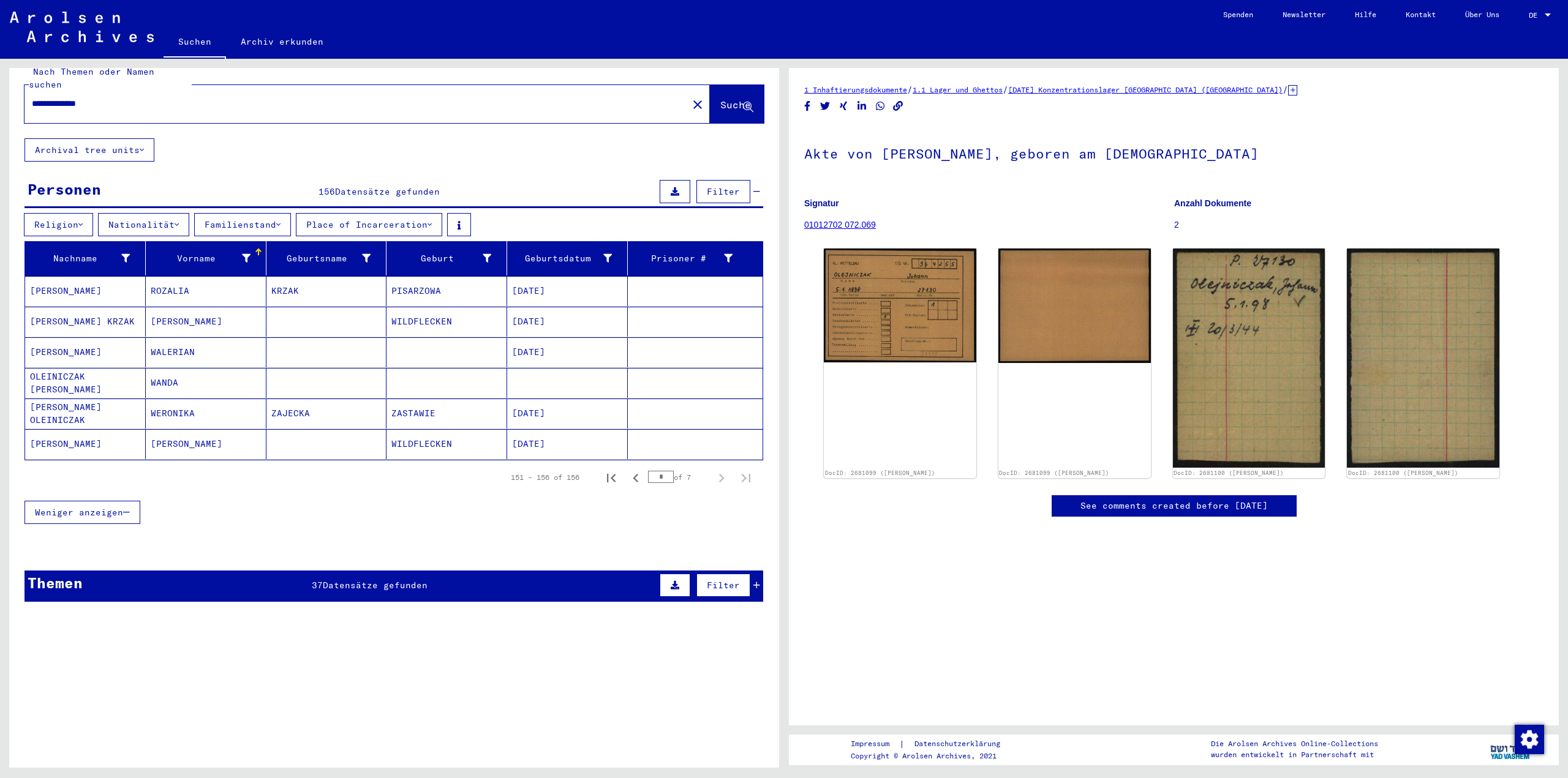
scroll to position [0, 0]
